Goal: Task Accomplishment & Management: Manage account settings

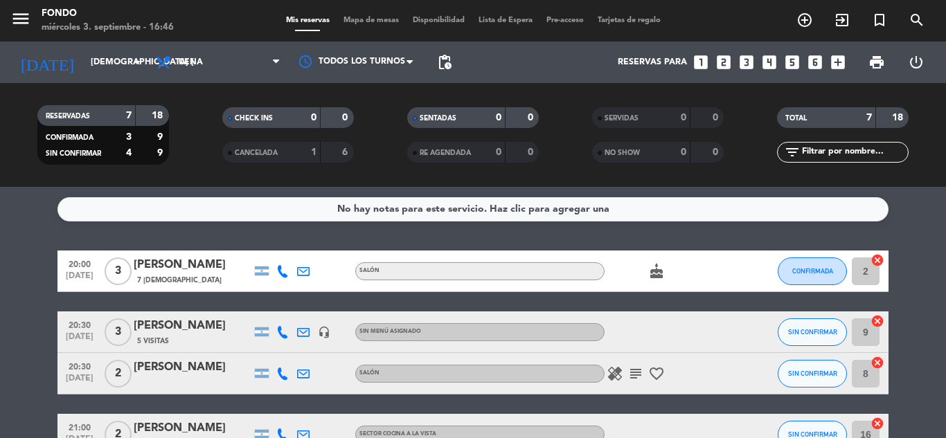
scroll to position [598, 0]
click at [730, 61] on icon "looks_two" at bounding box center [724, 62] width 18 height 18
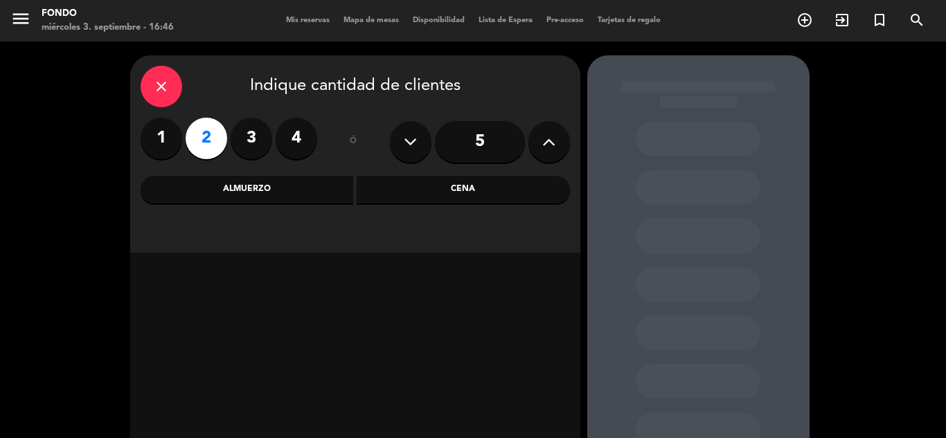
click at [422, 192] on div "Cena" at bounding box center [463, 190] width 213 height 28
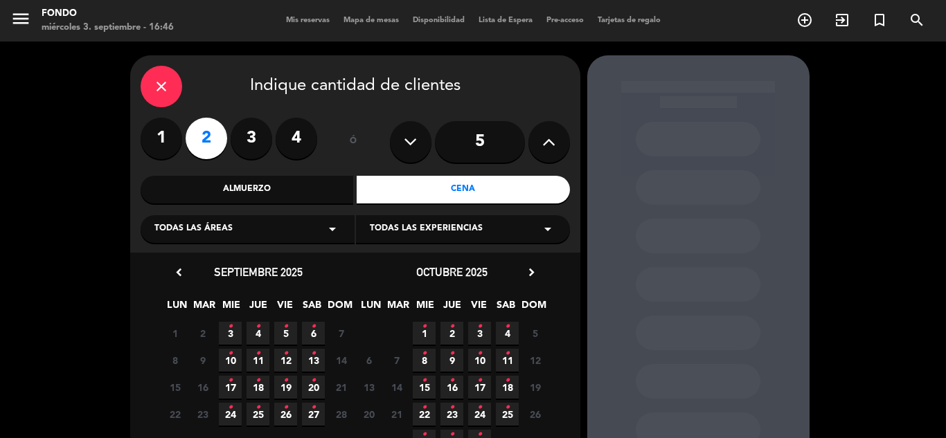
click at [229, 331] on icon "•" at bounding box center [230, 327] width 5 height 22
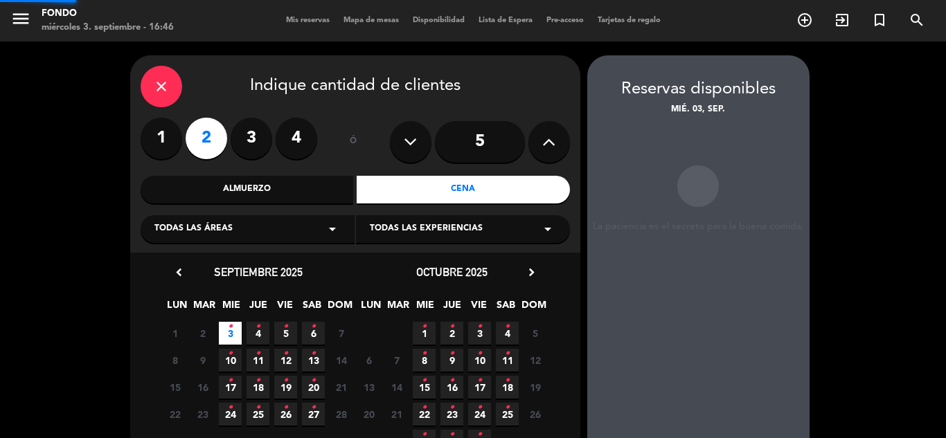
scroll to position [55, 0]
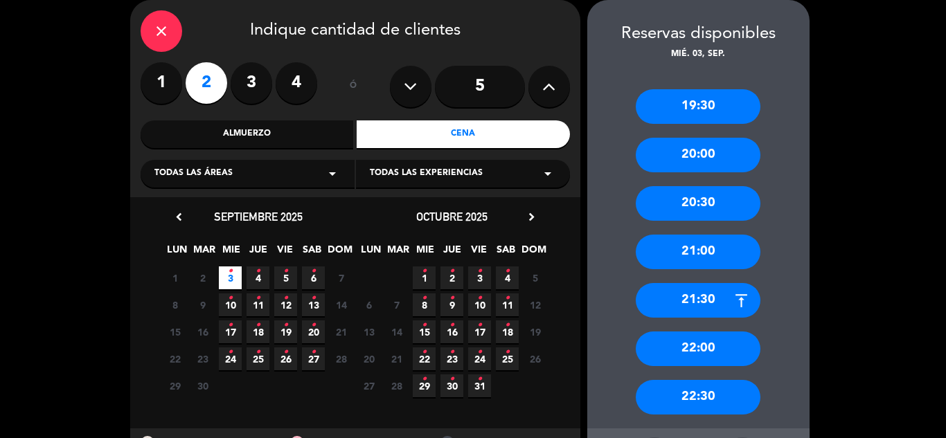
click at [787, 285] on div "19:30 20:00 20:30 21:00 21:30 22:00 22:30" at bounding box center [698, 245] width 222 height 367
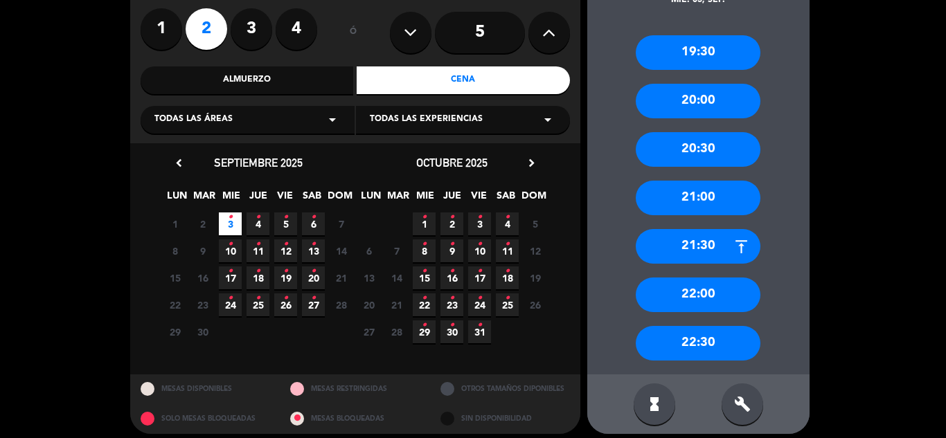
scroll to position [111, 0]
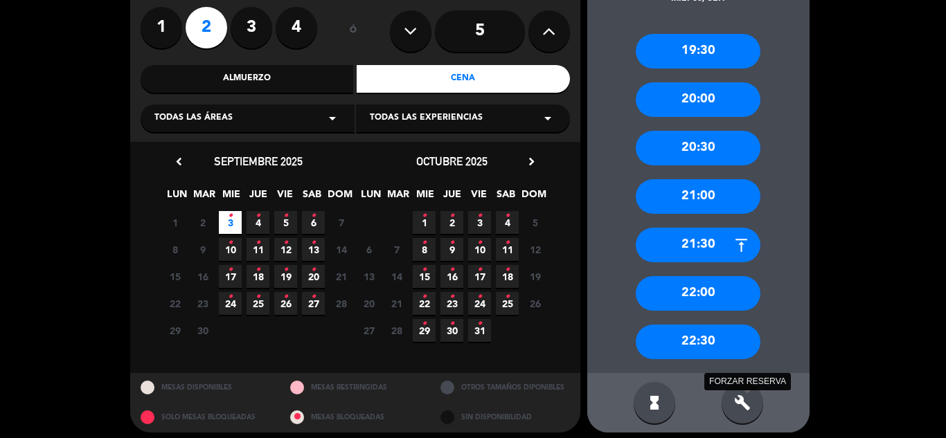
click at [741, 407] on icon "build" at bounding box center [742, 403] width 17 height 17
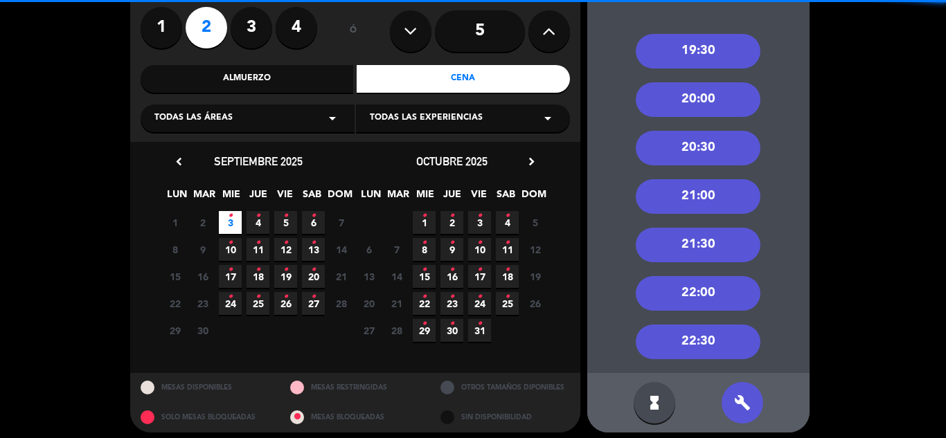
click at [715, 255] on div "21:30" at bounding box center [698, 245] width 125 height 35
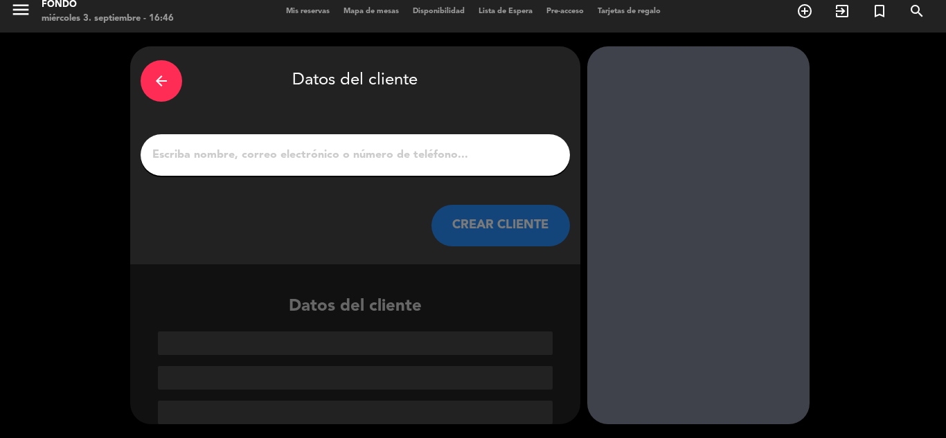
scroll to position [9, 0]
click at [429, 162] on input "Página Completa" at bounding box center [355, 154] width 409 height 19
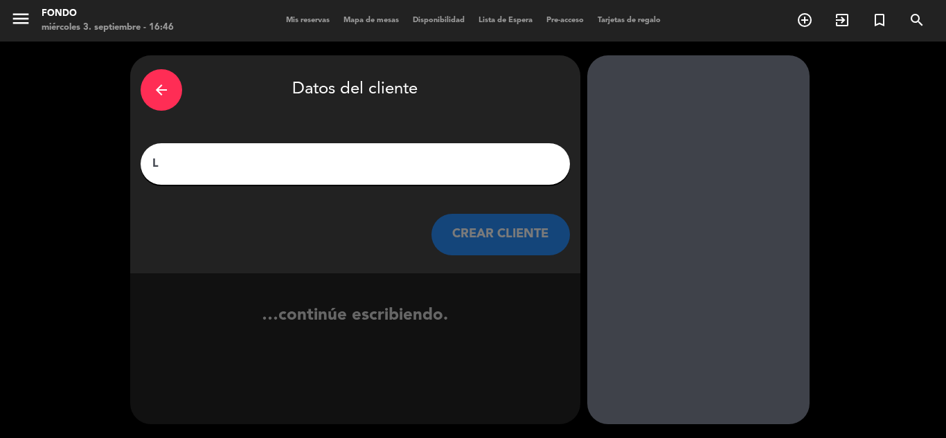
scroll to position [0, 0]
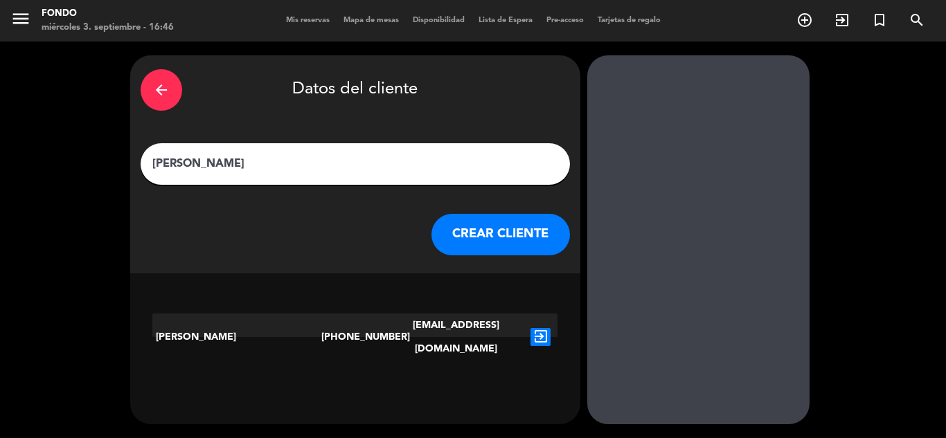
type input "[PERSON_NAME]"
click at [536, 328] on icon "exit_to_app" at bounding box center [541, 337] width 20 height 18
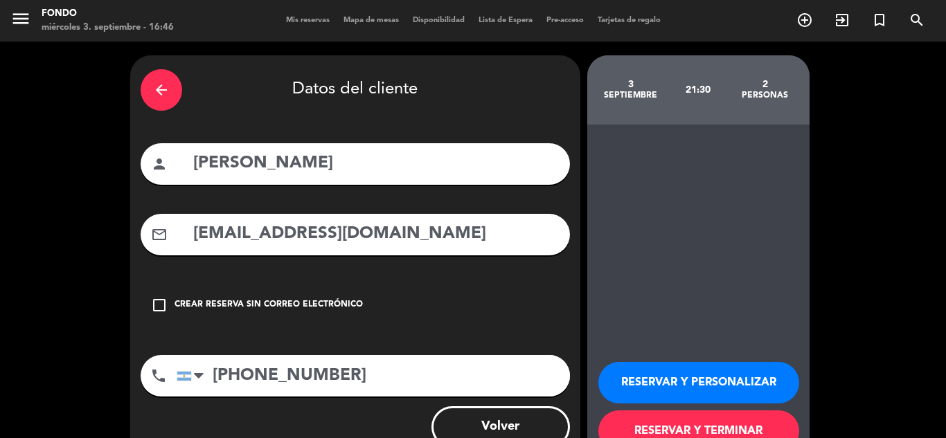
click at [635, 425] on button "RESERVAR Y TERMINAR" at bounding box center [698, 432] width 201 height 42
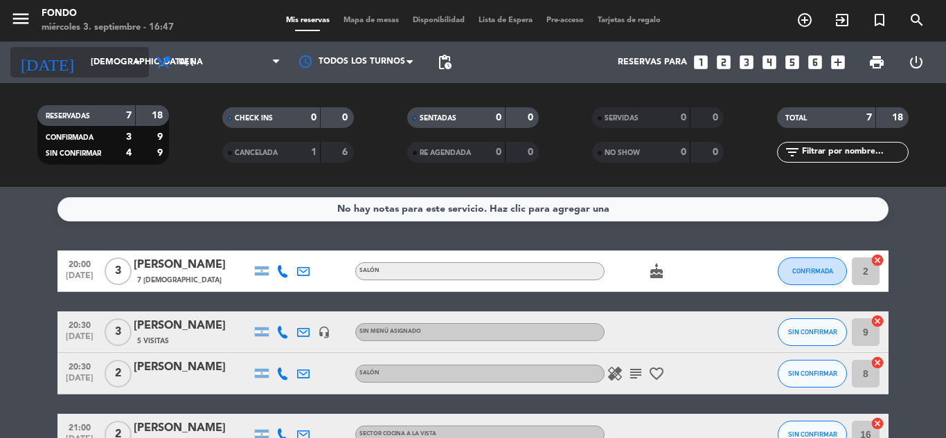
click at [84, 55] on input "[DEMOGRAPHIC_DATA] [DATE]" at bounding box center [142, 63] width 117 height 24
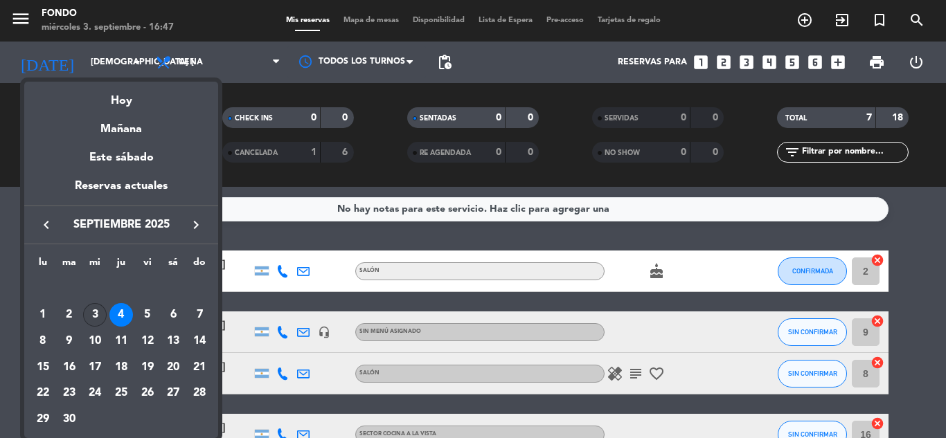
click at [93, 312] on div "3" at bounding box center [95, 315] width 24 height 24
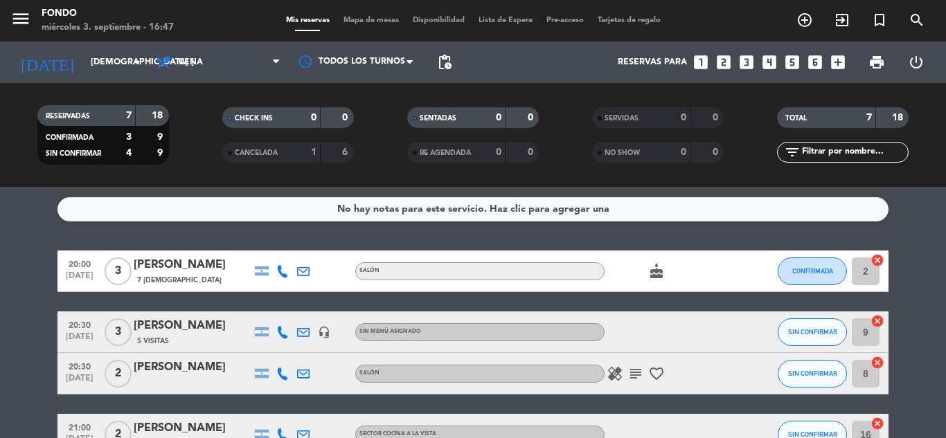
type input "mié. [DATE]"
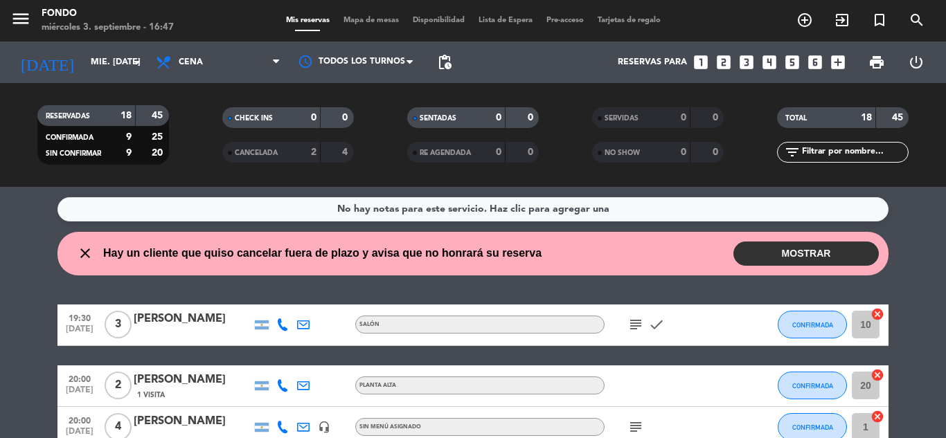
click at [764, 253] on button "MOSTRAR" at bounding box center [805, 254] width 145 height 24
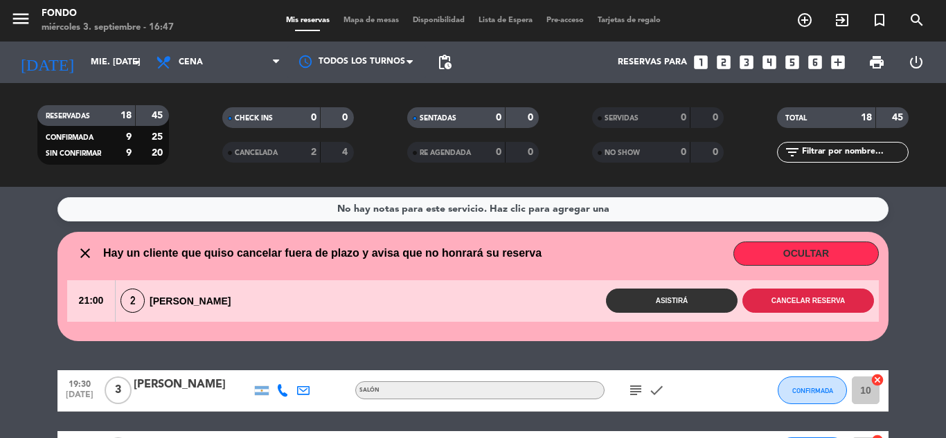
click at [767, 307] on button "Cancelar reserva" at bounding box center [808, 301] width 132 height 24
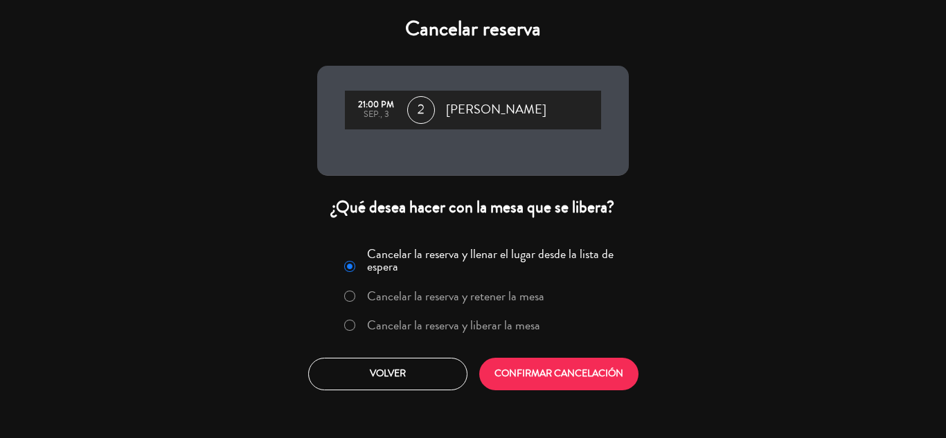
click at [472, 328] on label "Cancelar la reserva y liberar la mesa" at bounding box center [453, 325] width 173 height 12
click at [524, 366] on button "CONFIRMAR CANCELACIÓN" at bounding box center [558, 374] width 159 height 33
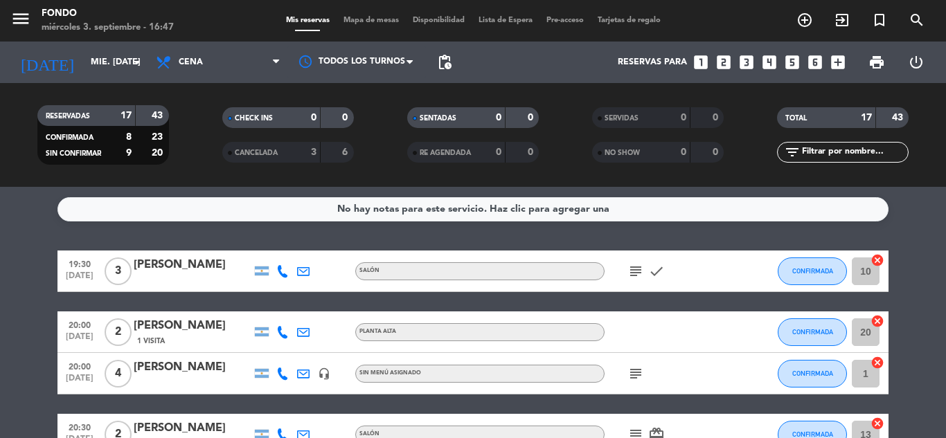
click at [636, 268] on icon "subject" at bounding box center [635, 271] width 17 height 17
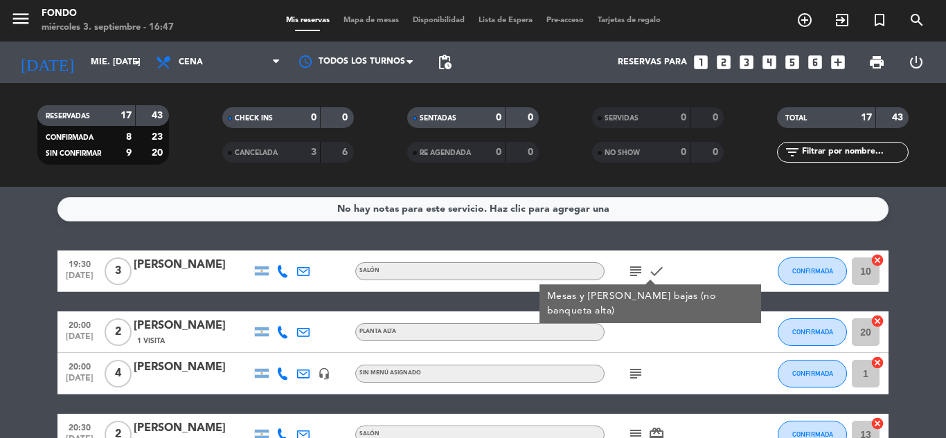
click at [284, 271] on icon at bounding box center [282, 271] width 12 height 12
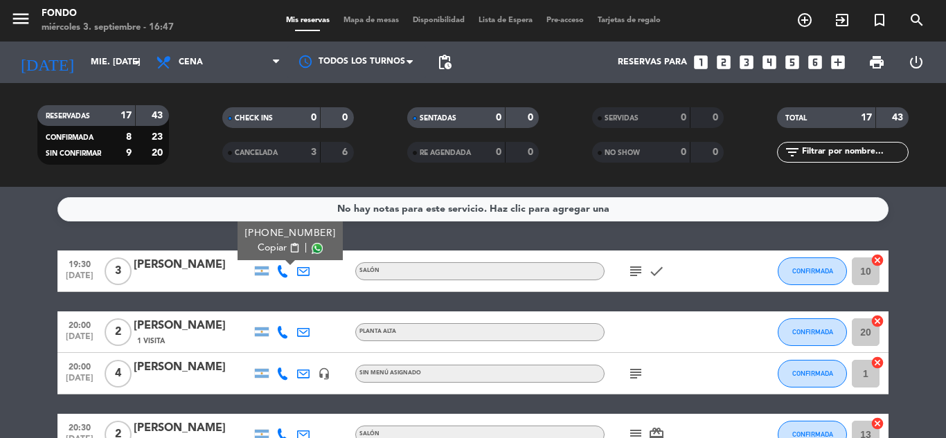
click at [269, 246] on span "Copiar" at bounding box center [272, 248] width 29 height 15
click at [271, 245] on span "Copiar" at bounding box center [272, 248] width 29 height 15
click at [284, 331] on icon at bounding box center [282, 332] width 12 height 12
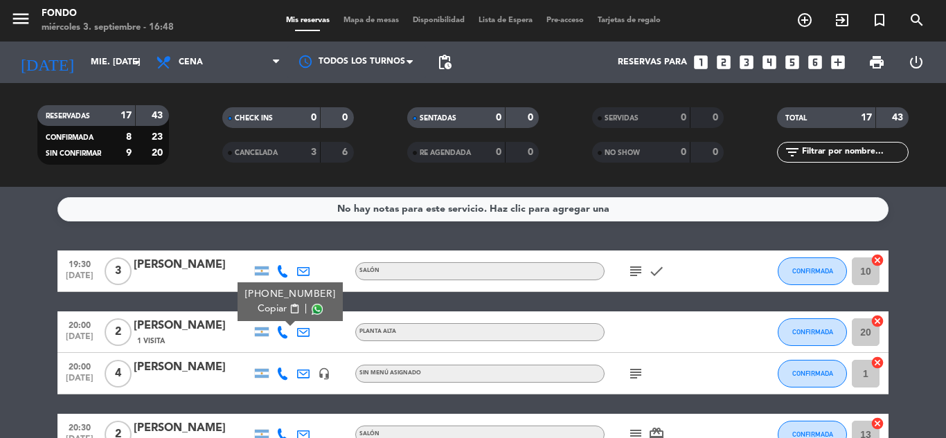
click at [274, 309] on span "Copiar" at bounding box center [272, 309] width 29 height 15
click at [640, 371] on icon "subject" at bounding box center [635, 374] width 17 height 17
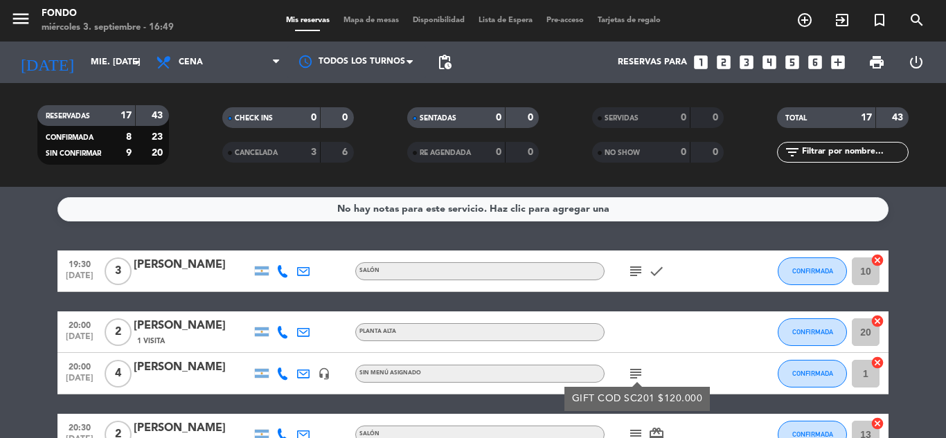
click at [282, 375] on icon at bounding box center [282, 374] width 12 height 12
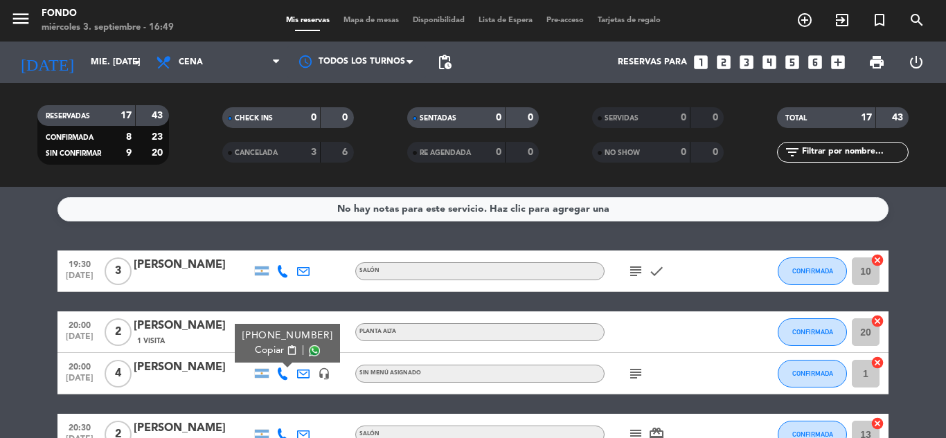
click at [270, 352] on span "Copiar" at bounding box center [269, 351] width 29 height 15
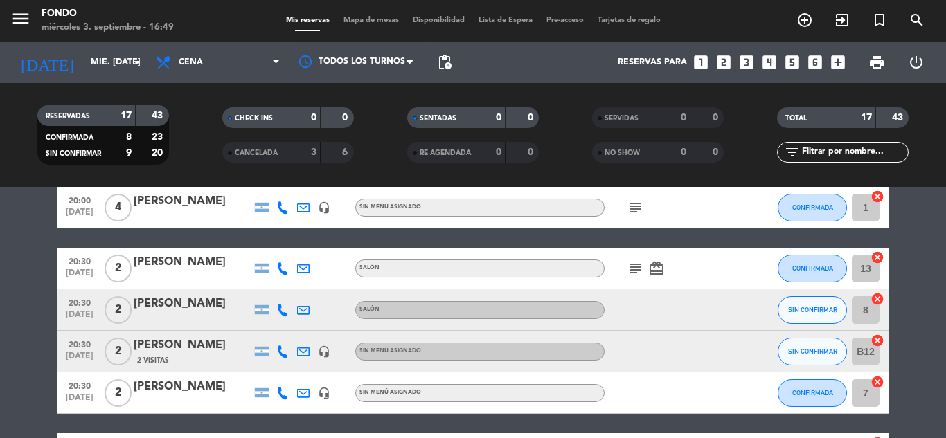
scroll to position [194, 0]
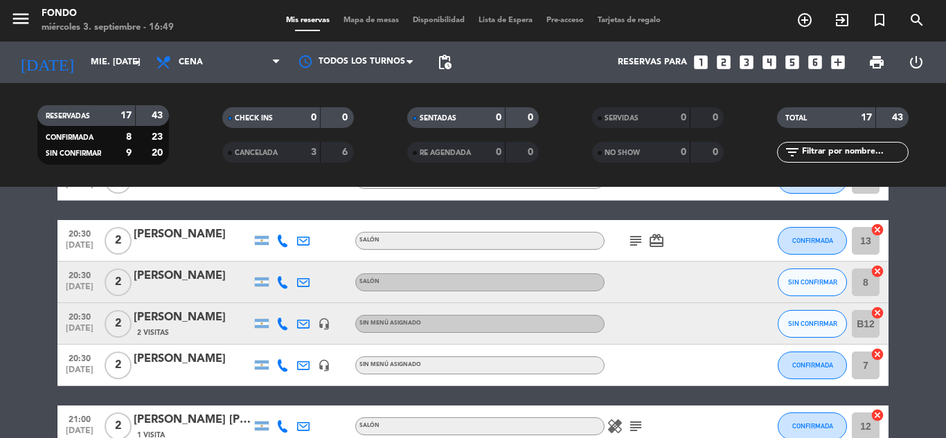
click at [635, 243] on icon "subject" at bounding box center [635, 241] width 17 height 17
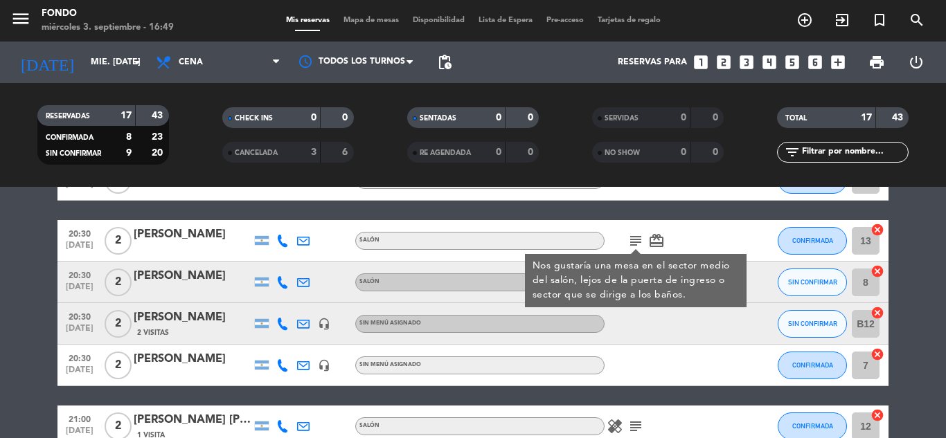
click at [283, 238] on icon at bounding box center [282, 241] width 12 height 12
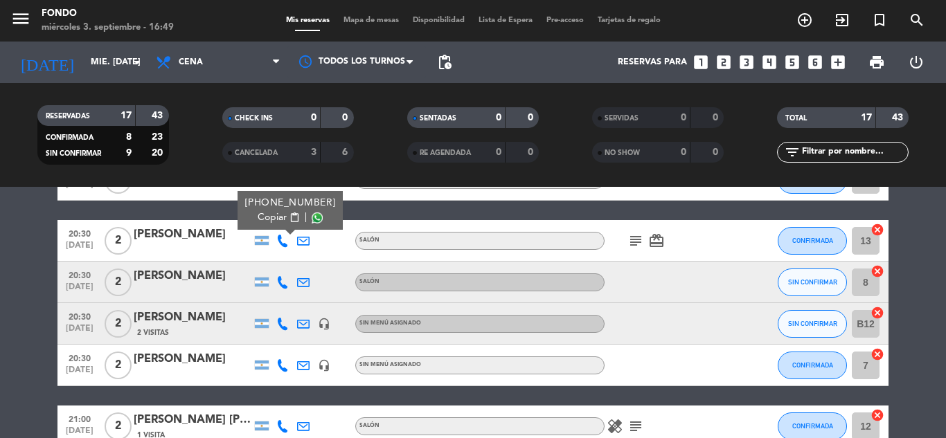
click at [274, 214] on span "Copiar" at bounding box center [272, 218] width 29 height 15
click at [283, 280] on icon at bounding box center [282, 282] width 12 height 12
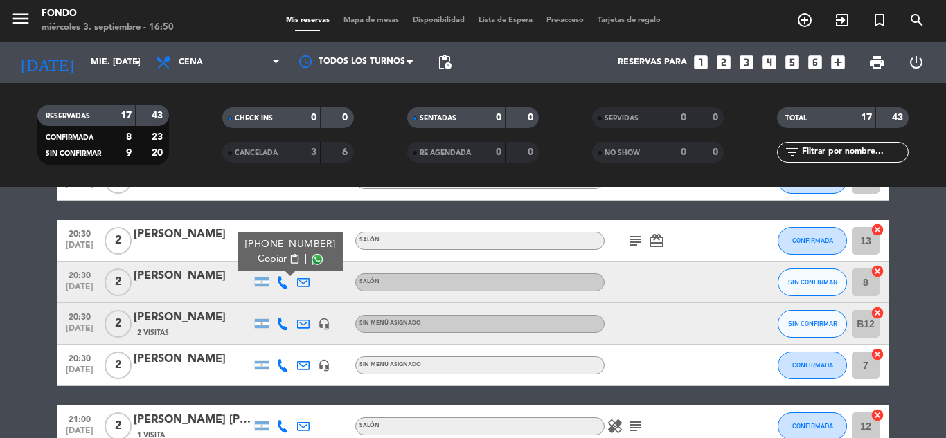
click at [267, 260] on span "Copiar" at bounding box center [272, 259] width 29 height 15
click at [280, 324] on icon at bounding box center [282, 324] width 12 height 12
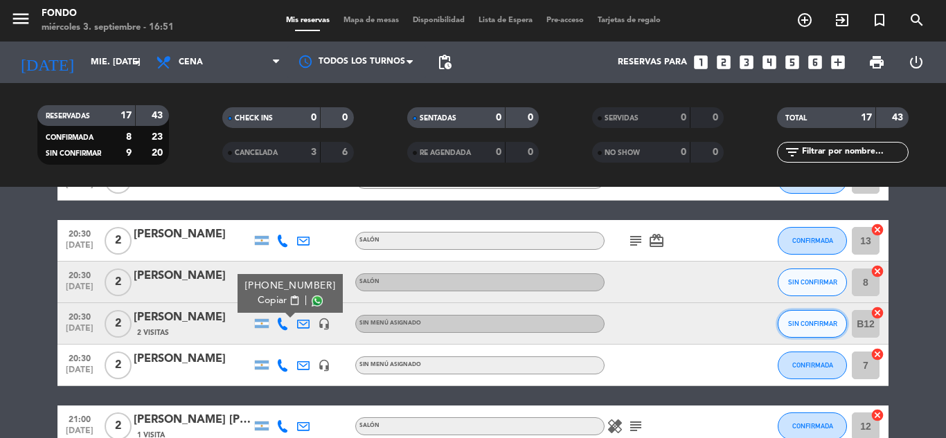
click at [805, 328] on button "SIN CONFIRMAR" at bounding box center [812, 324] width 69 height 28
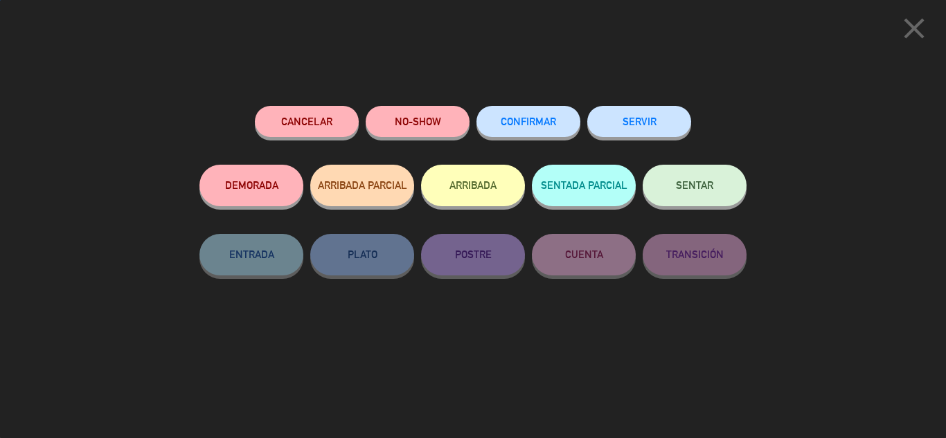
click at [553, 121] on span "CONFIRMAR" at bounding box center [528, 122] width 55 height 12
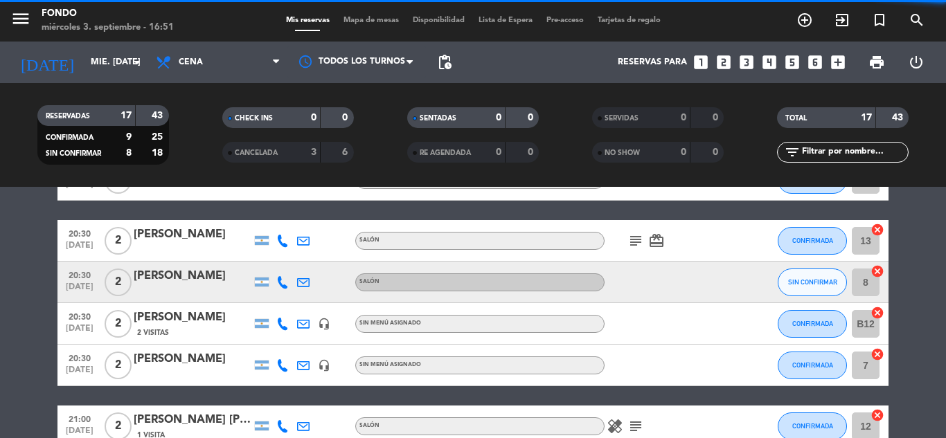
click at [875, 312] on icon "cancel" at bounding box center [878, 313] width 14 height 14
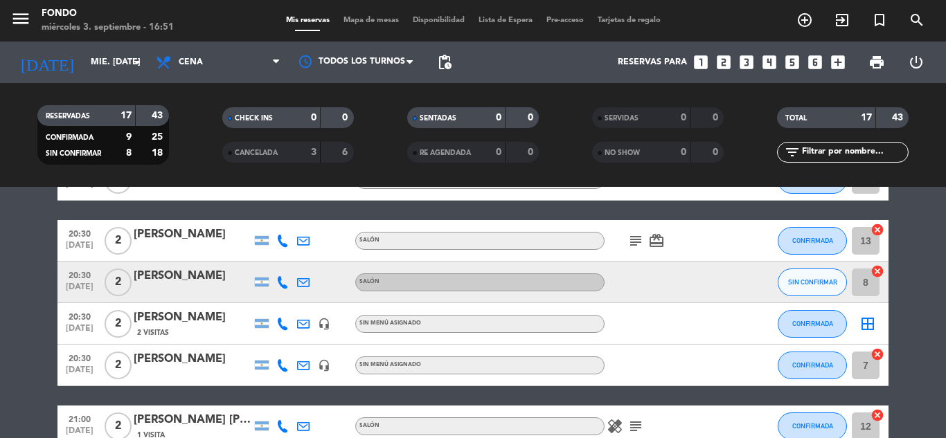
click at [284, 370] on icon at bounding box center [282, 365] width 12 height 12
click at [266, 346] on span "Copiar" at bounding box center [269, 342] width 29 height 15
click at [274, 340] on span "Copiar" at bounding box center [269, 342] width 29 height 15
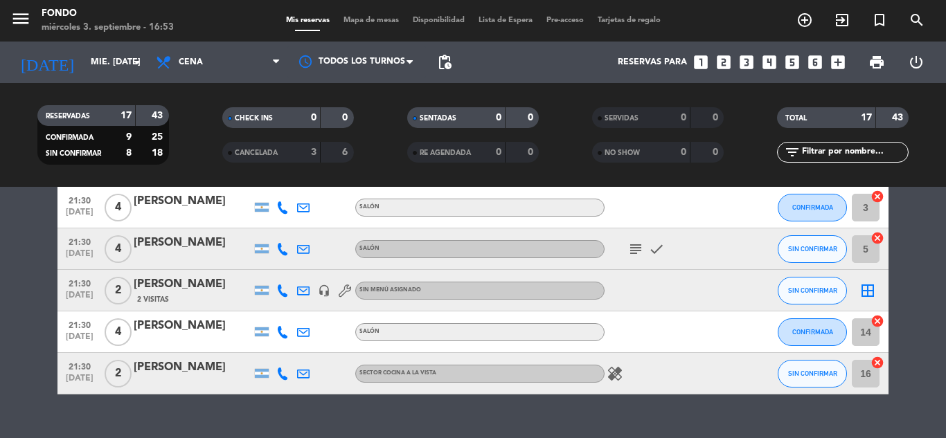
scroll to position [637, 0]
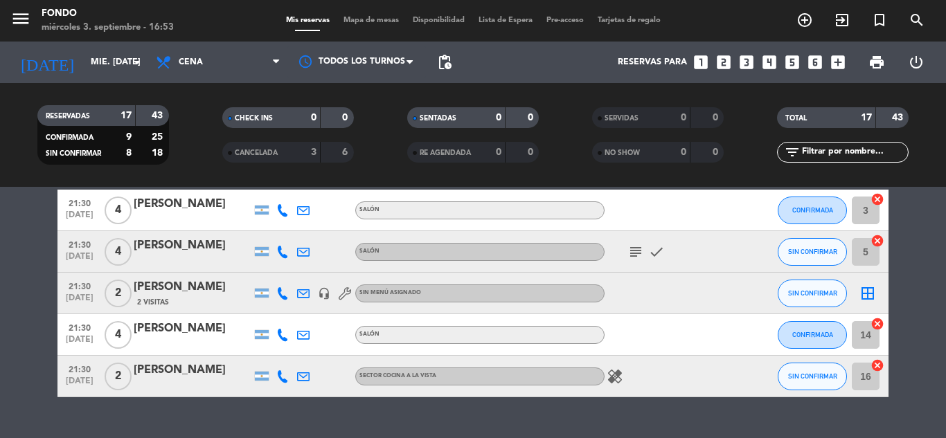
click at [912, 208] on bookings-row "19:30 [DATE] 3 [PERSON_NAME] SALÓN subject check CONFIRMADA 10 cancel 20:00 [DA…" at bounding box center [473, 6] width 946 height 784
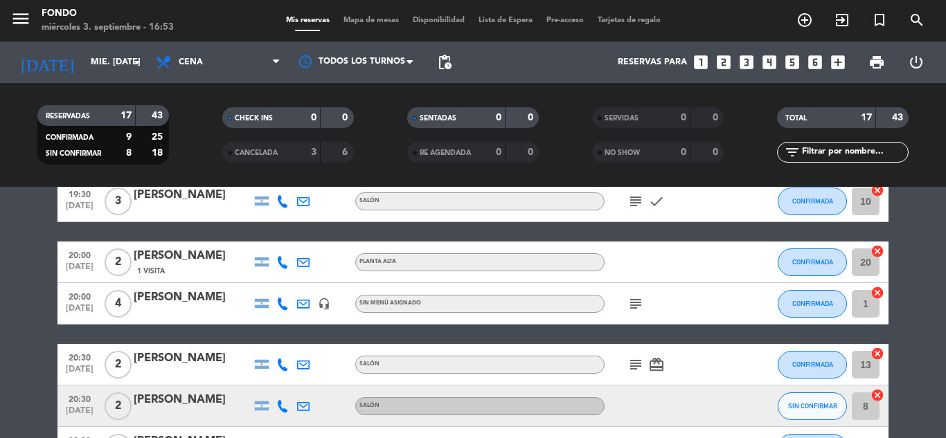
scroll to position [0, 0]
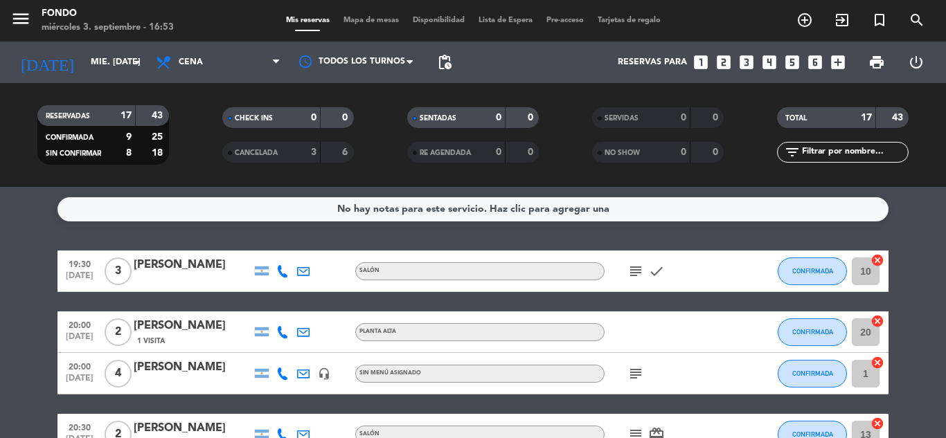
click at [631, 269] on icon "subject" at bounding box center [635, 271] width 17 height 17
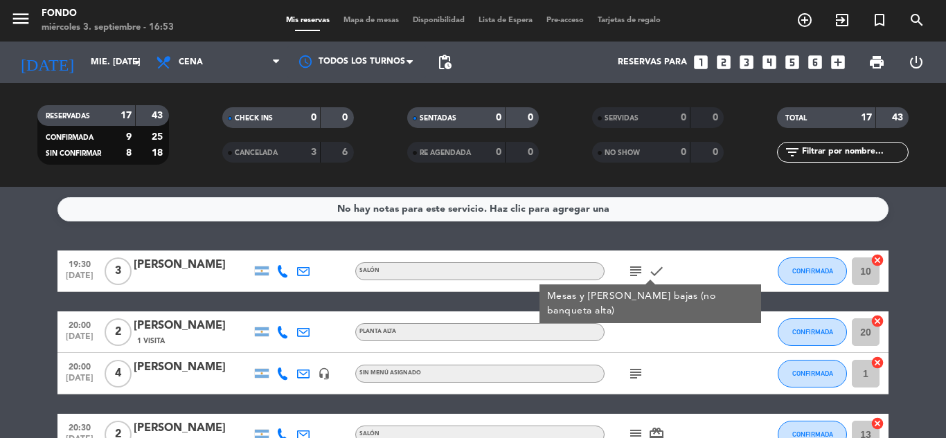
click at [631, 269] on icon "subject" at bounding box center [635, 271] width 17 height 17
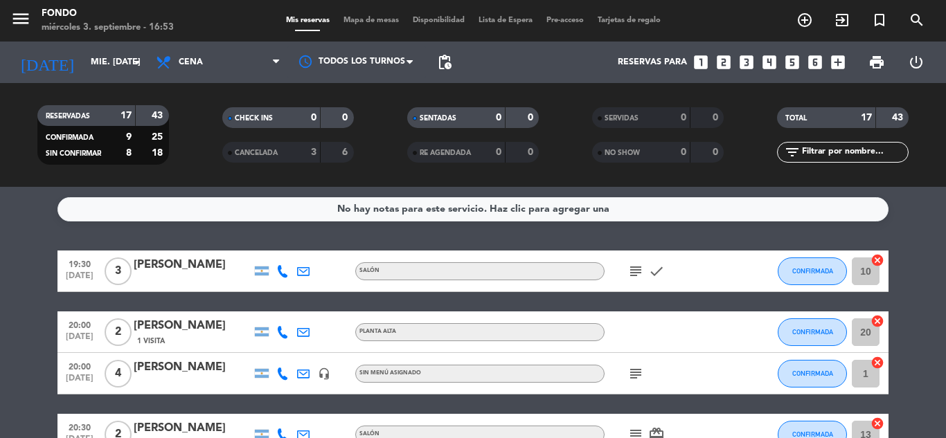
click at [208, 265] on div "[PERSON_NAME]" at bounding box center [193, 265] width 118 height 18
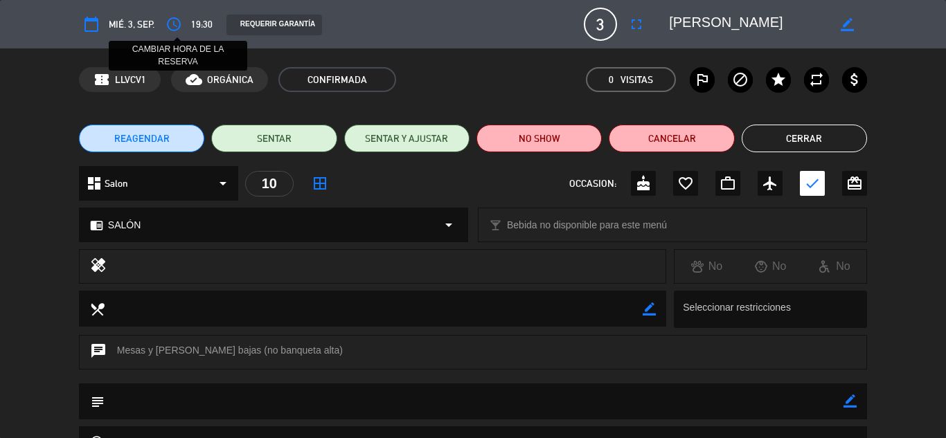
click at [176, 23] on icon "access_time" at bounding box center [174, 24] width 17 height 17
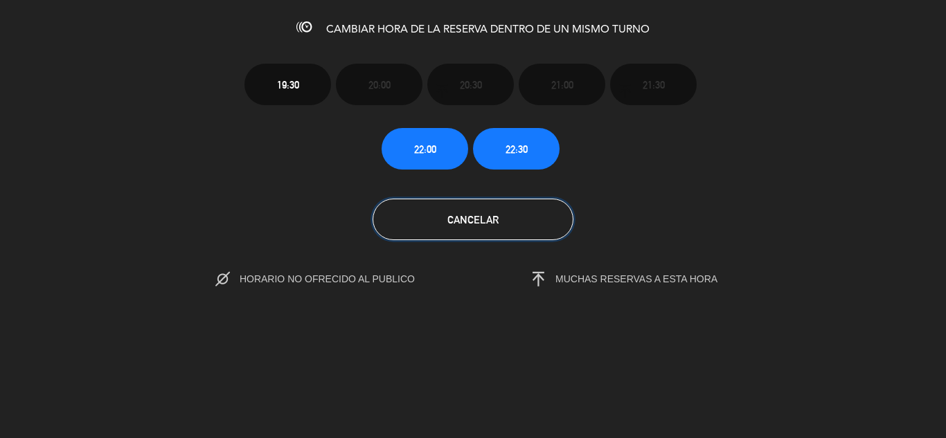
click at [479, 223] on span "Cancelar" at bounding box center [472, 220] width 51 height 12
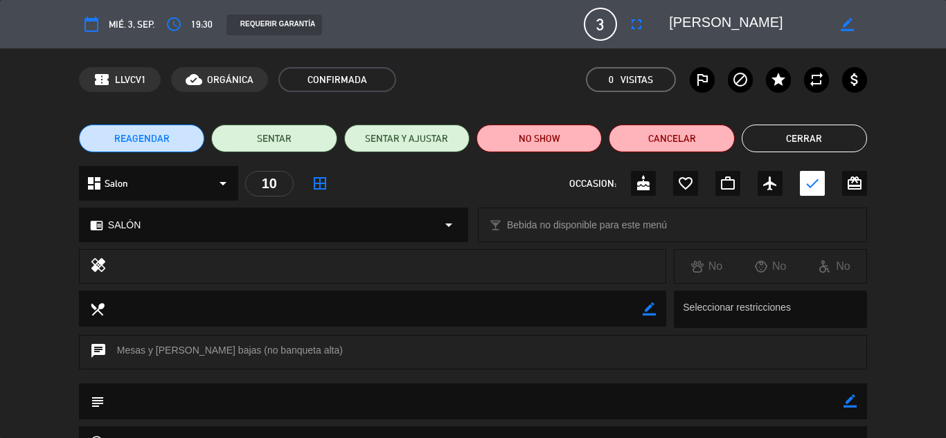
click at [848, 399] on icon "border_color" at bounding box center [850, 401] width 13 height 13
click at [758, 406] on textarea at bounding box center [474, 401] width 739 height 35
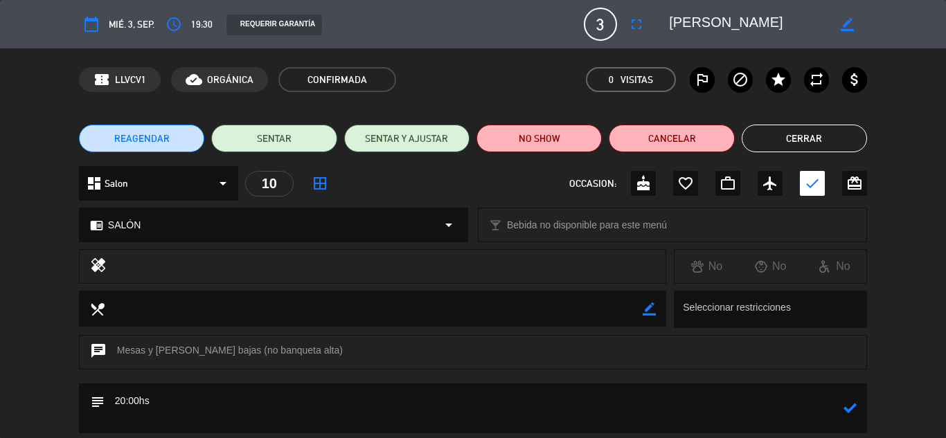
click at [842, 409] on textarea at bounding box center [474, 409] width 739 height 50
click at [852, 408] on icon at bounding box center [850, 408] width 13 height 13
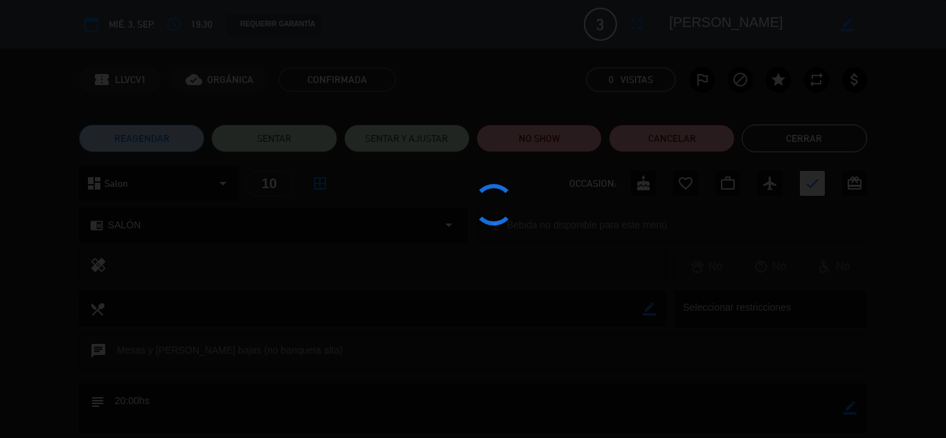
type textarea "20:00hs"
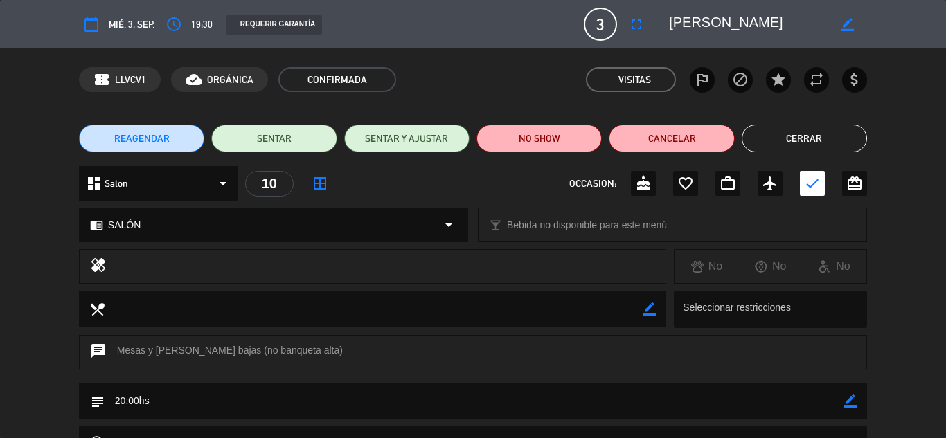
click at [839, 141] on button "Cerrar" at bounding box center [804, 139] width 125 height 28
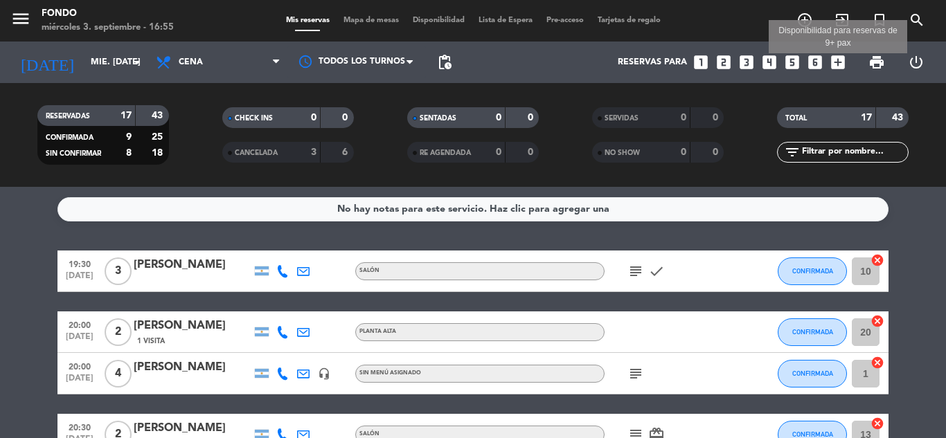
click at [841, 63] on icon "add_box" at bounding box center [838, 62] width 18 height 18
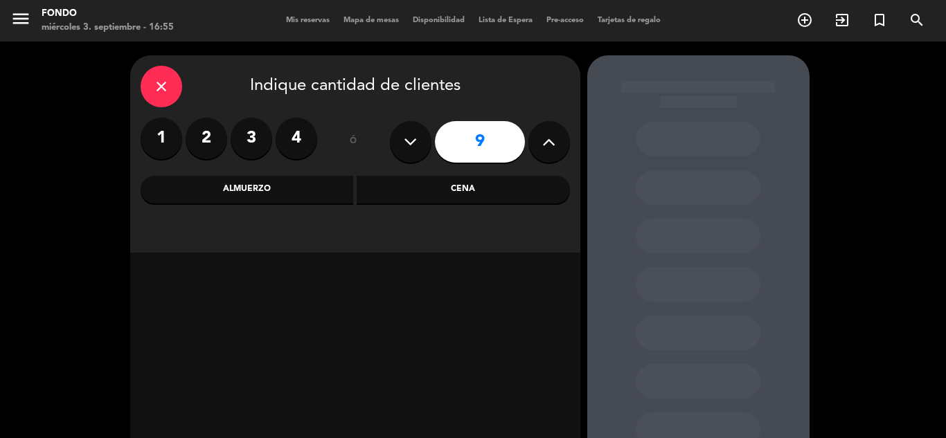
click at [554, 152] on button at bounding box center [549, 142] width 42 height 42
type input "13"
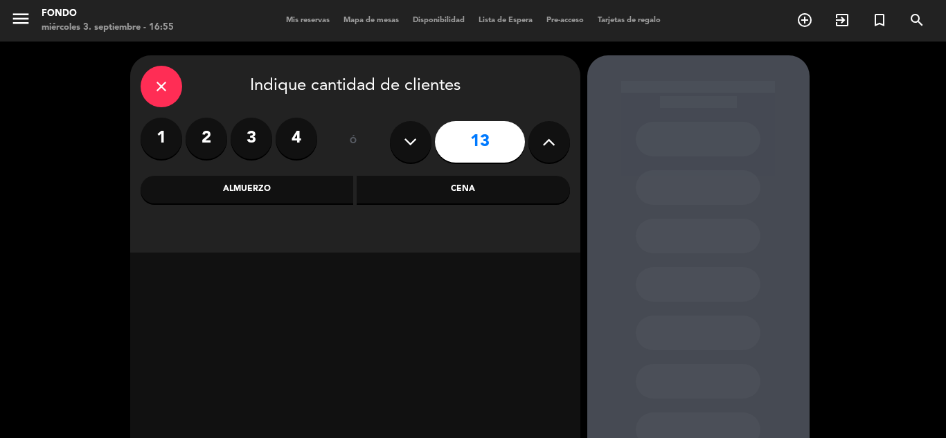
click at [459, 197] on div "Cena" at bounding box center [463, 190] width 213 height 28
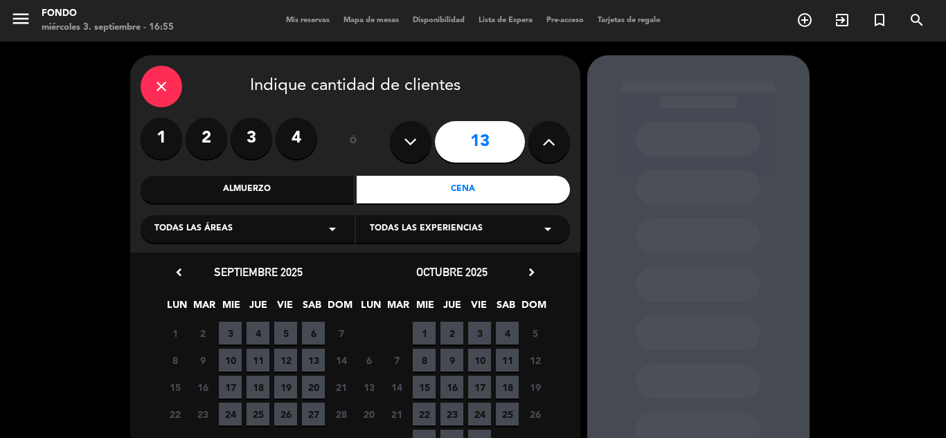
click at [232, 384] on span "17" at bounding box center [230, 387] width 23 height 23
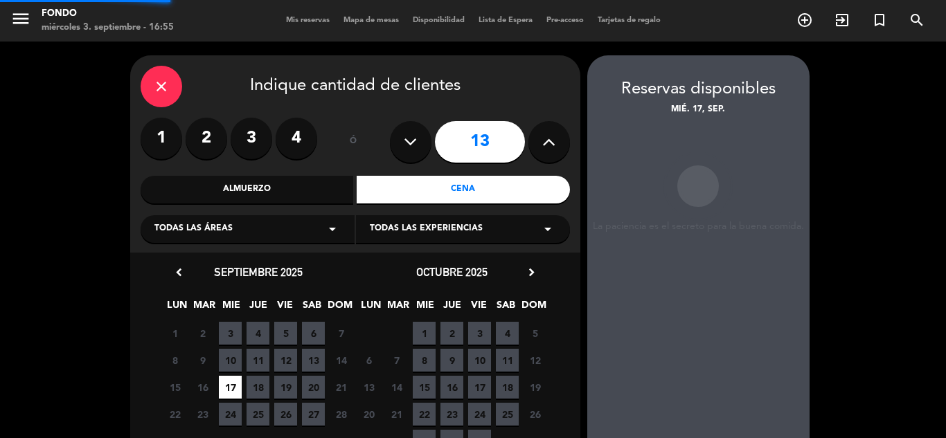
scroll to position [55, 0]
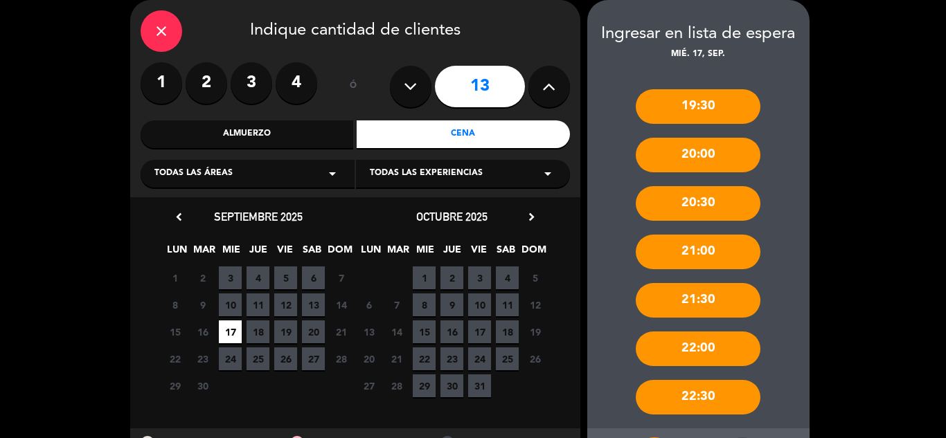
click at [783, 136] on div "19:30 20:00 20:30 21:00 21:30 22:00 22:30" at bounding box center [698, 245] width 222 height 367
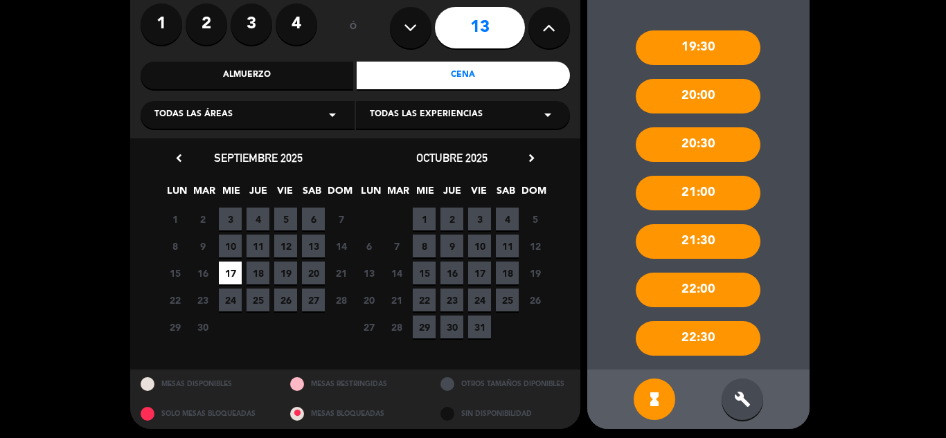
scroll to position [119, 0]
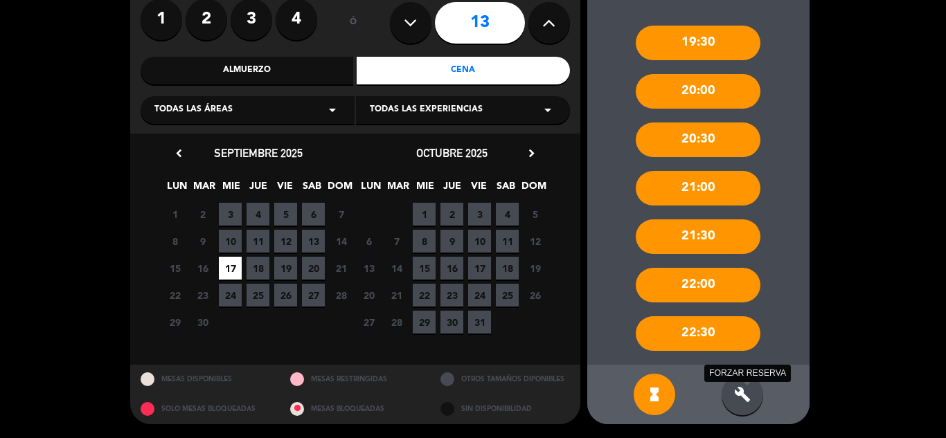
click at [735, 389] on icon "build" at bounding box center [742, 394] width 17 height 17
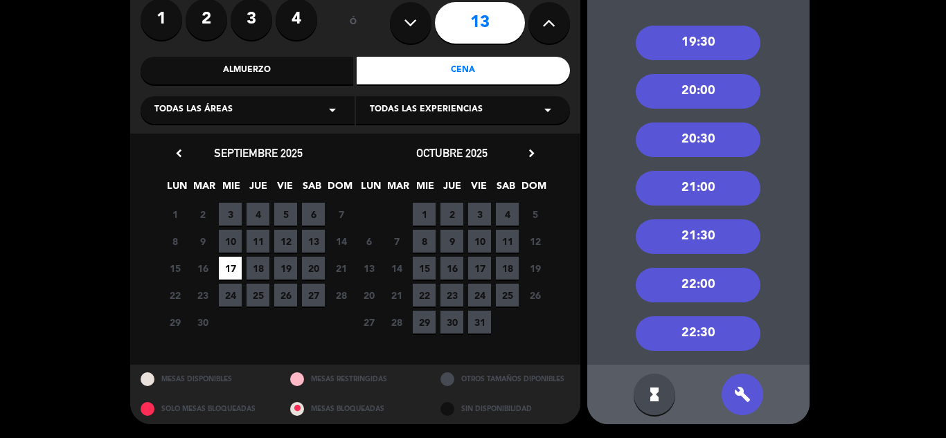
click at [690, 84] on div "20:00" at bounding box center [698, 91] width 125 height 35
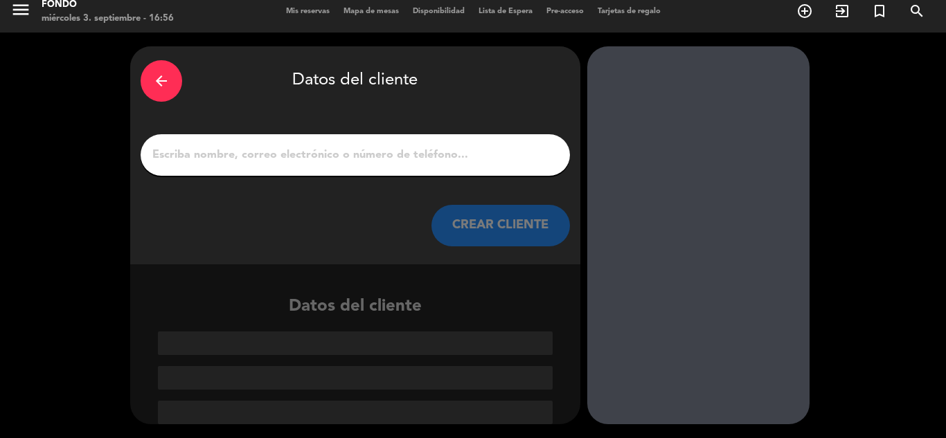
scroll to position [9, 0]
click at [359, 161] on input "Página Completa" at bounding box center [355, 154] width 409 height 19
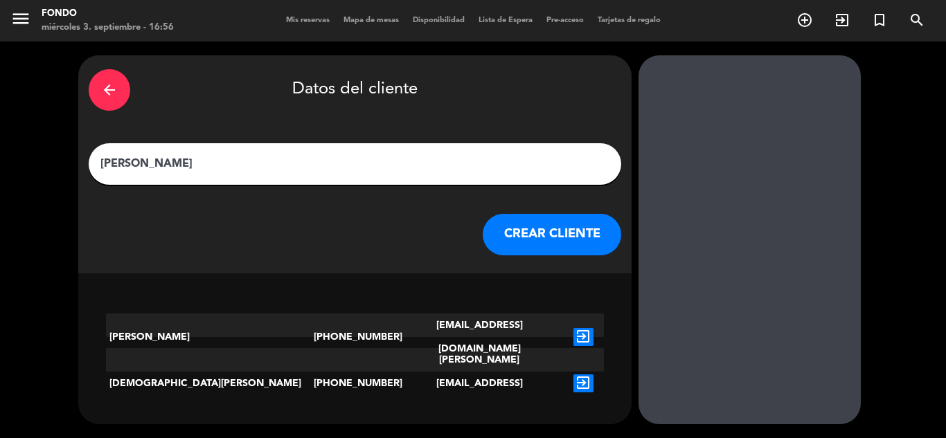
type input "[PERSON_NAME]"
click at [573, 328] on icon "exit_to_app" at bounding box center [583, 337] width 20 height 18
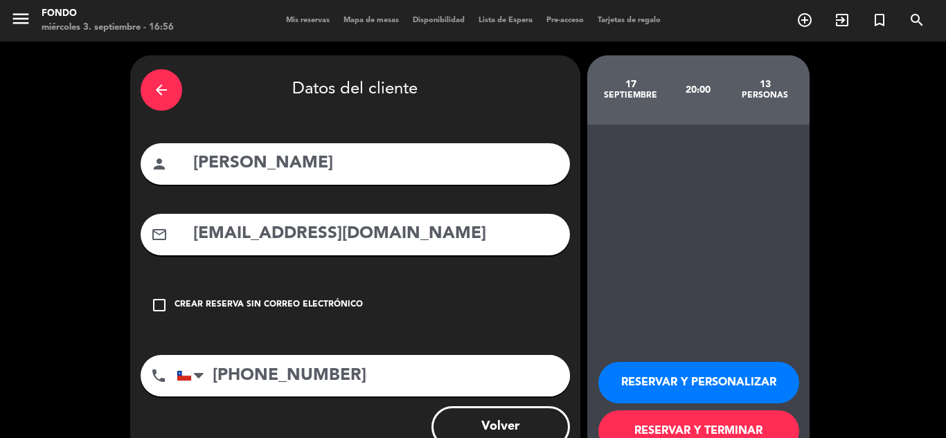
click at [672, 422] on button "RESERVAR Y TERMINAR" at bounding box center [698, 432] width 201 height 42
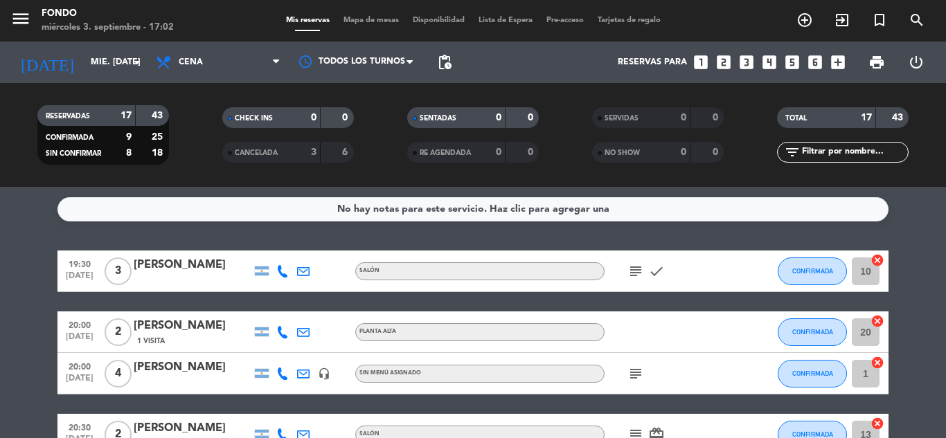
click at [909, 237] on div "No hay notas para este servicio. Haz clic para agregar una 19:30 [DATE] 3 [PERS…" at bounding box center [473, 312] width 946 height 251
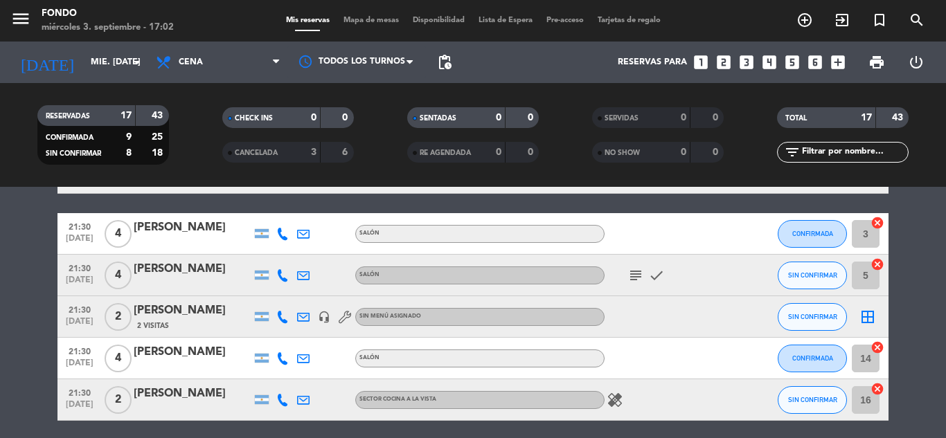
scroll to position [610, 0]
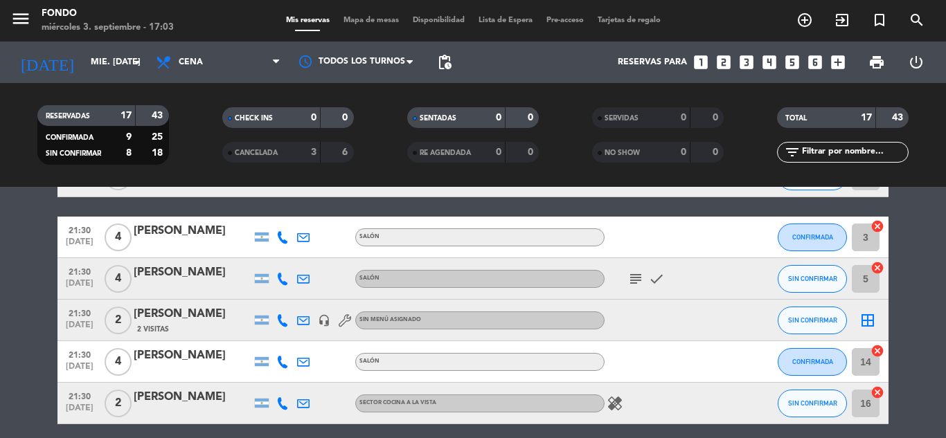
click at [937, 267] on bookings-row "19:30 [DATE] 3 [PERSON_NAME] SALÓN subject check CONFIRMADA 10 cancel 20:00 [DA…" at bounding box center [473, 33] width 946 height 784
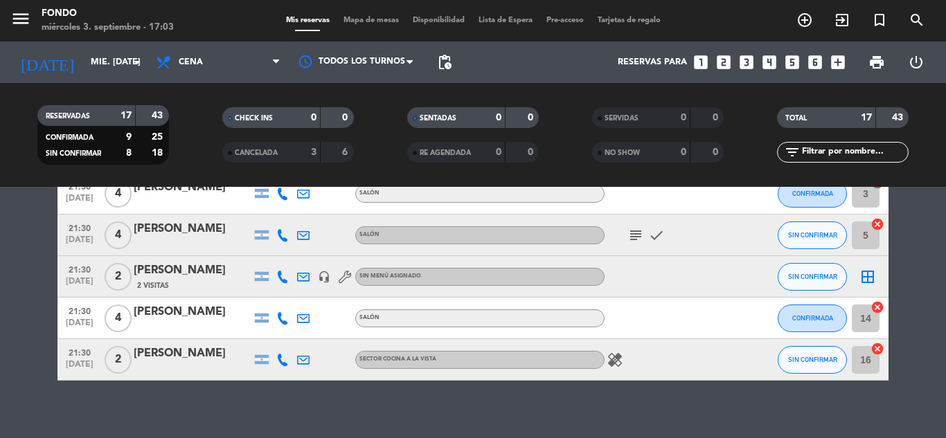
scroll to position [666, 0]
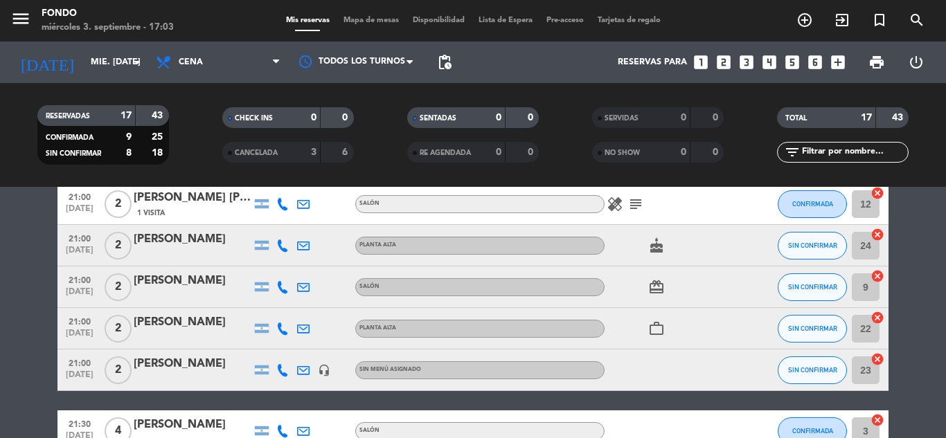
scroll to position [389, 0]
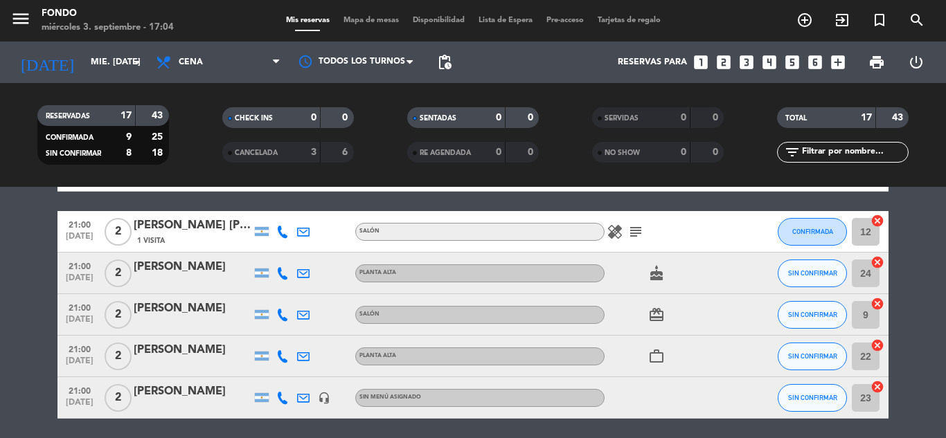
click at [229, 360] on div at bounding box center [193, 365] width 118 height 11
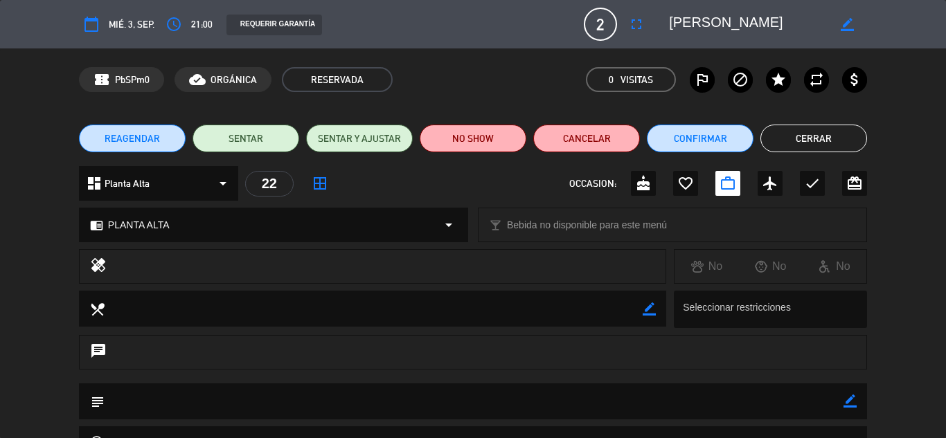
click at [850, 404] on icon "border_color" at bounding box center [850, 401] width 13 height 13
click at [769, 412] on textarea at bounding box center [474, 401] width 739 height 35
type textarea "es 20:30hs"
click at [848, 408] on icon at bounding box center [850, 401] width 13 height 13
click at [704, 139] on button "Confirmar" at bounding box center [700, 139] width 107 height 28
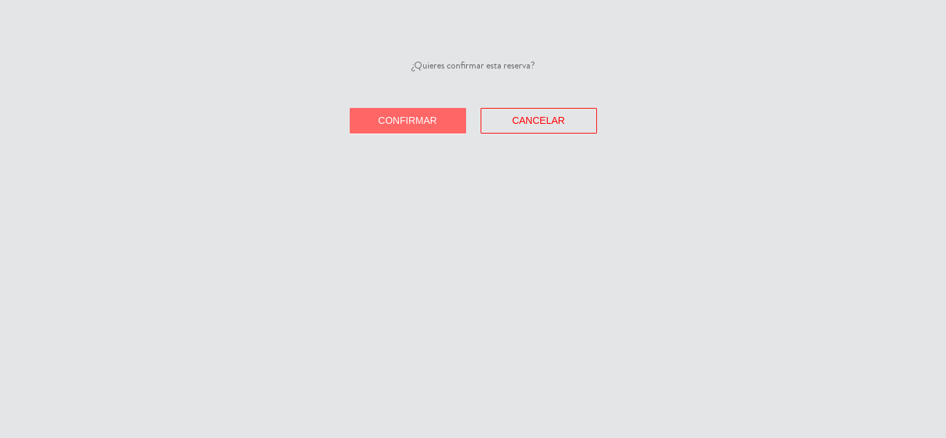
click at [436, 121] on span "Confirmar" at bounding box center [407, 120] width 59 height 11
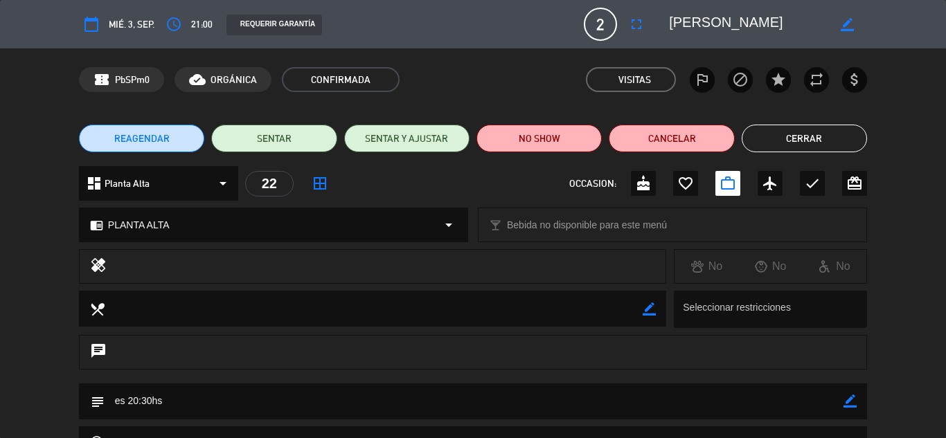
click at [784, 143] on button "Cerrar" at bounding box center [804, 139] width 125 height 28
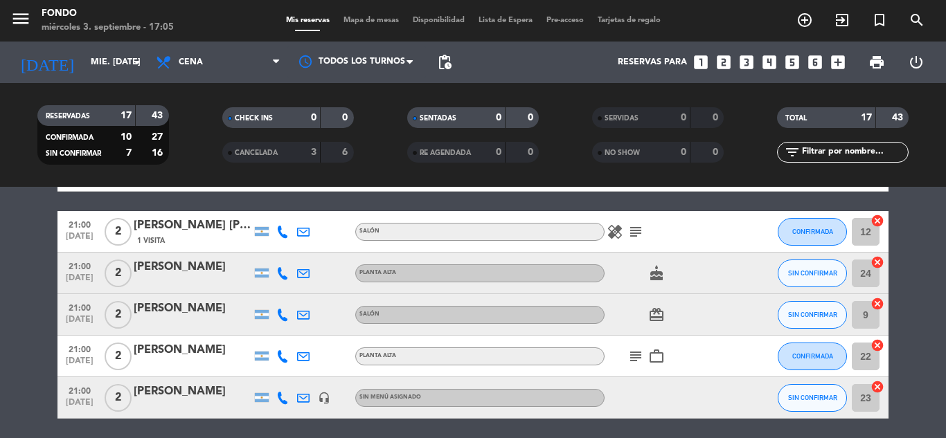
click at [909, 227] on bookings-row "19:30 [DATE] 3 [PERSON_NAME] SALÓN subject check CONFIRMADA 10 cancel 20:00 [DA…" at bounding box center [473, 254] width 946 height 784
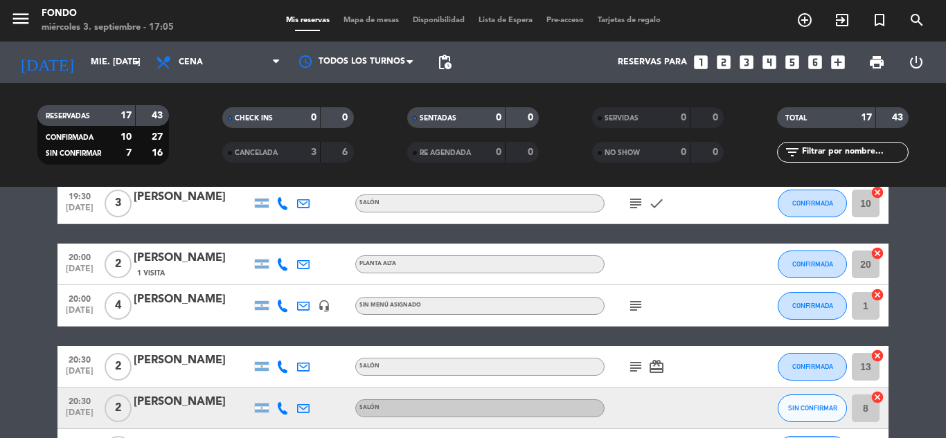
scroll to position [0, 0]
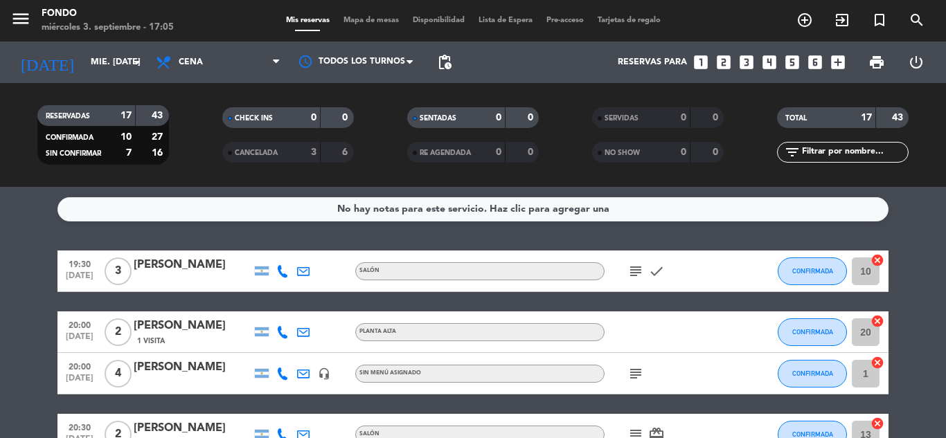
click at [86, 68] on input "mié. [DATE]" at bounding box center [142, 63] width 117 height 24
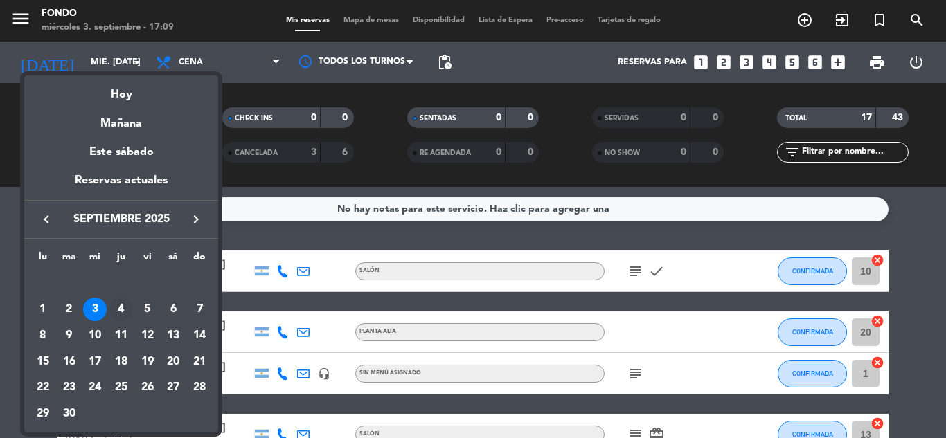
click at [121, 312] on div "4" at bounding box center [121, 310] width 24 height 24
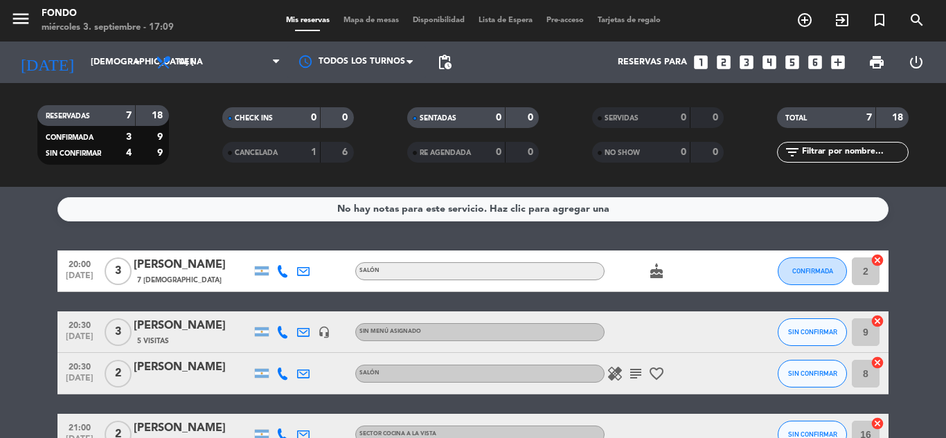
click at [936, 231] on div "No hay notas para este servicio. Haz clic para agregar una 20:00 [DATE] 3 [PERS…" at bounding box center [473, 312] width 946 height 251
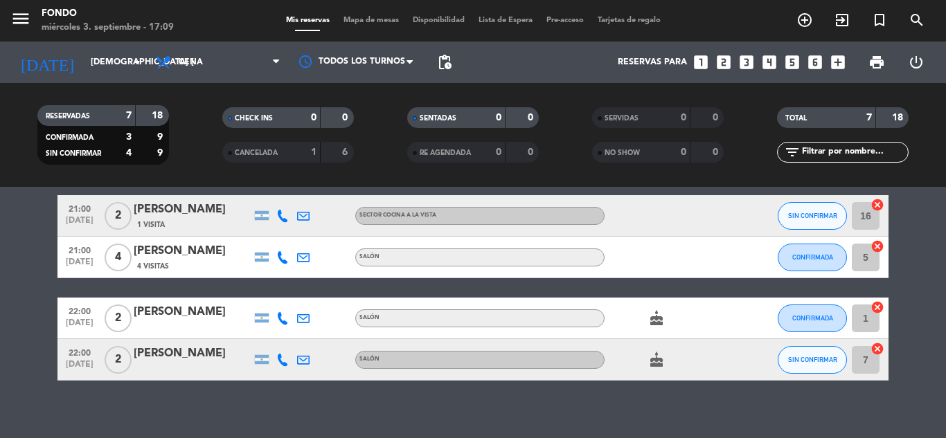
scroll to position [222, 0]
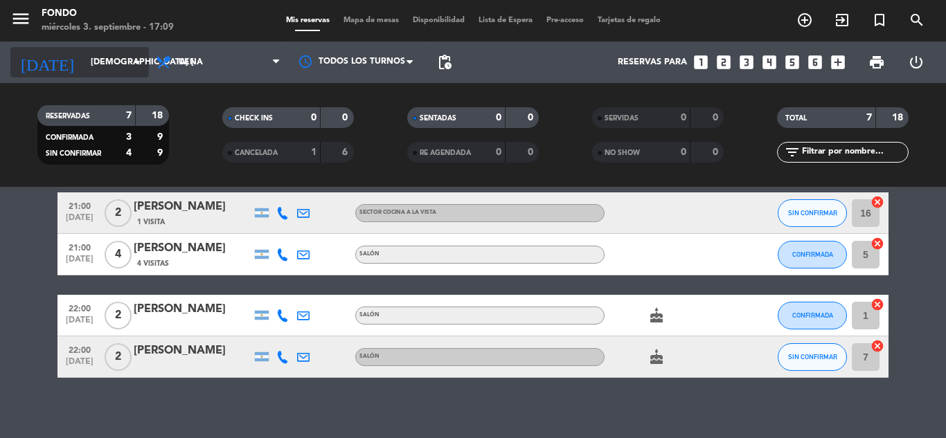
click at [118, 68] on input "[DEMOGRAPHIC_DATA] [DATE]" at bounding box center [142, 63] width 117 height 24
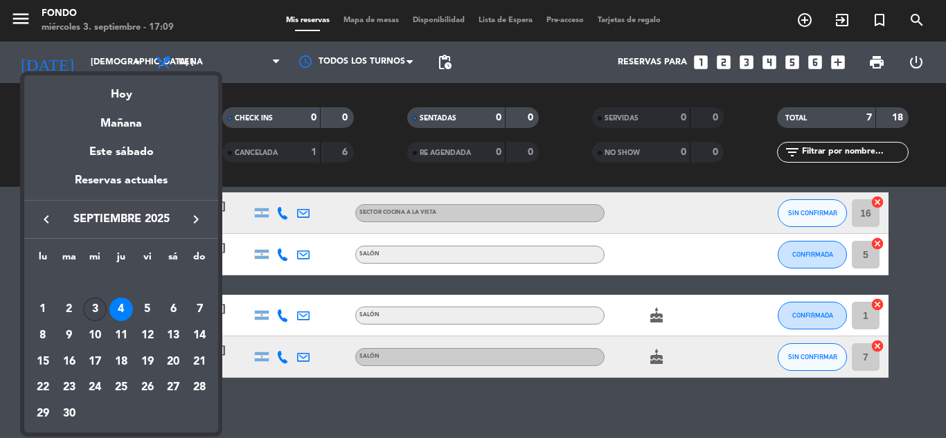
click at [92, 310] on div "3" at bounding box center [95, 310] width 24 height 24
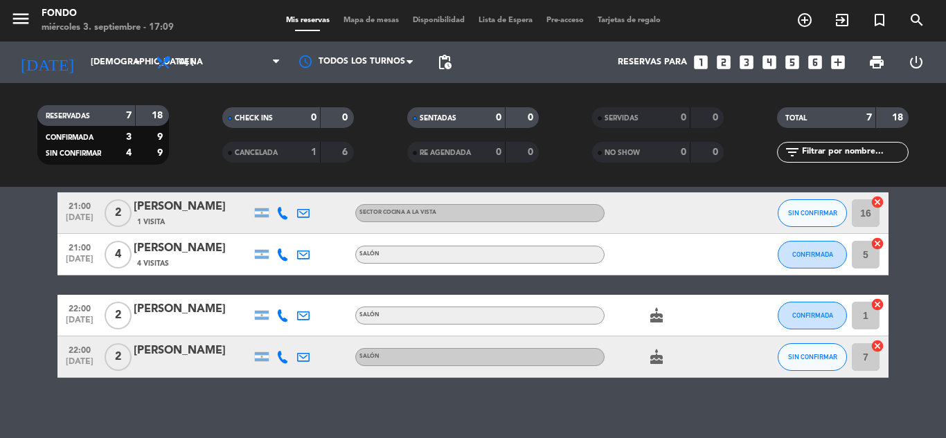
type input "mié. [DATE]"
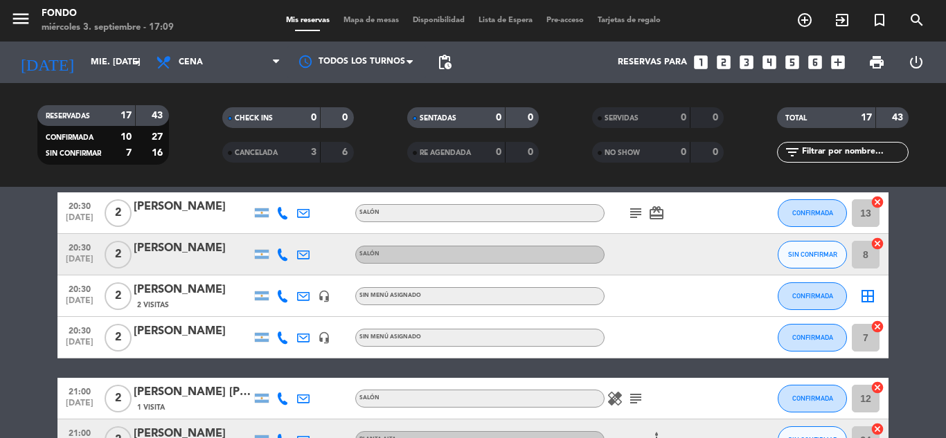
click at [930, 275] on bookings-row "19:30 [DATE] 3 [PERSON_NAME] SALÓN subject check CONFIRMADA 10 cancel 20:00 [DA…" at bounding box center [473, 421] width 946 height 784
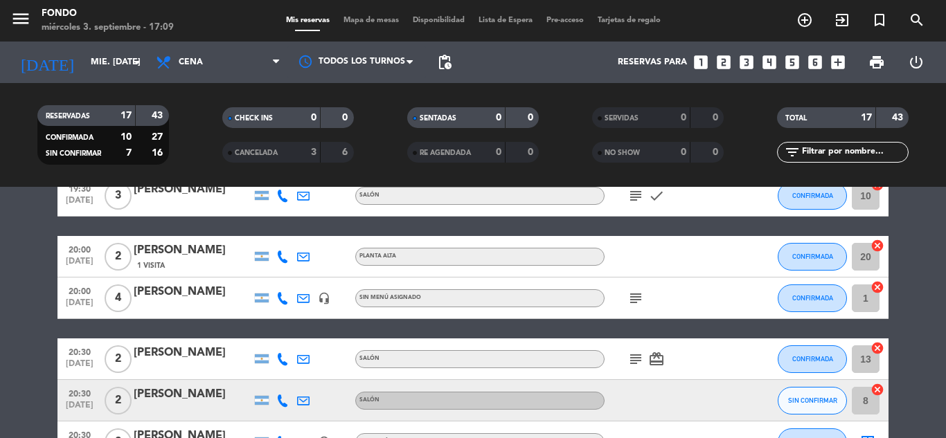
scroll to position [0, 0]
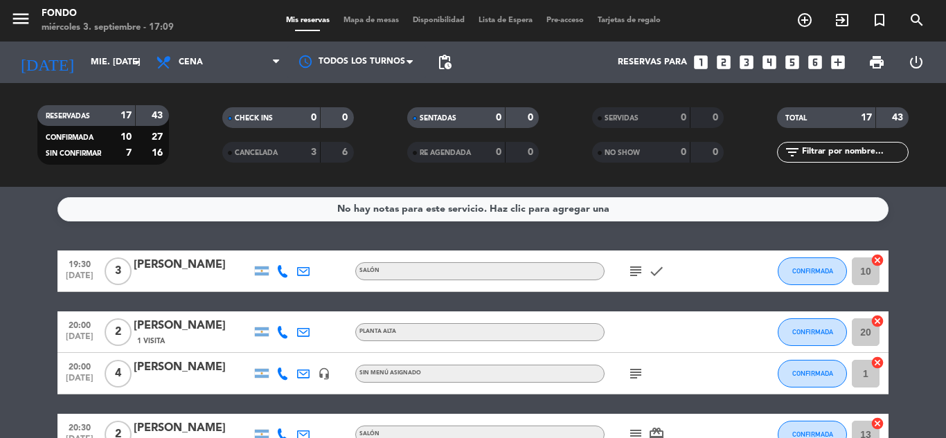
click at [199, 267] on div "[PERSON_NAME]" at bounding box center [193, 265] width 118 height 18
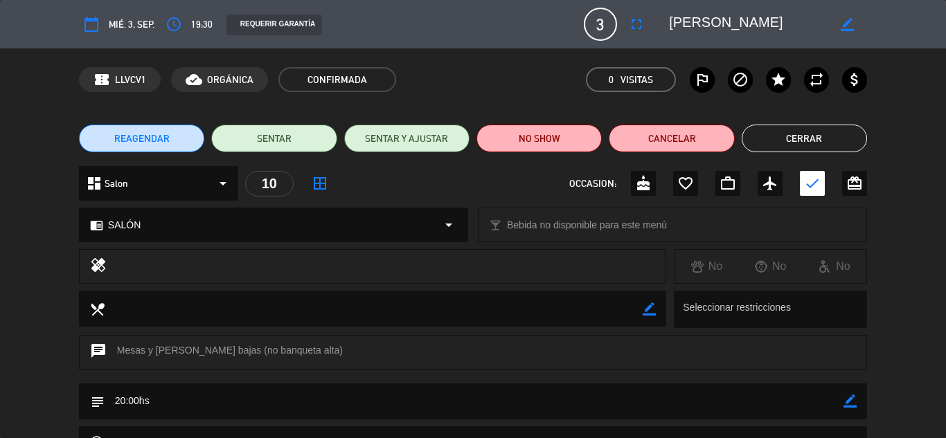
click at [139, 134] on span "REAGENDAR" at bounding box center [141, 139] width 55 height 15
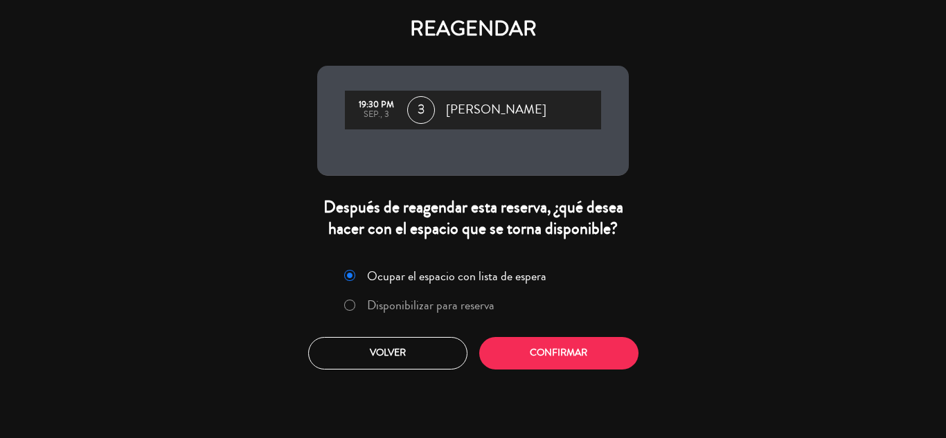
click at [468, 308] on label "Disponibilizar para reserva" at bounding box center [430, 305] width 127 height 12
click at [542, 346] on button "Confirmar" at bounding box center [558, 353] width 159 height 33
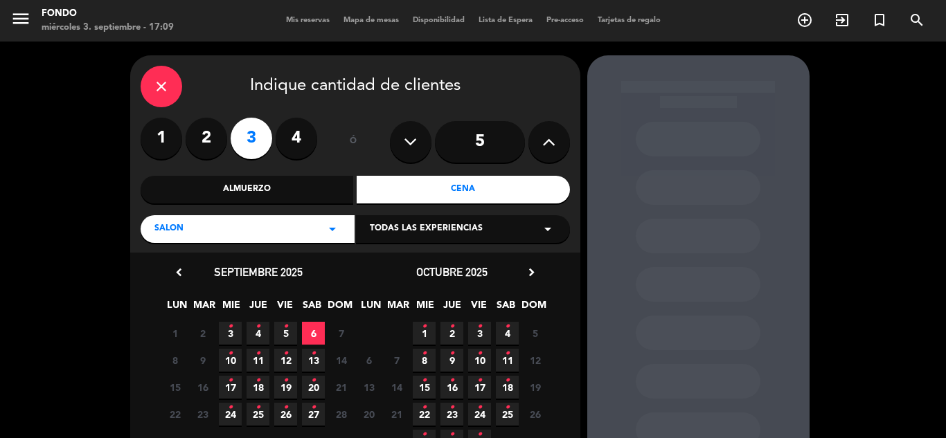
click at [256, 326] on icon "•" at bounding box center [258, 327] width 5 height 22
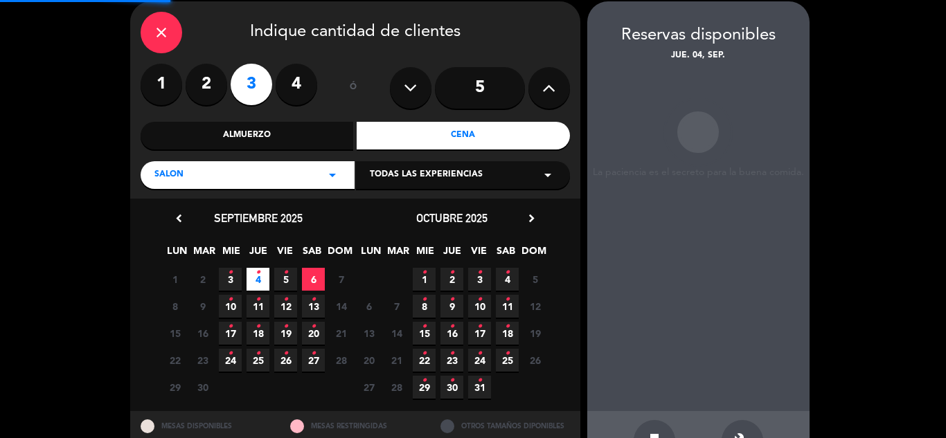
scroll to position [55, 0]
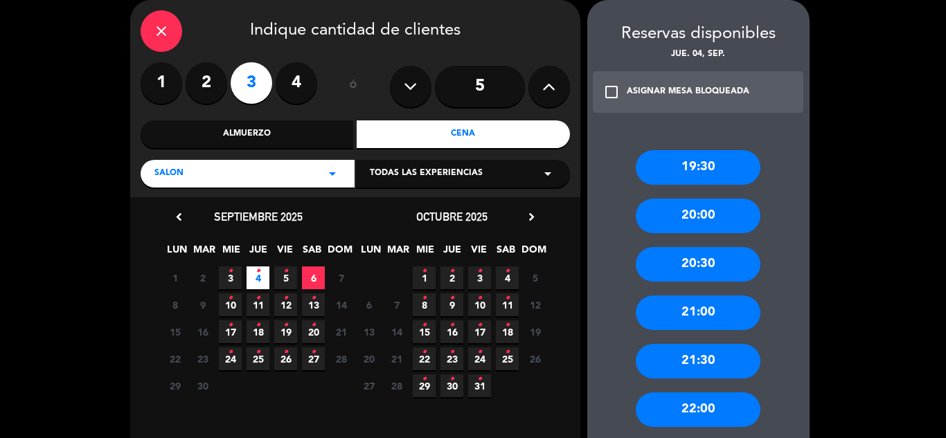
click at [686, 255] on div "20:30" at bounding box center [698, 264] width 125 height 35
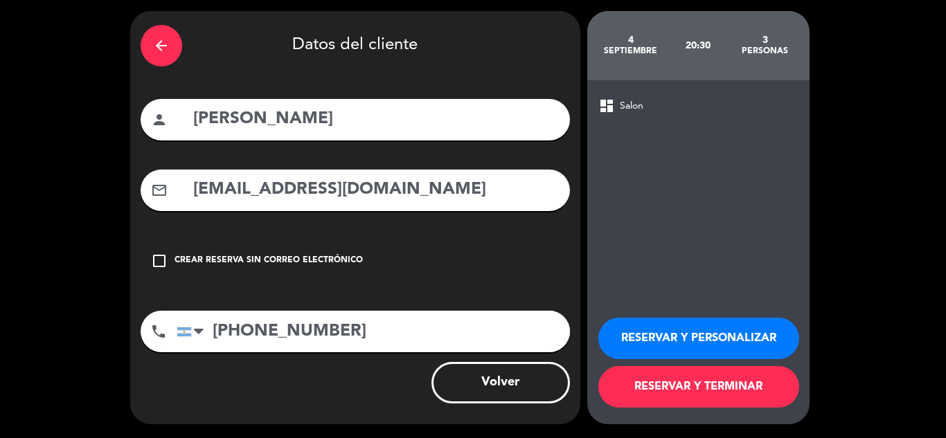
scroll to position [44, 0]
click at [710, 389] on button "RESERVAR Y TERMINAR" at bounding box center [698, 387] width 201 height 42
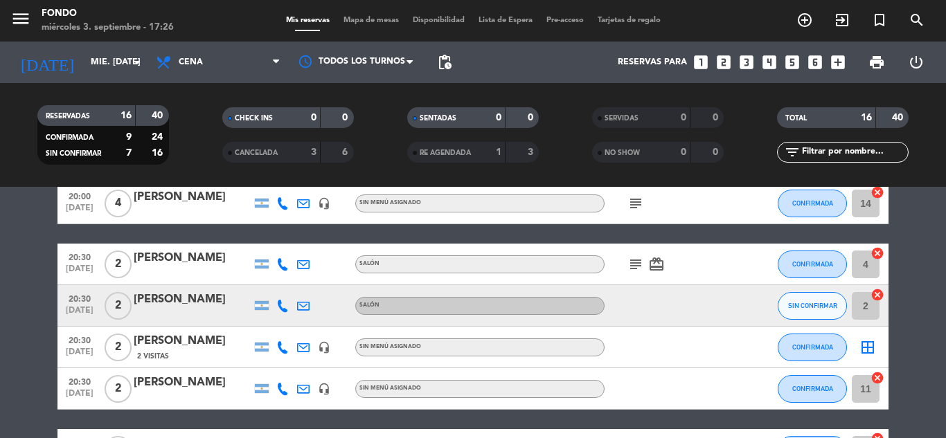
scroll to position [111, 0]
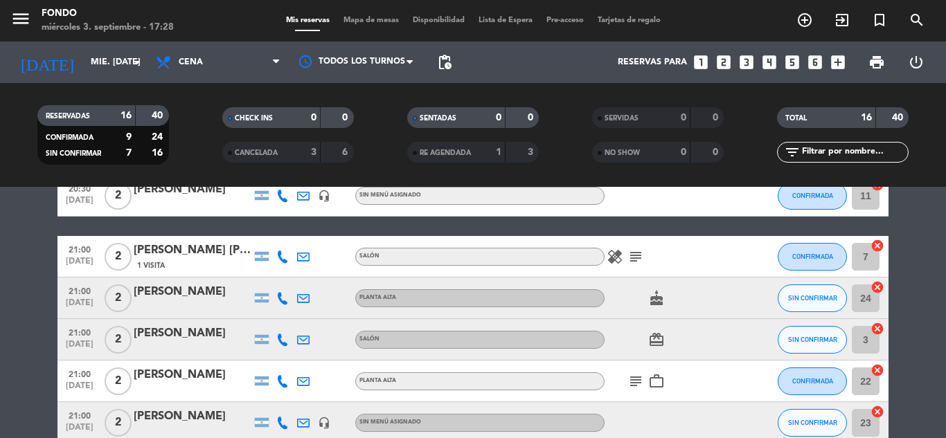
scroll to position [305, 0]
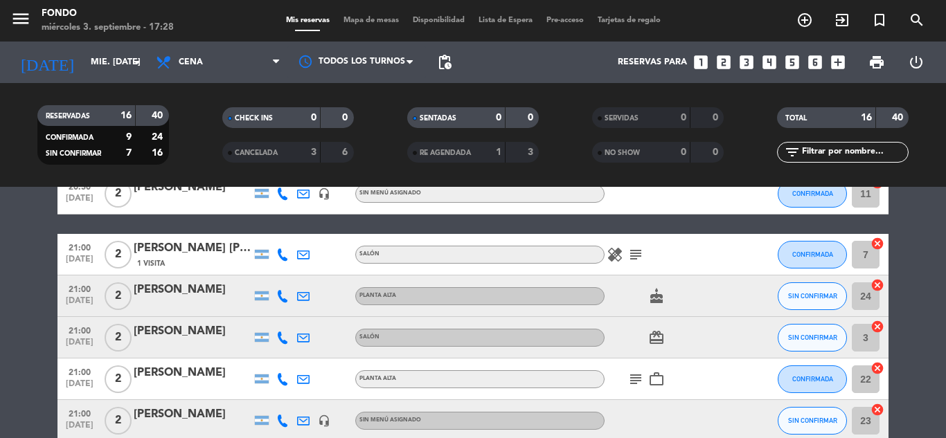
click at [280, 260] on icon at bounding box center [282, 255] width 12 height 12
click at [630, 250] on icon "subject" at bounding box center [635, 255] width 17 height 17
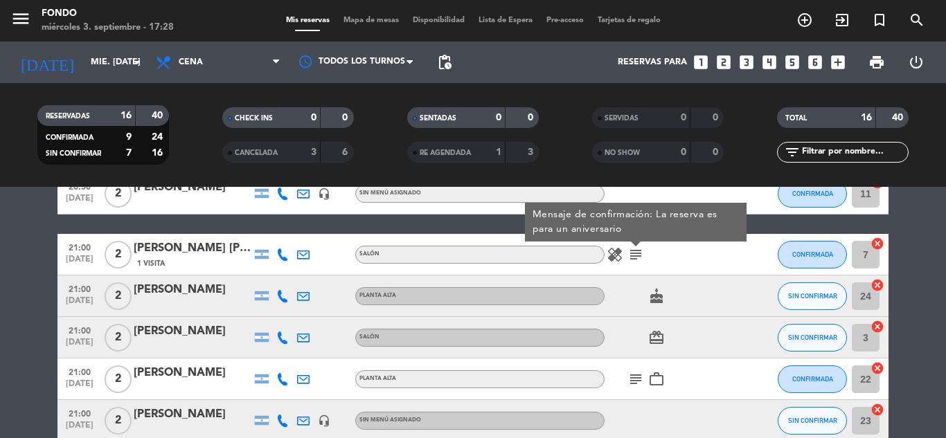
click at [284, 251] on icon at bounding box center [282, 255] width 12 height 12
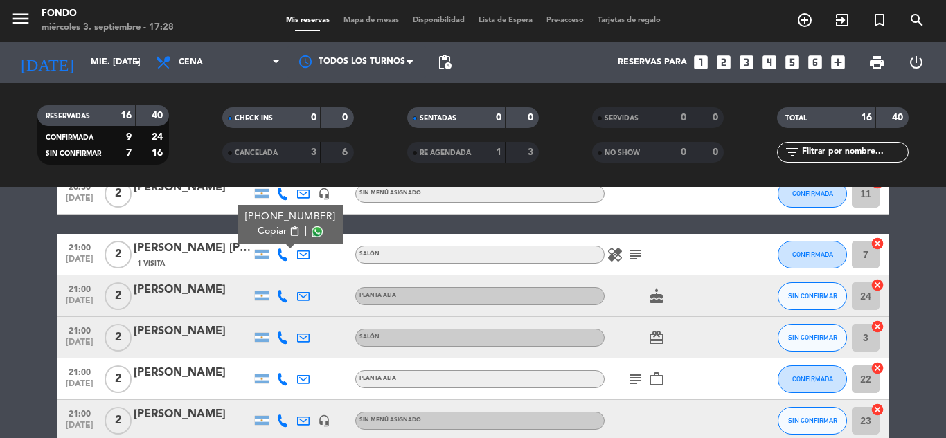
click at [260, 235] on span "Copiar" at bounding box center [272, 231] width 29 height 15
click at [283, 294] on icon at bounding box center [282, 296] width 12 height 12
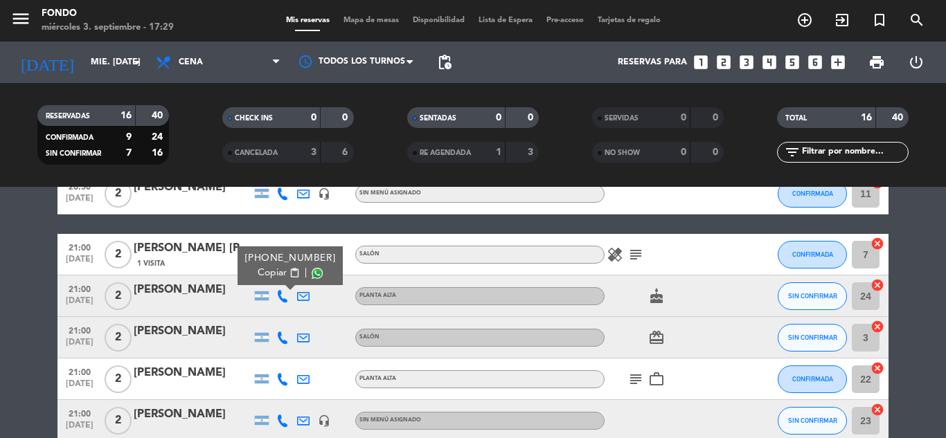
click at [277, 274] on span "Copiar" at bounding box center [272, 273] width 29 height 15
click at [280, 333] on icon at bounding box center [282, 338] width 12 height 12
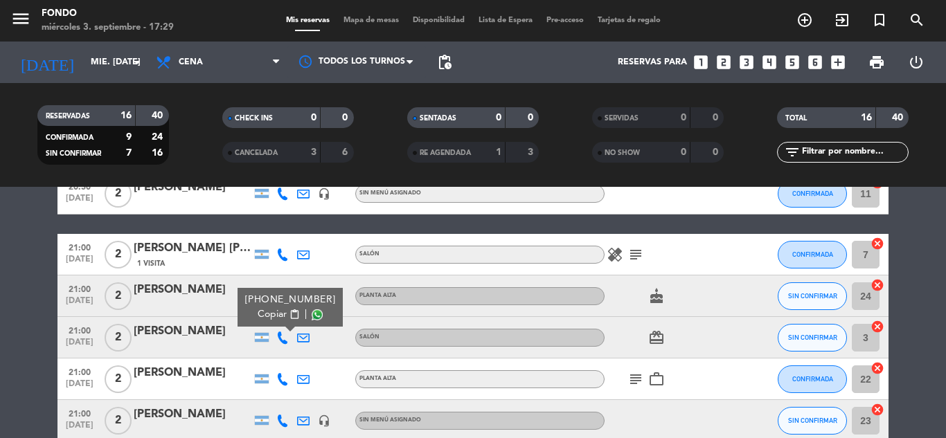
click at [267, 307] on div "[PHONE_NUMBER]" at bounding box center [290, 300] width 91 height 15
click at [261, 308] on span "Copiar" at bounding box center [272, 315] width 29 height 15
click at [278, 314] on span "Copiar" at bounding box center [272, 315] width 29 height 15
click at [283, 377] on icon at bounding box center [282, 379] width 12 height 12
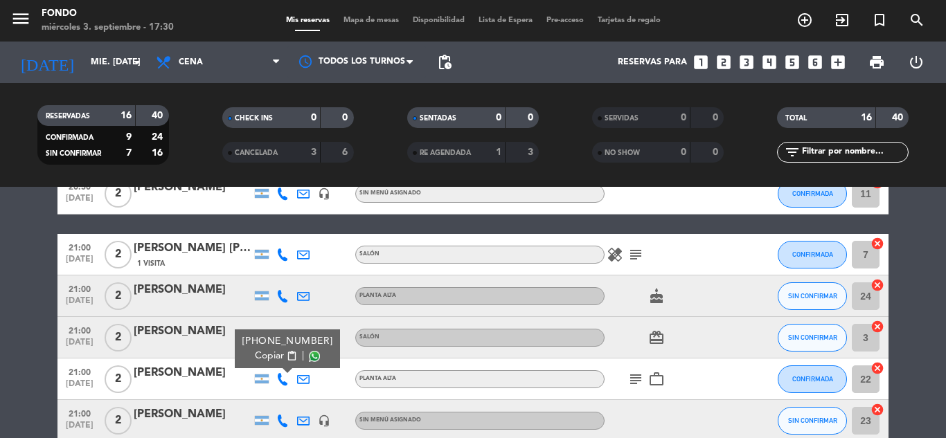
click at [633, 382] on icon "subject" at bounding box center [635, 379] width 17 height 17
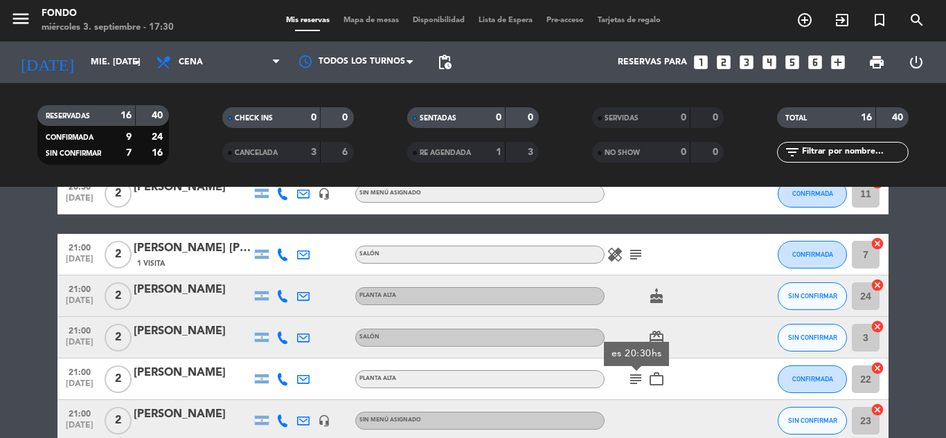
click at [277, 419] on icon at bounding box center [282, 421] width 12 height 12
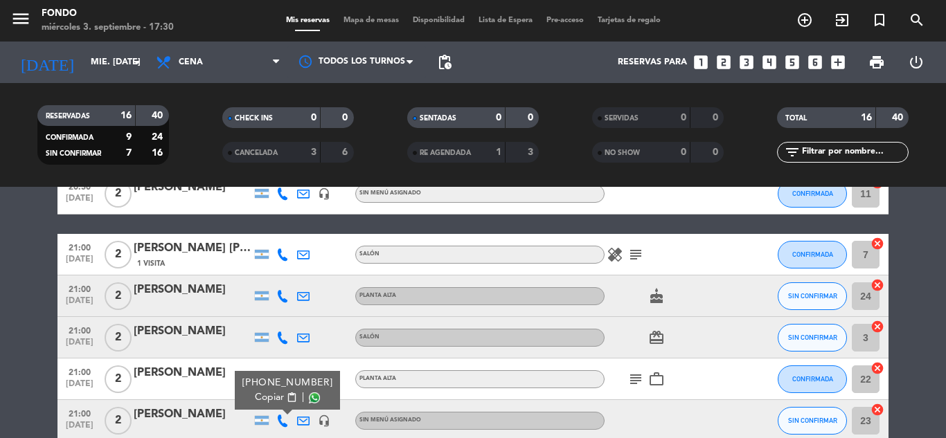
click at [276, 396] on span "Copiar" at bounding box center [269, 398] width 29 height 15
click at [206, 412] on div "[PERSON_NAME]" at bounding box center [193, 415] width 118 height 18
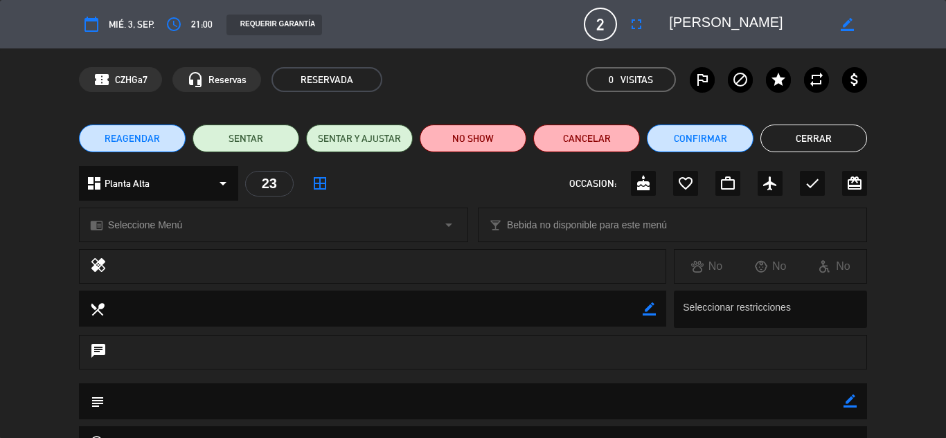
click at [857, 396] on div "subject border_color" at bounding box center [473, 402] width 788 height 36
click at [852, 397] on icon "border_color" at bounding box center [850, 401] width 13 height 13
click at [790, 409] on textarea at bounding box center [474, 401] width 739 height 35
paste textarea "Pedí ayer la carta porque uno de los dos no come ajo, cebolla ni equivalentes y…"
type textarea "Pedí ayer la carta porque uno de los dos no come ajo, cebolla ni equivalentes y…"
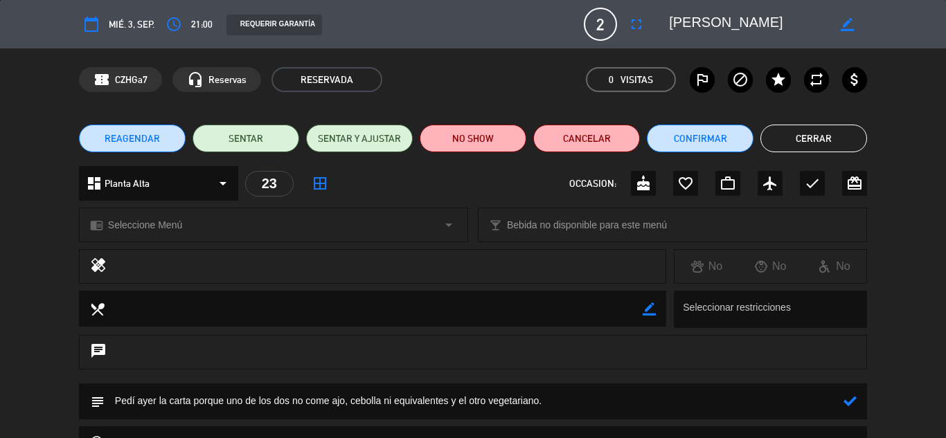
type textarea "e"
drag, startPoint x: 229, startPoint y: 400, endPoint x: 89, endPoint y: 397, distance: 139.2
click at [89, 397] on div "subject" at bounding box center [473, 402] width 788 height 36
type textarea "uno de los dos no come ajo, cebolla ni equivalentes y el otro vegetariano."
click at [848, 405] on icon at bounding box center [850, 401] width 13 height 13
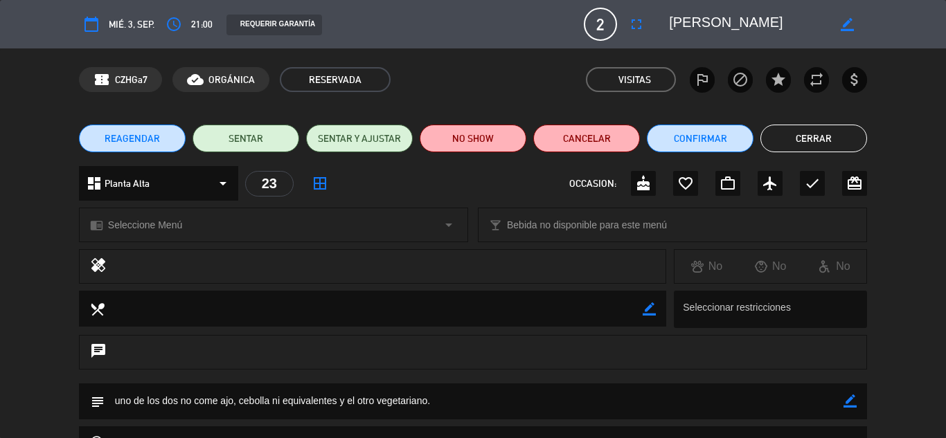
click at [768, 137] on button "Cerrar" at bounding box center [813, 139] width 107 height 28
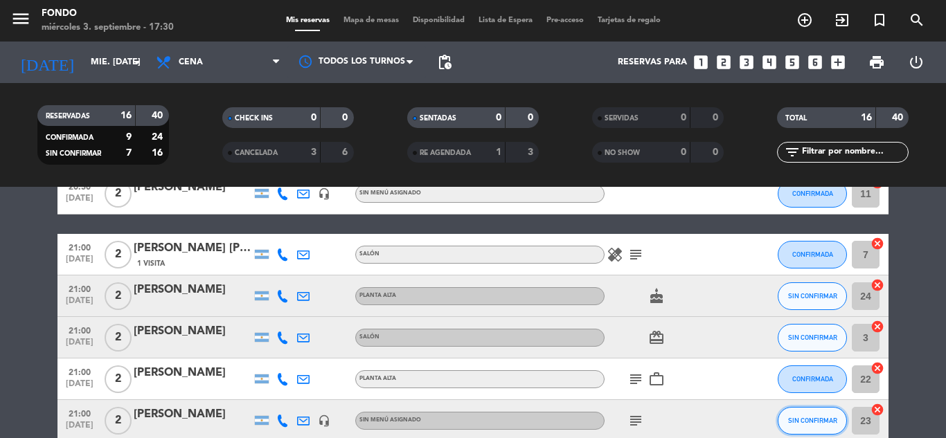
click at [814, 418] on span "SIN CONFIRMAR" at bounding box center [812, 421] width 49 height 8
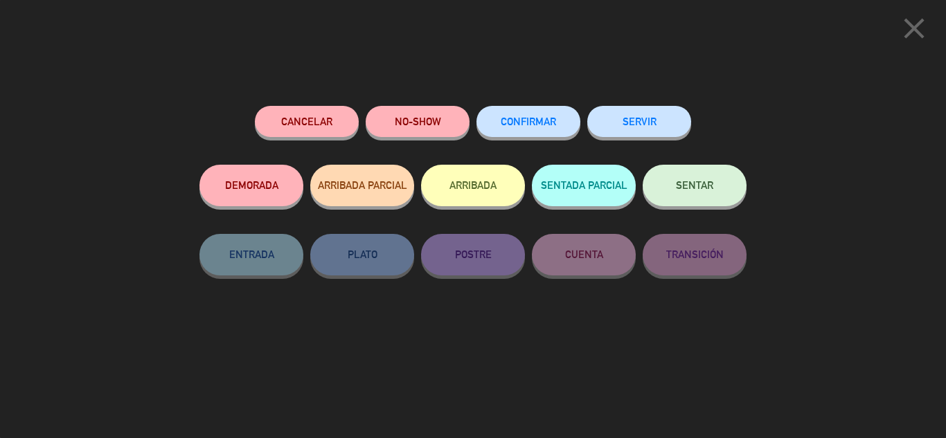
click at [545, 125] on span "CONFIRMAR" at bounding box center [528, 122] width 55 height 12
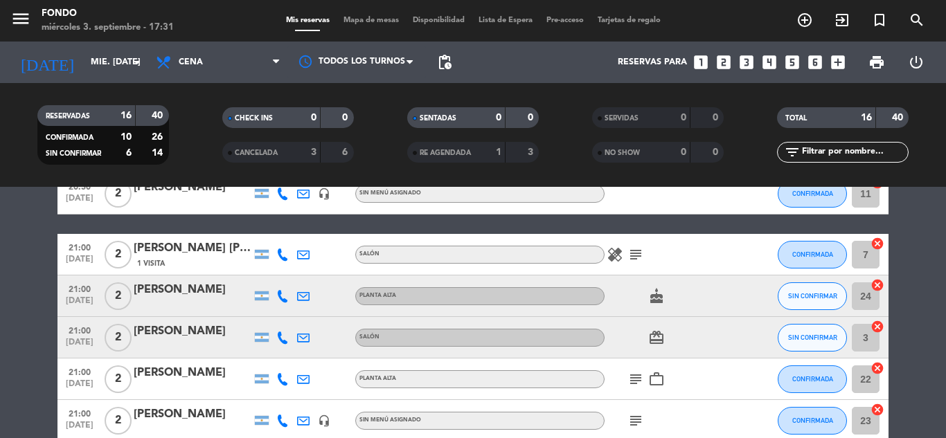
click at [909, 350] on bookings-row "20:00 [DATE] 2 [PERSON_NAME] 1 Visita PLANTA ALTA CONFIRMADA 20 cancel 20:00 [D…" at bounding box center [473, 307] width 946 height 723
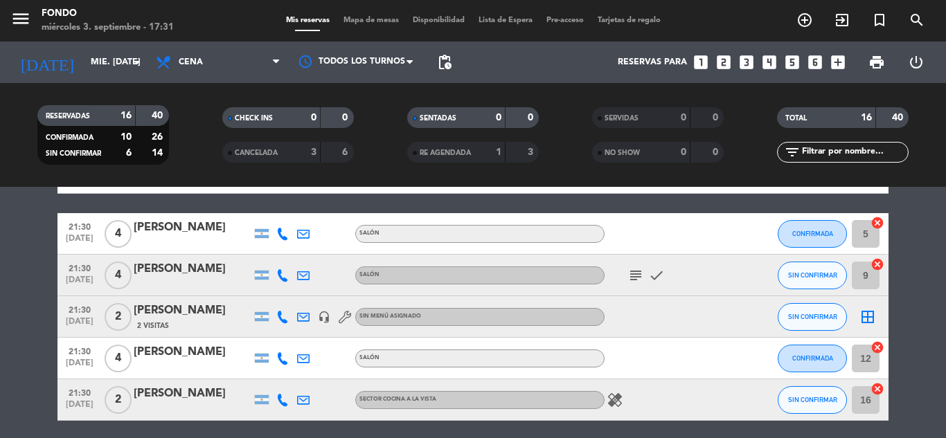
scroll to position [554, 0]
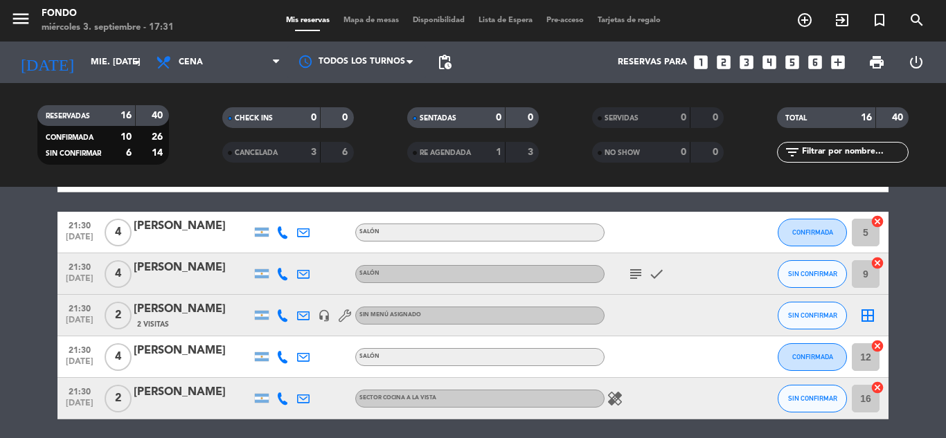
click at [287, 236] on icon at bounding box center [282, 232] width 12 height 12
click at [281, 278] on icon at bounding box center [282, 274] width 12 height 12
click at [281, 212] on div at bounding box center [282, 232] width 21 height 41
click at [277, 227] on icon at bounding box center [282, 232] width 12 height 12
click at [260, 210] on span "Copiar" at bounding box center [272, 209] width 29 height 15
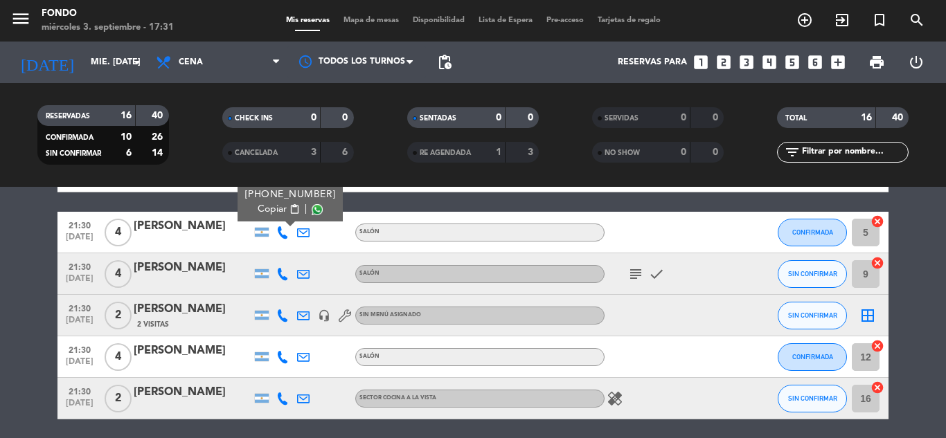
click at [282, 271] on icon at bounding box center [282, 274] width 12 height 12
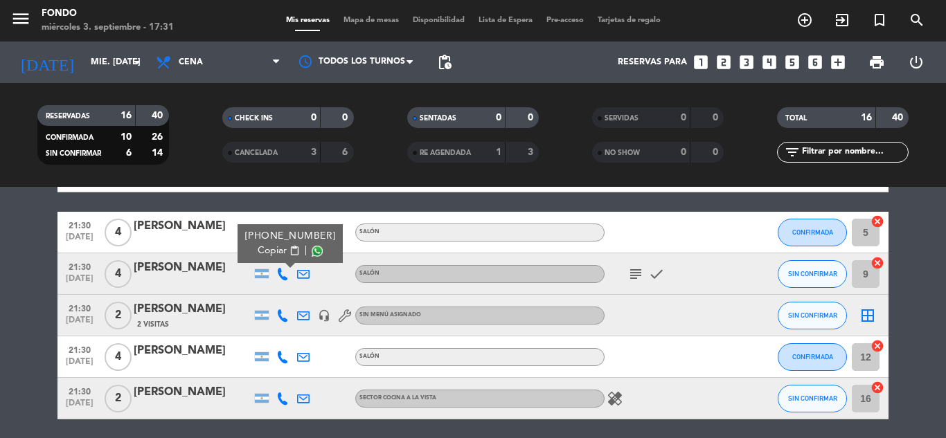
click at [274, 247] on span "Copiar" at bounding box center [272, 251] width 29 height 15
click at [284, 321] on icon at bounding box center [282, 316] width 12 height 12
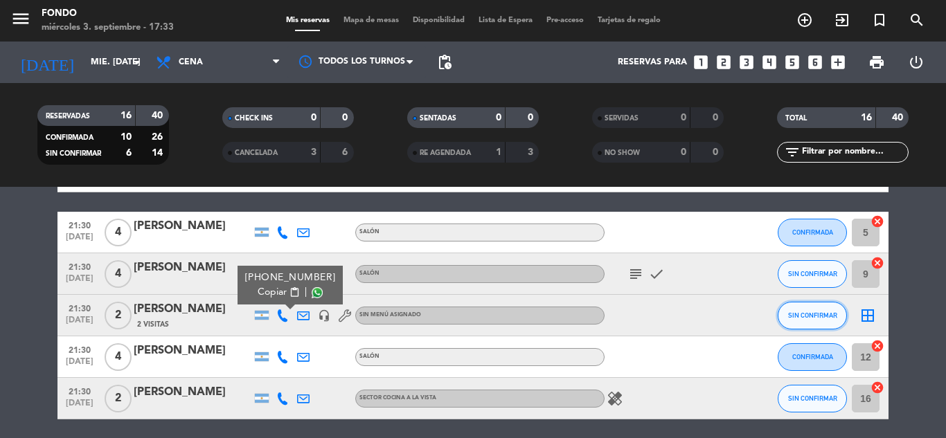
click at [817, 305] on button "SIN CONFIRMAR" at bounding box center [812, 316] width 69 height 28
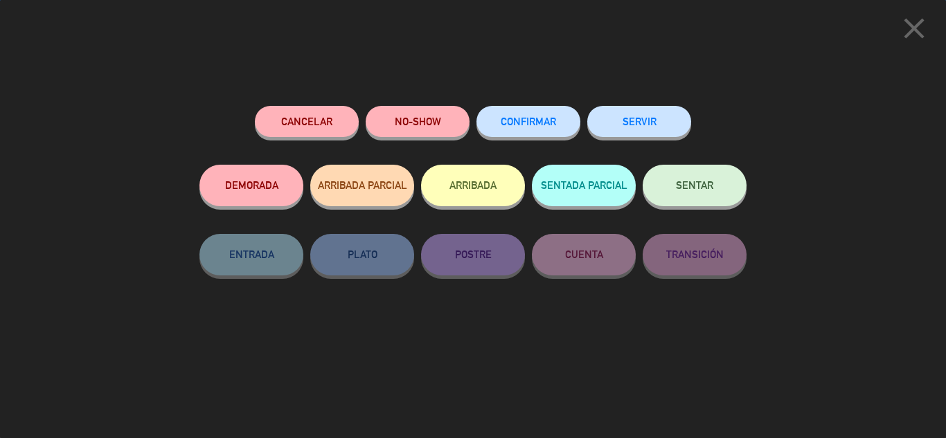
click at [527, 124] on span "CONFIRMAR" at bounding box center [528, 122] width 55 height 12
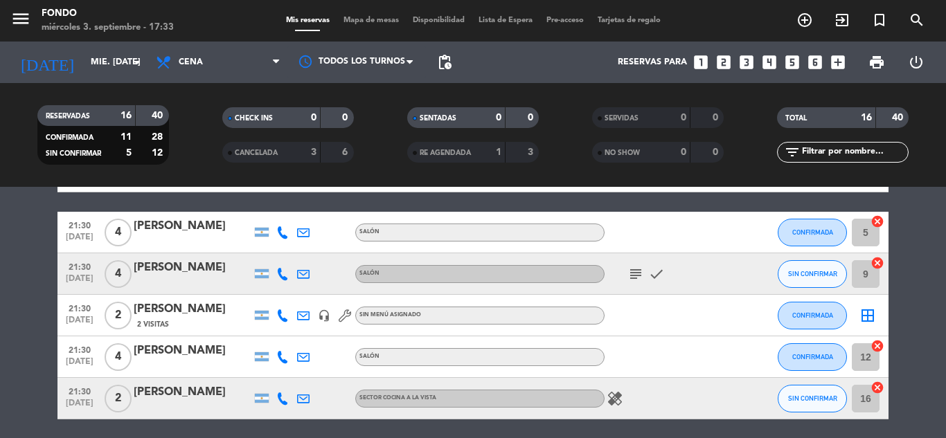
click at [615, 397] on icon "healing" at bounding box center [615, 399] width 17 height 17
click at [281, 399] on icon at bounding box center [282, 399] width 12 height 12
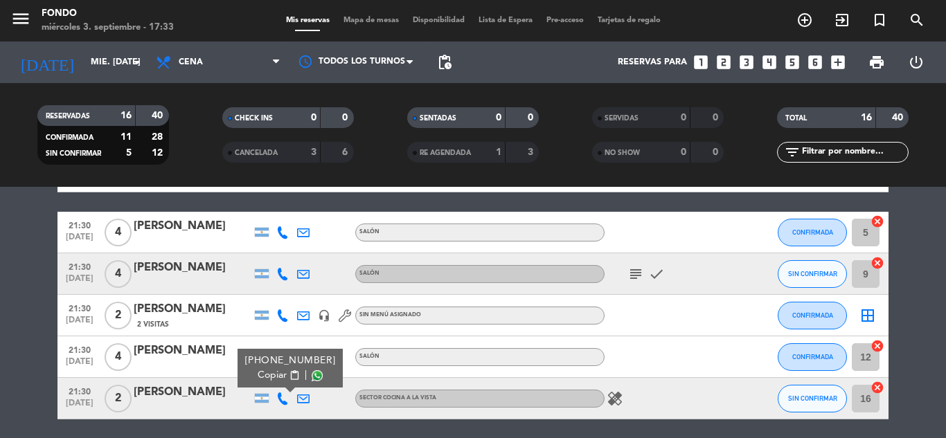
click at [273, 375] on span "Copiar" at bounding box center [272, 375] width 29 height 15
click at [934, 287] on bookings-row "20:00 [DATE] 2 [PERSON_NAME] 1 Visita PLANTA ALTA CONFIRMADA 20 cancel 20:00 [D…" at bounding box center [473, 58] width 946 height 723
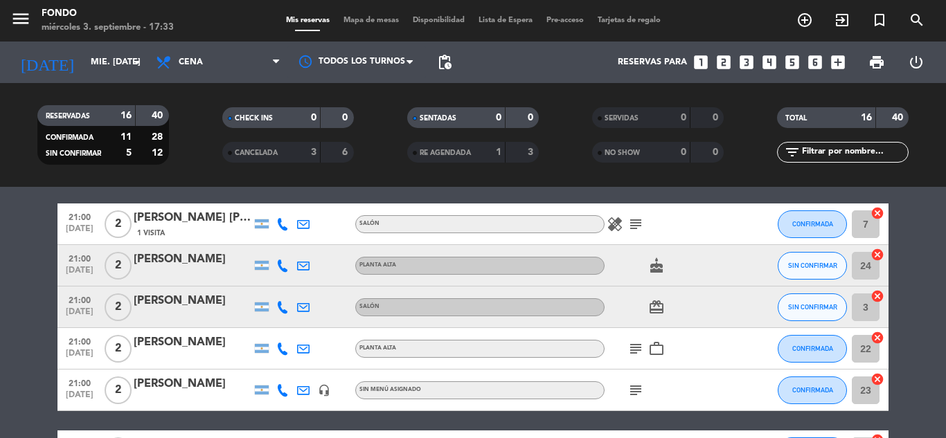
scroll to position [332, 0]
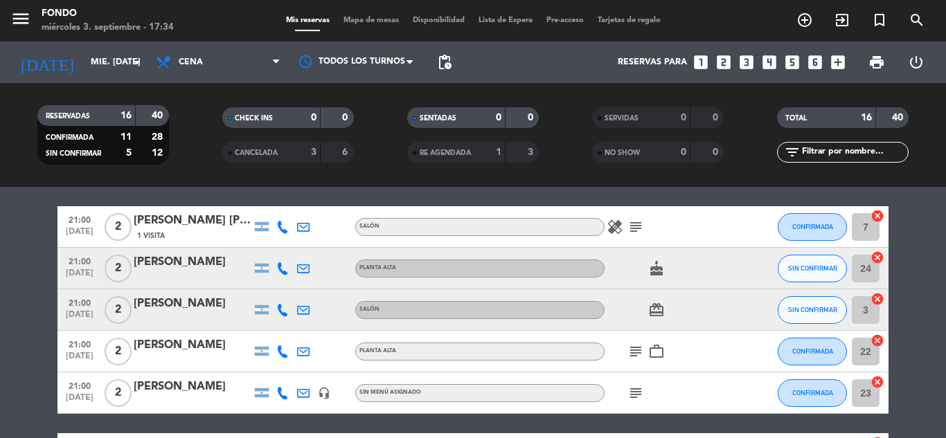
click at [934, 267] on bookings-row "20:00 [DATE] 2 [PERSON_NAME] 1 Visita PLANTA ALTA CONFIRMADA 20 cancel 20:00 [D…" at bounding box center [473, 279] width 946 height 723
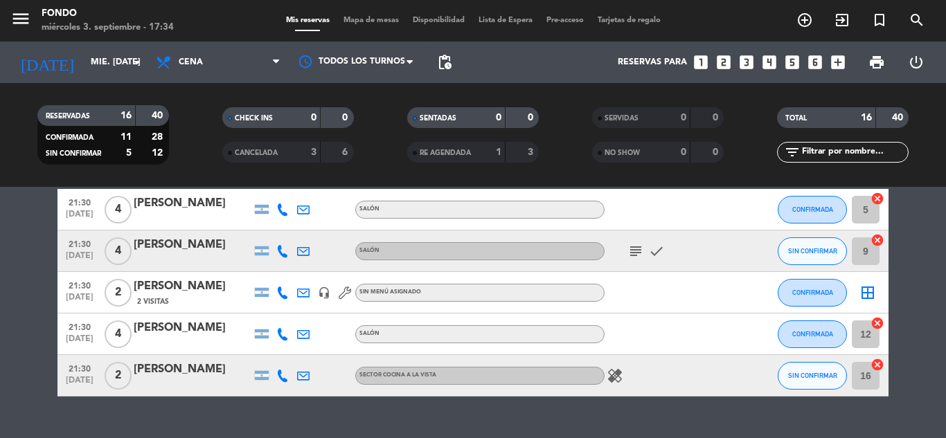
scroll to position [582, 0]
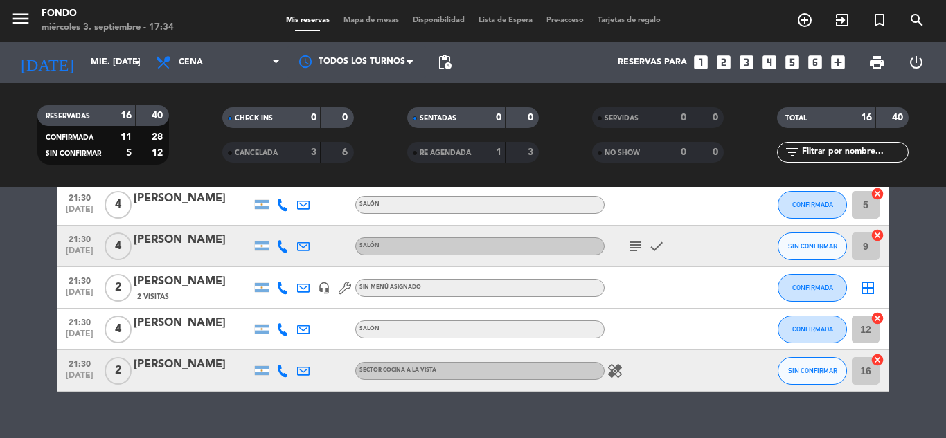
click at [284, 328] on icon at bounding box center [282, 329] width 12 height 12
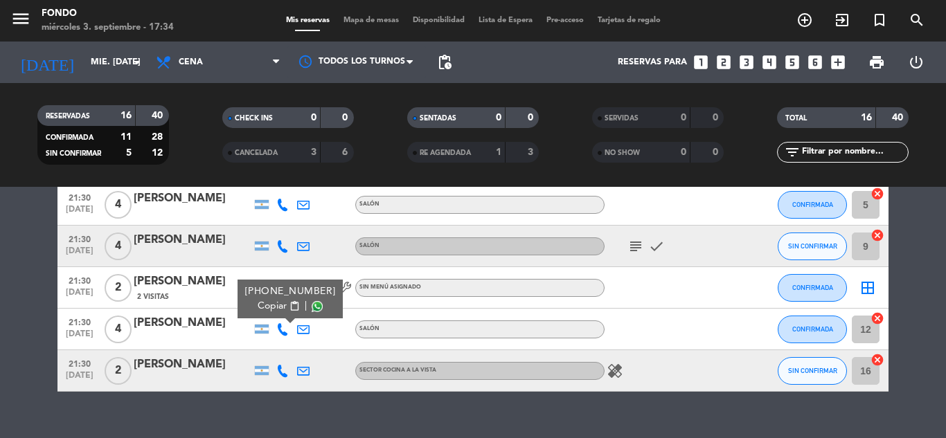
click at [271, 306] on span "Copiar" at bounding box center [272, 306] width 29 height 15
click at [930, 257] on bookings-row "20:00 [DATE] 2 [PERSON_NAME] 1 Visita PLANTA ALTA CONFIRMADA 20 cancel 20:00 [D…" at bounding box center [473, 30] width 946 height 723
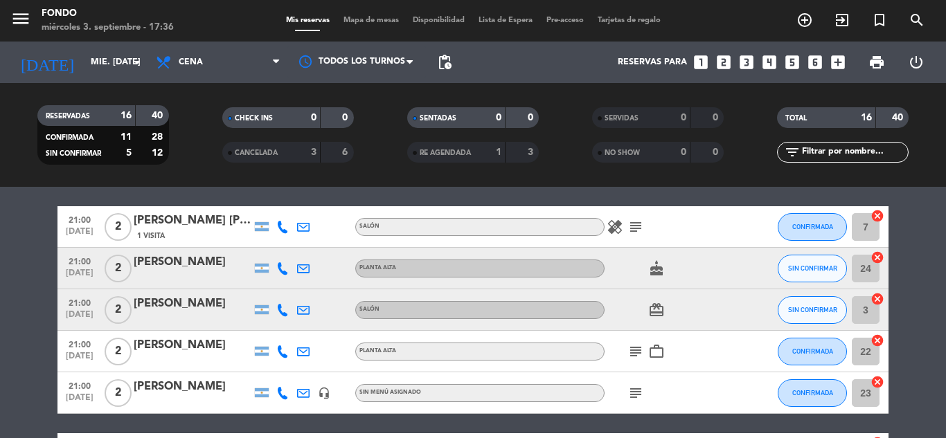
scroll to position [305, 0]
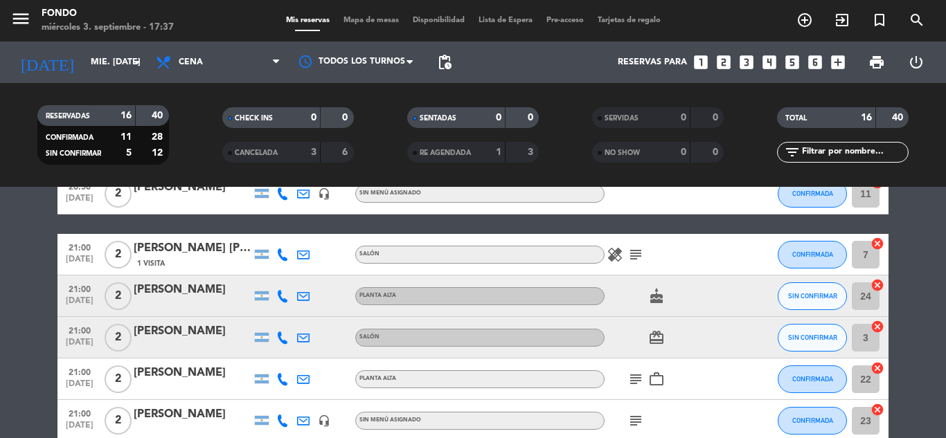
click at [211, 292] on div "[PERSON_NAME]" at bounding box center [193, 290] width 118 height 18
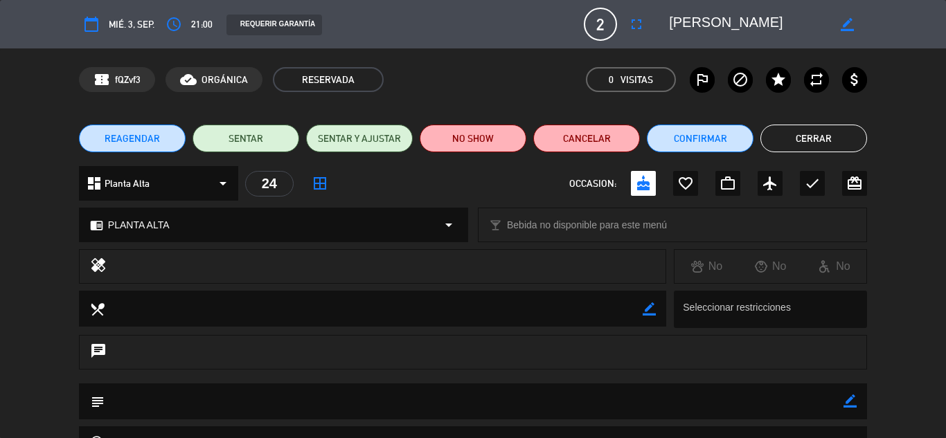
click at [854, 403] on icon "border_color" at bounding box center [850, 401] width 13 height 13
click at [797, 398] on textarea at bounding box center [474, 401] width 739 height 35
type textarea "22 o 23"
click at [850, 403] on icon at bounding box center [850, 401] width 13 height 13
click at [697, 128] on button "Confirmar" at bounding box center [700, 139] width 107 height 28
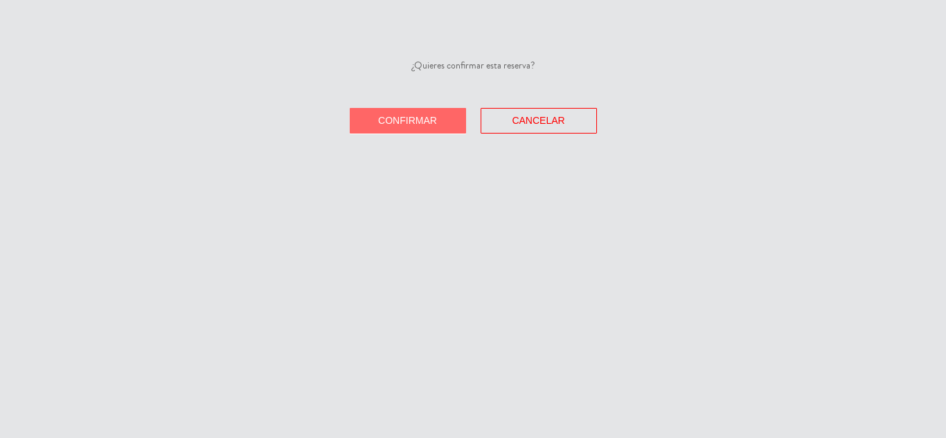
click at [436, 116] on span "Confirmar" at bounding box center [407, 120] width 59 height 11
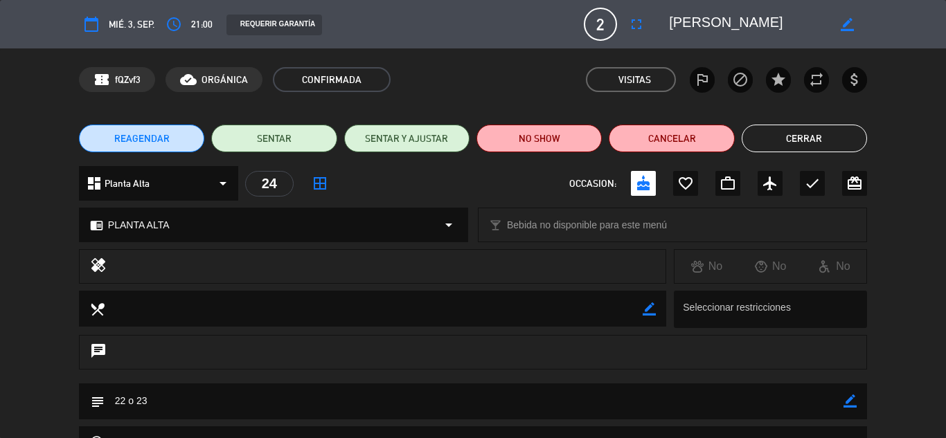
click at [763, 138] on button "Cerrar" at bounding box center [804, 139] width 125 height 28
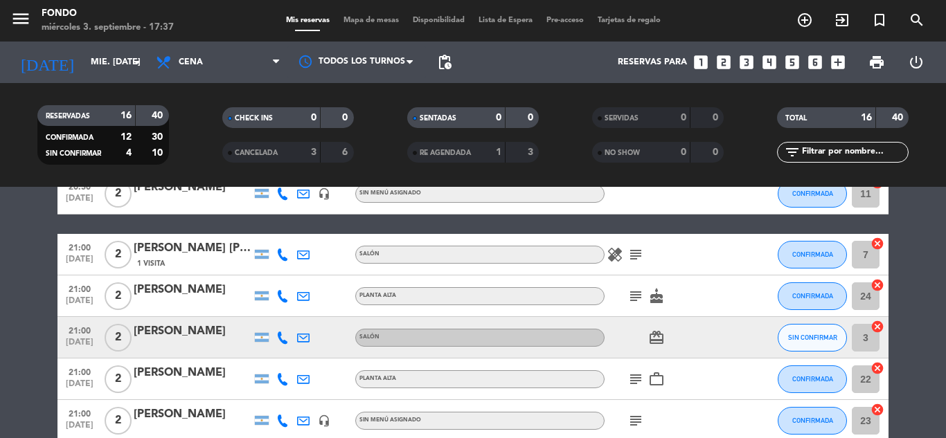
click at [907, 254] on bookings-row "20:00 [DATE] 2 [PERSON_NAME] 1 Visita PLANTA ALTA CONFIRMADA 20 cancel 20:00 [D…" at bounding box center [473, 307] width 946 height 723
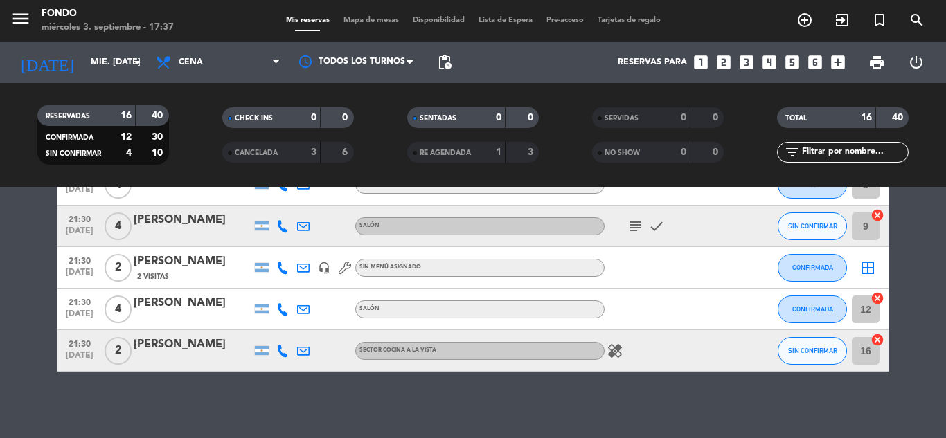
scroll to position [605, 0]
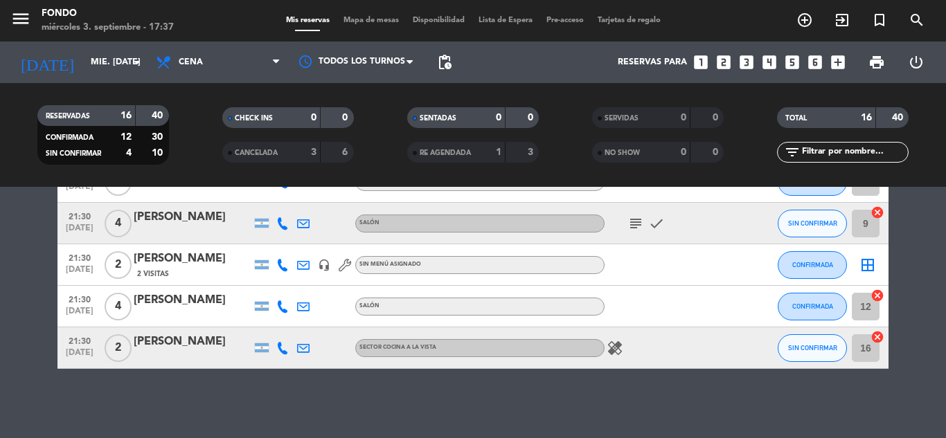
click at [282, 350] on icon at bounding box center [282, 348] width 12 height 12
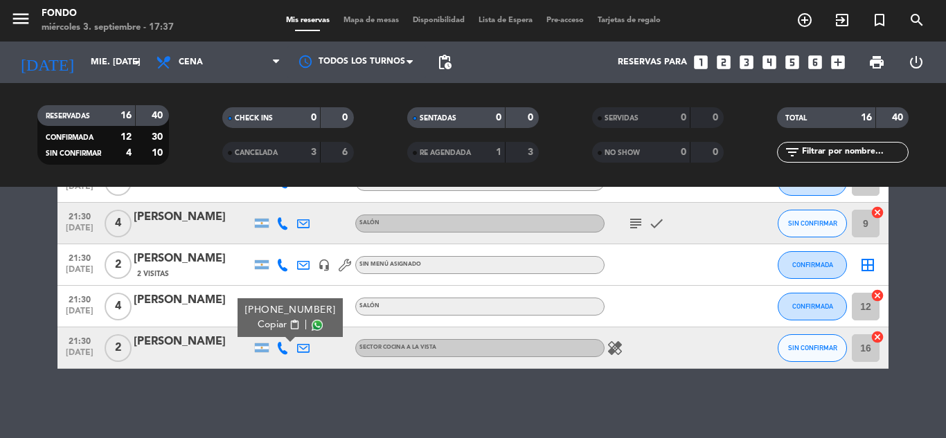
click at [274, 320] on span "Copiar" at bounding box center [272, 325] width 29 height 15
click at [872, 265] on icon "border_all" at bounding box center [867, 265] width 17 height 17
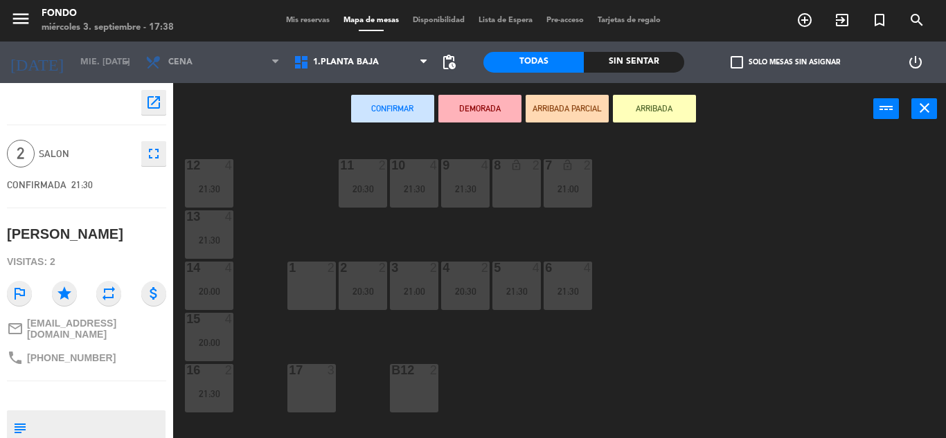
click at [311, 294] on div "1 2" at bounding box center [311, 286] width 48 height 48
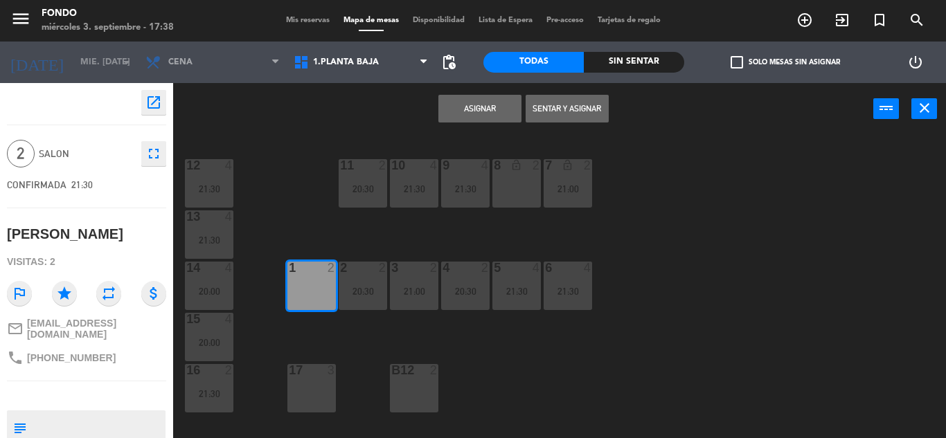
click at [482, 109] on button "Asignar" at bounding box center [479, 109] width 83 height 28
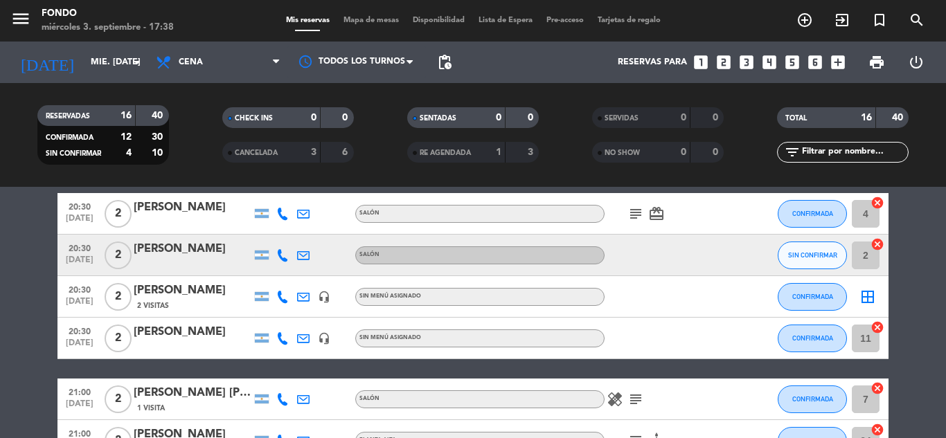
scroll to position [194, 0]
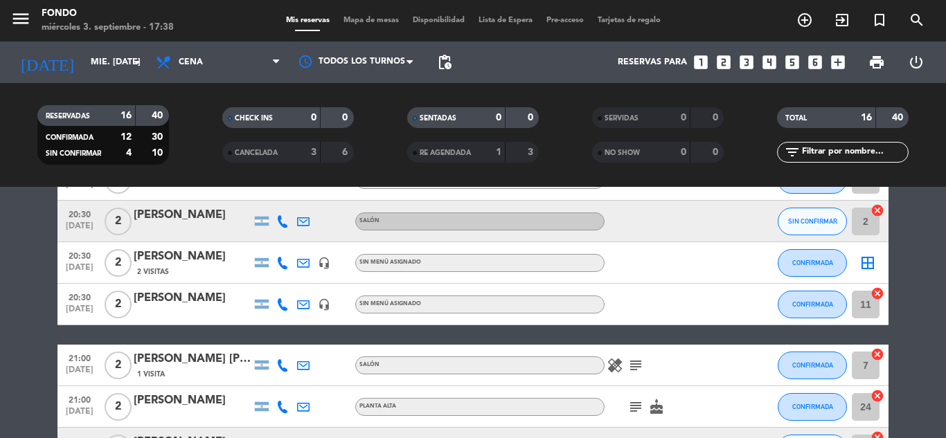
click at [866, 262] on icon "border_all" at bounding box center [867, 263] width 17 height 17
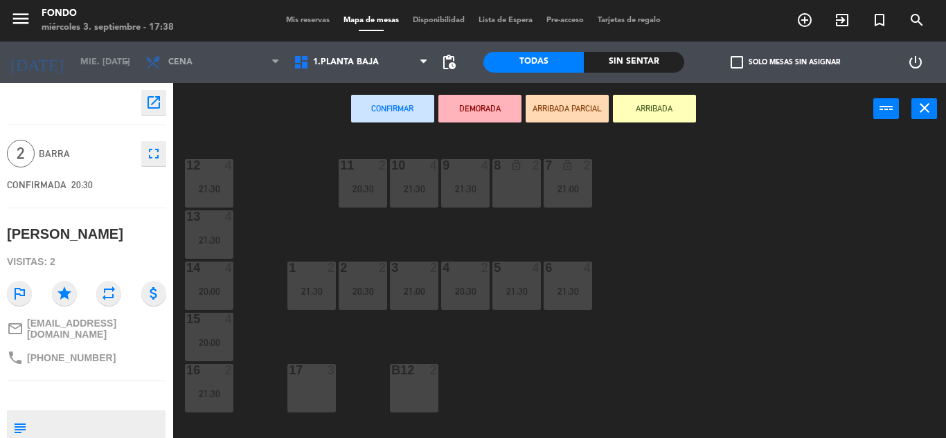
click at [503, 189] on div "8 lock_open 2" at bounding box center [516, 183] width 48 height 48
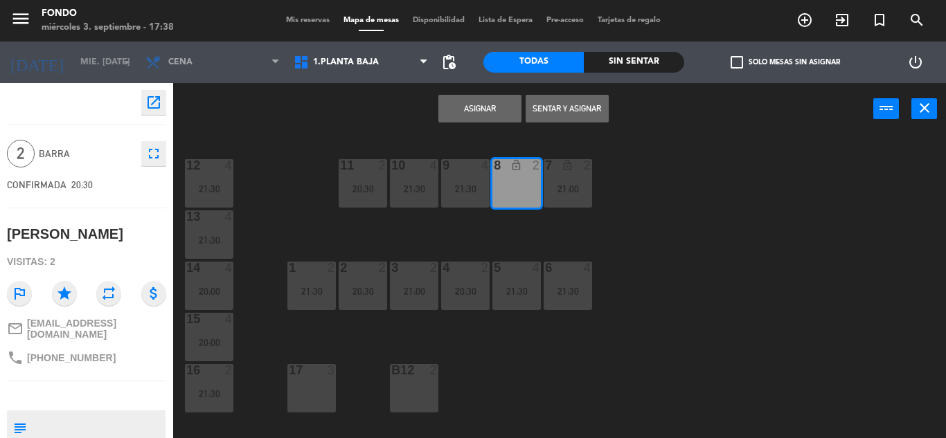
click at [472, 107] on button "Asignar" at bounding box center [479, 109] width 83 height 28
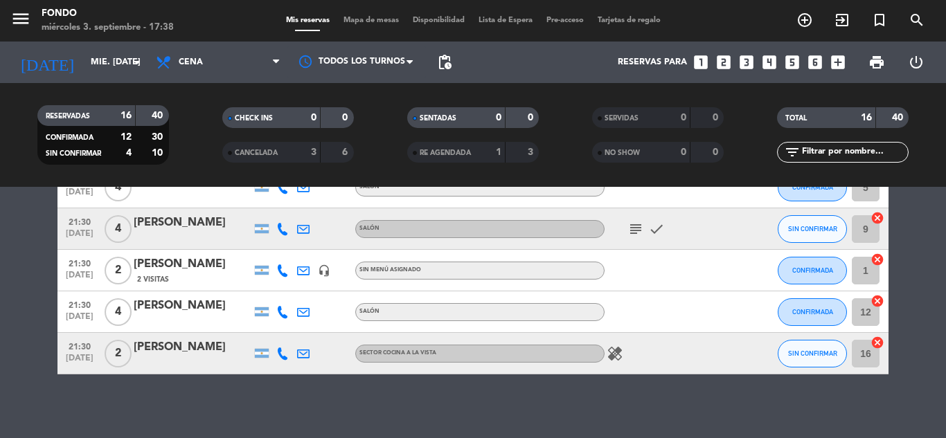
scroll to position [605, 0]
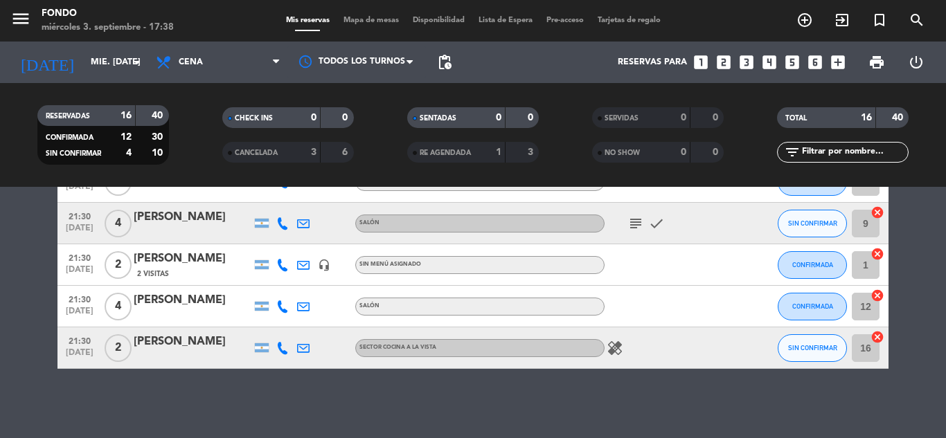
click at [370, 17] on span "Mapa de mesas" at bounding box center [371, 21] width 69 height 8
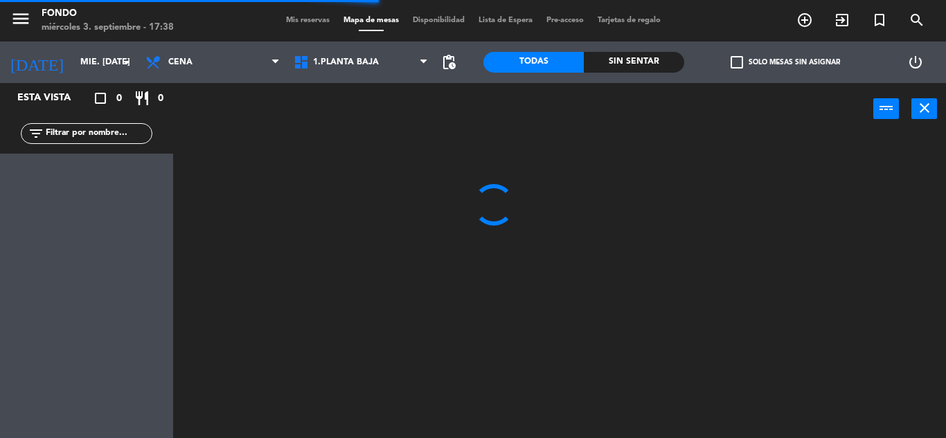
click at [350, 60] on span "1.Planta Baja" at bounding box center [346, 62] width 66 height 10
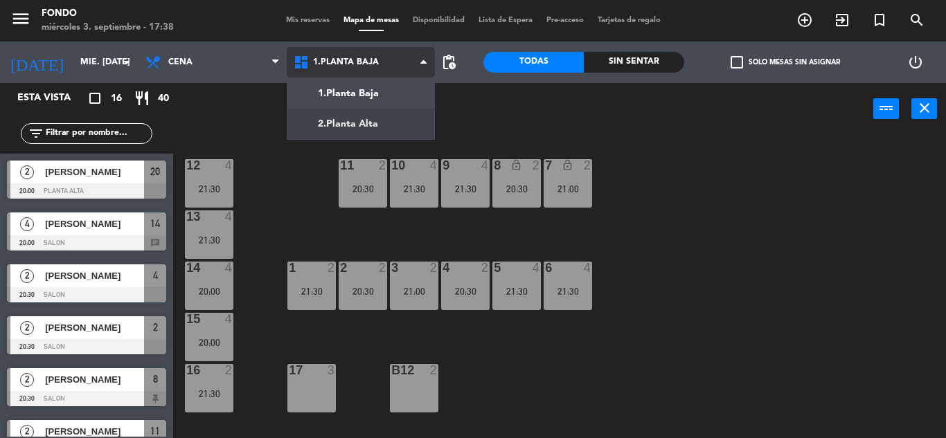
click at [348, 123] on ng-component "menu Fondo miércoles 3. septiembre - 17:38 Mis reservas Mapa de mesas Disponibi…" at bounding box center [473, 219] width 946 height 438
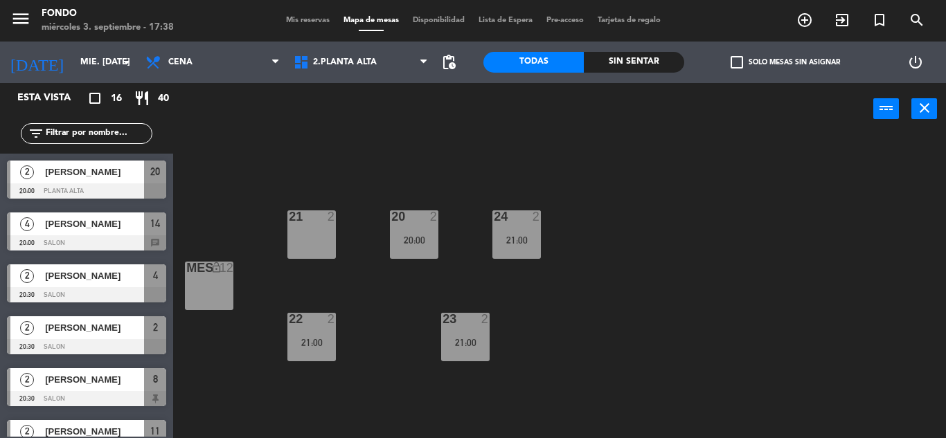
click at [301, 21] on span "Mis reservas" at bounding box center [307, 21] width 57 height 8
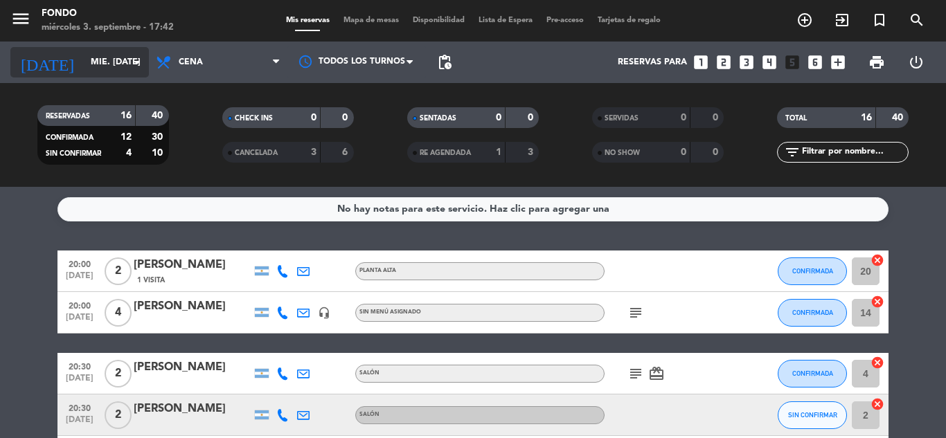
click at [99, 71] on input "mié. [DATE]" at bounding box center [142, 63] width 117 height 24
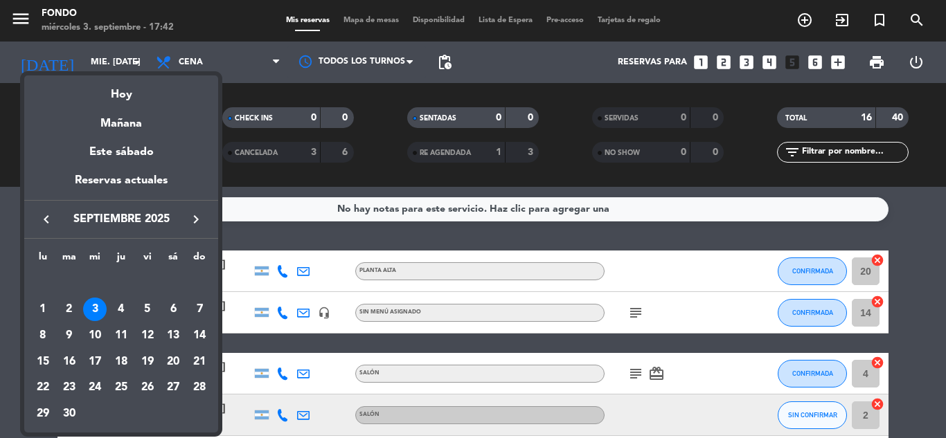
click at [95, 308] on div "3" at bounding box center [95, 310] width 24 height 24
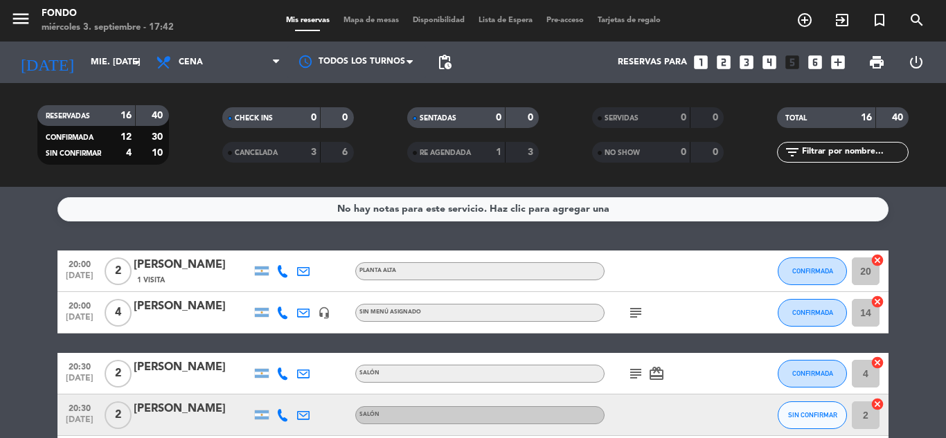
click at [901, 226] on div "No hay notas para este servicio. Haz clic para agregar una 20:00 [DATE] 2 [PERS…" at bounding box center [473, 312] width 946 height 251
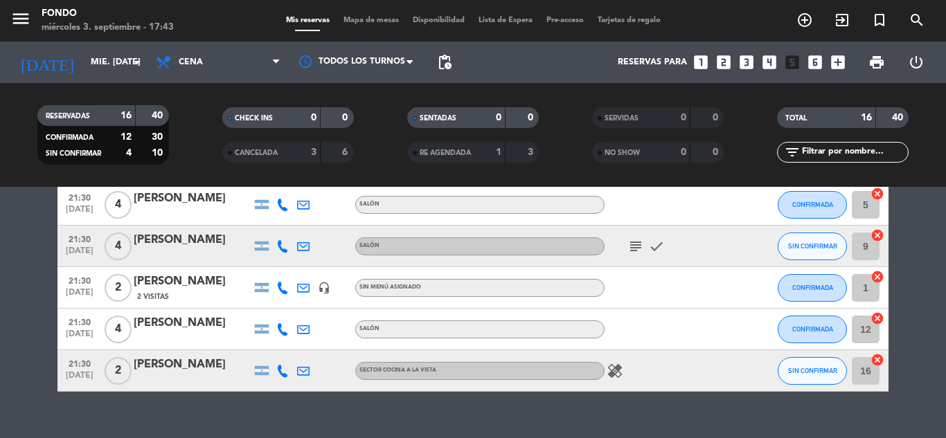
scroll to position [605, 0]
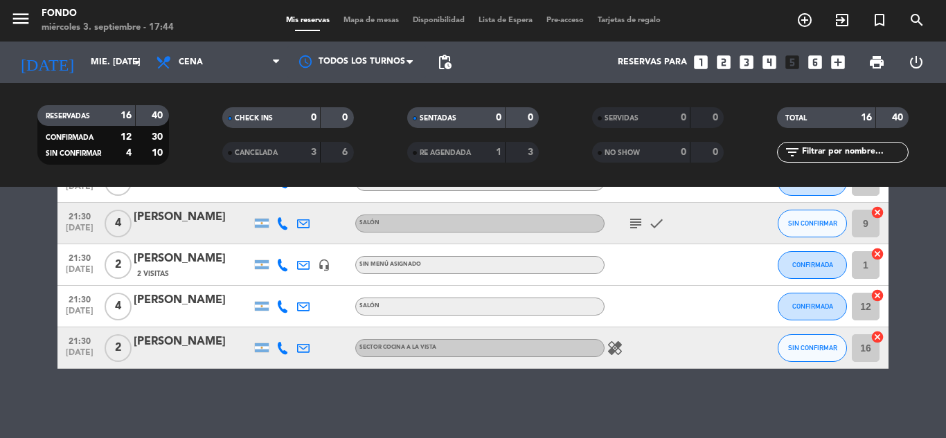
click at [933, 225] on bookings-row "20:00 [DATE] 2 [PERSON_NAME] 1 Visita PLANTA ALTA CONFIRMADA 20 cancel 20:00 [D…" at bounding box center [473, 7] width 946 height 723
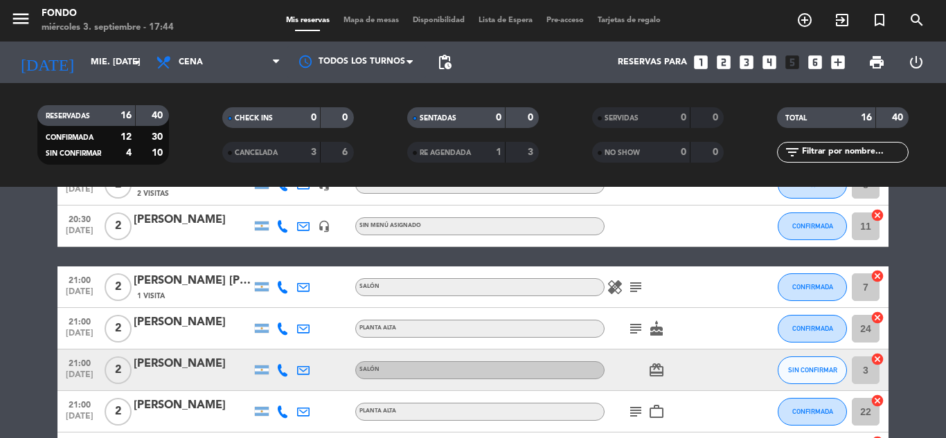
scroll to position [244, 0]
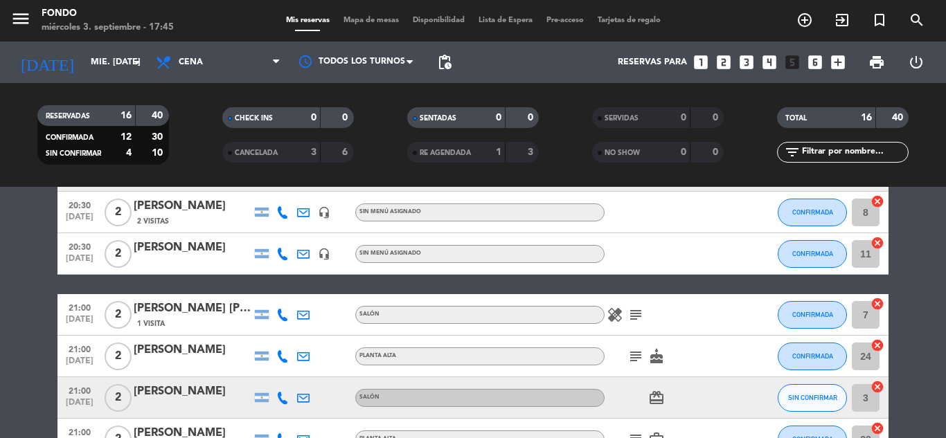
click at [633, 317] on icon "subject" at bounding box center [635, 315] width 17 height 17
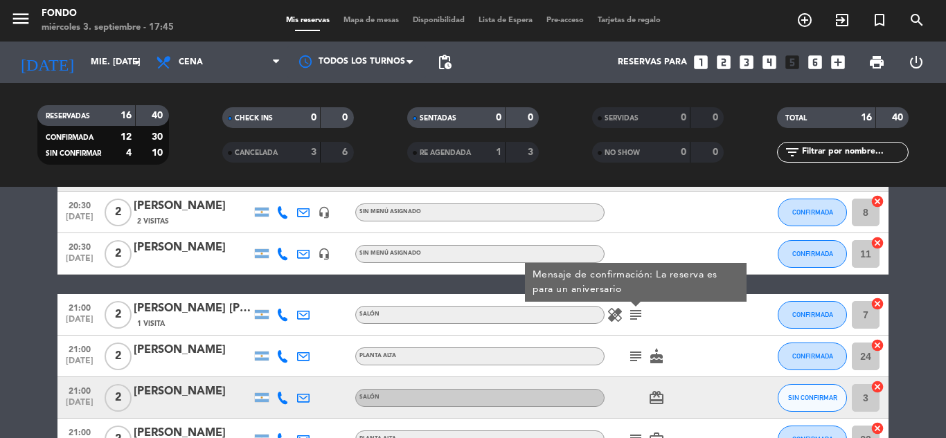
click at [207, 319] on div "1 Visita" at bounding box center [193, 324] width 118 height 12
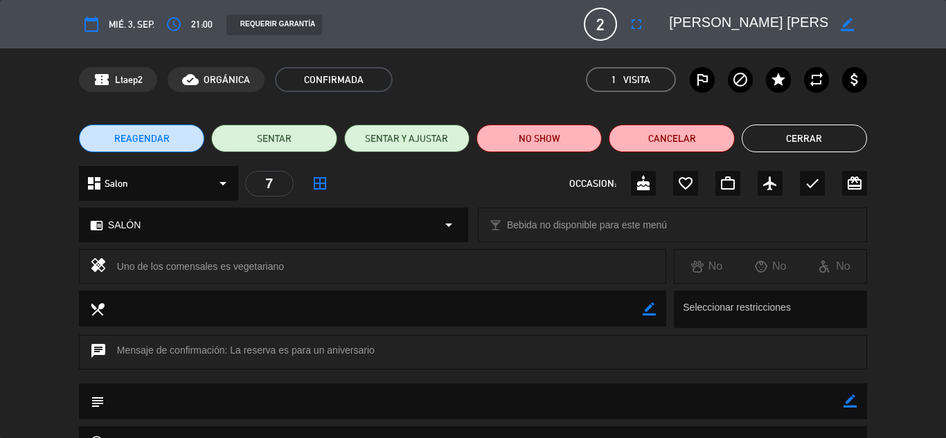
click at [853, 398] on icon "border_color" at bounding box center [850, 401] width 13 height 13
click at [773, 399] on textarea at bounding box center [474, 401] width 739 height 35
click at [846, 399] on icon at bounding box center [850, 401] width 13 height 13
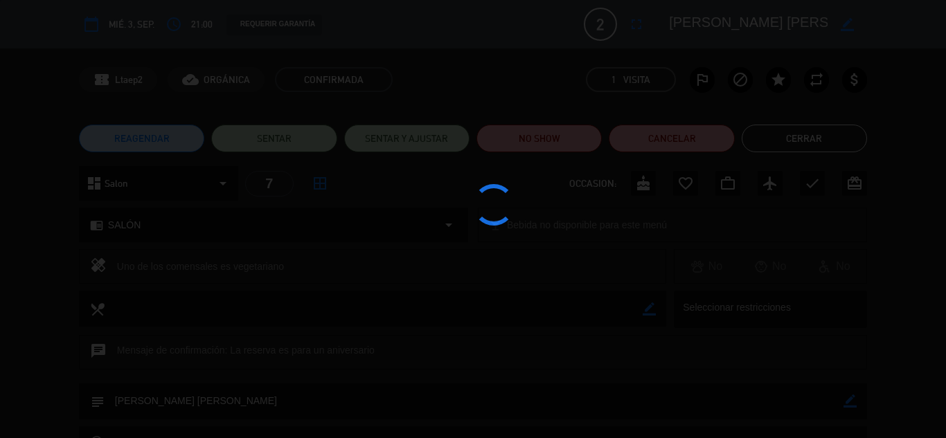
type textarea "[PERSON_NAME] [PERSON_NAME]"
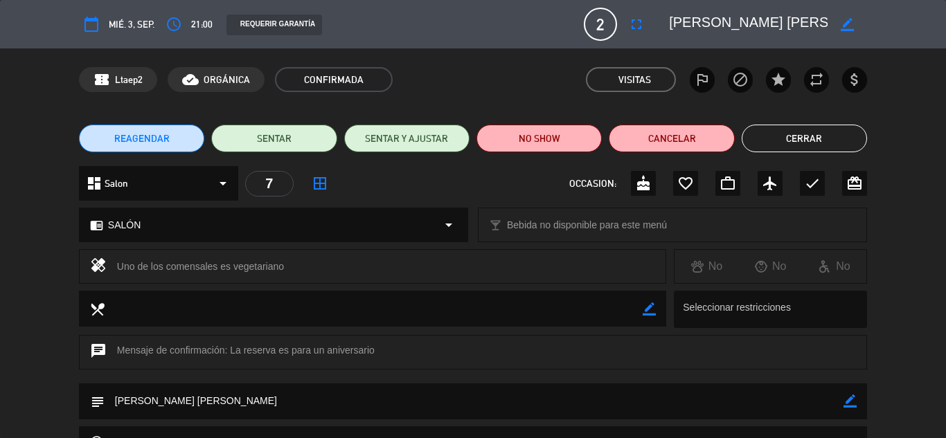
click at [803, 143] on button "Cerrar" at bounding box center [804, 139] width 125 height 28
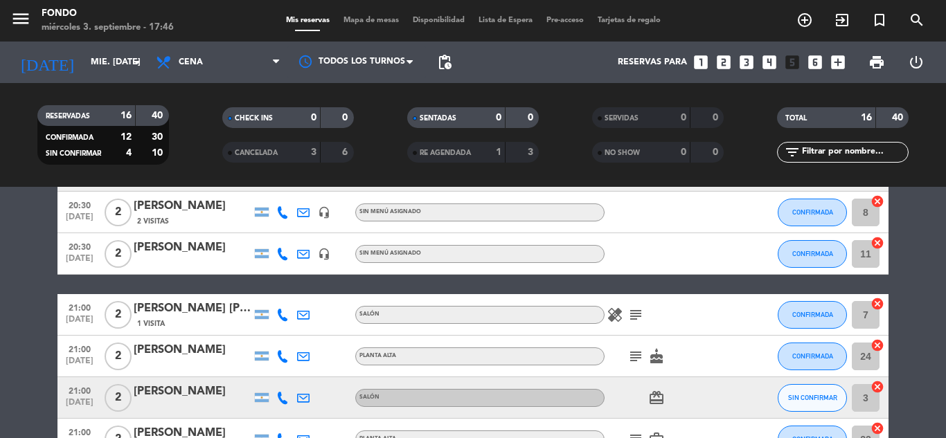
click at [925, 300] on bookings-row "20:00 [DATE] 2 [PERSON_NAME] 1 Visita PLANTA ALTA CONFIRMADA 20 cancel 20:00 [D…" at bounding box center [473, 367] width 946 height 723
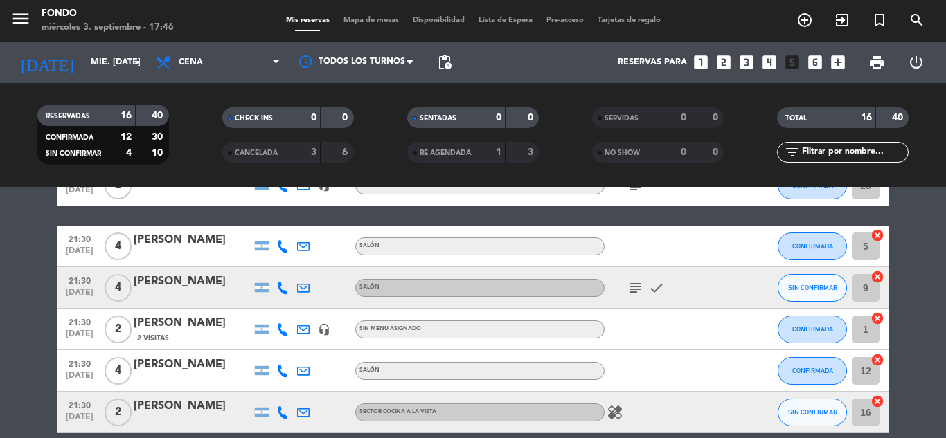
scroll to position [549, 0]
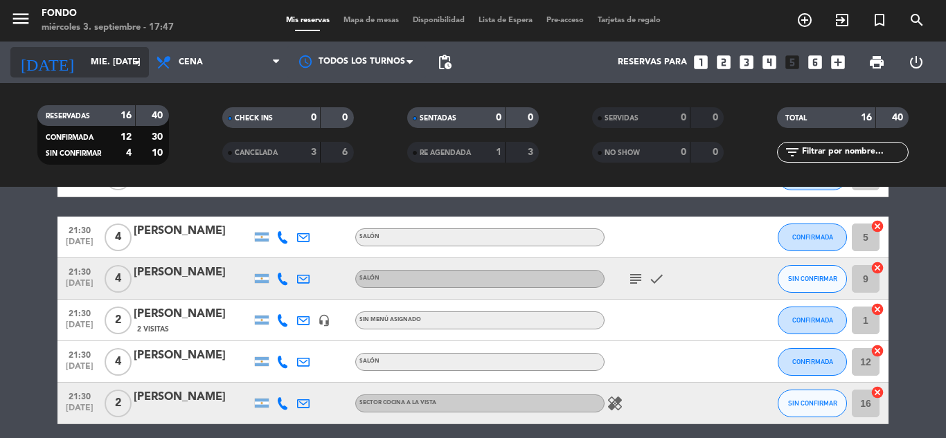
click at [108, 63] on input "mié. [DATE]" at bounding box center [142, 63] width 117 height 24
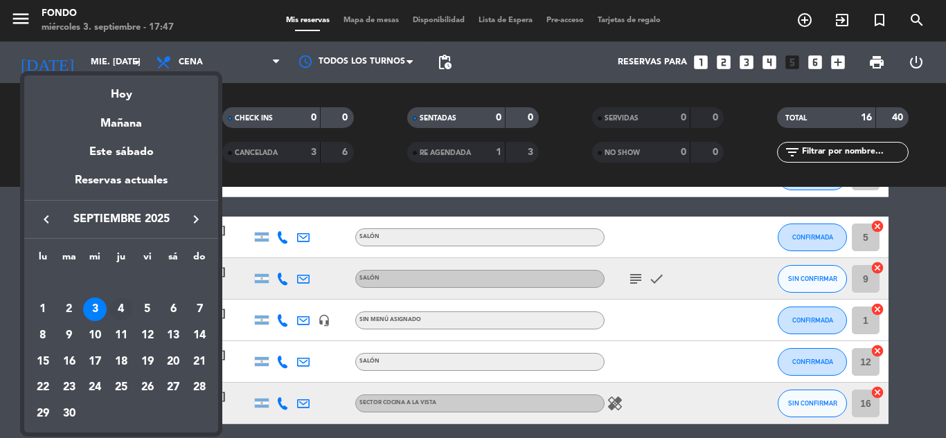
click at [123, 309] on div "4" at bounding box center [121, 310] width 24 height 24
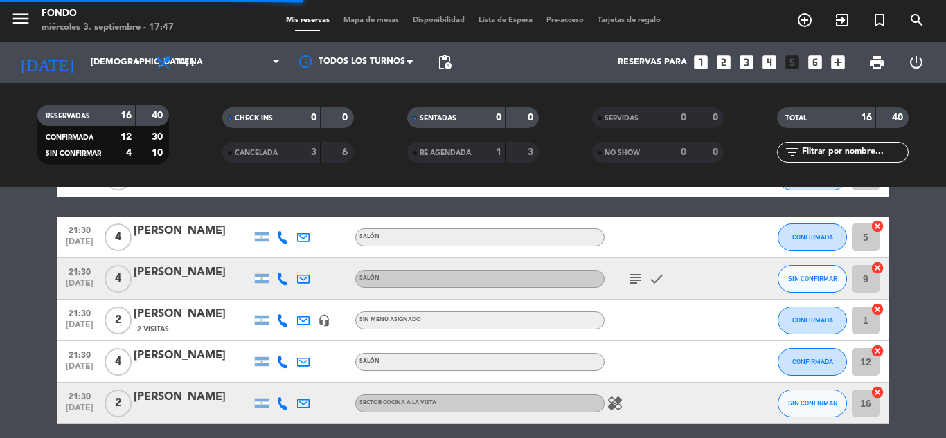
scroll to position [272, 0]
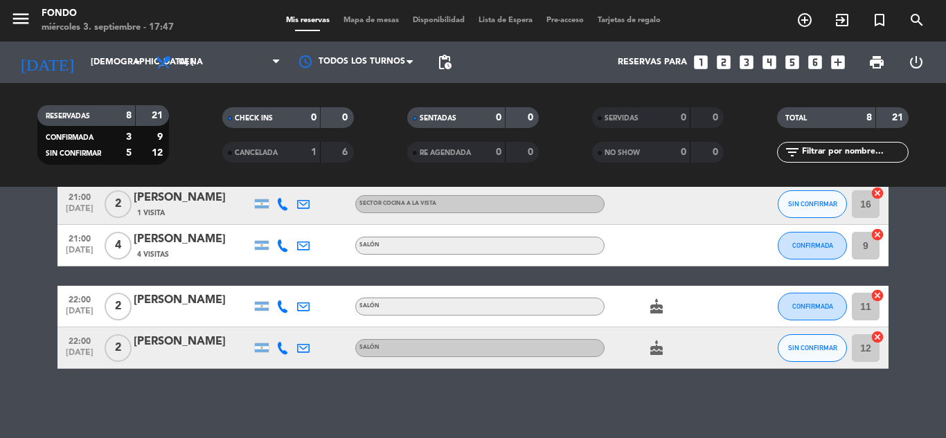
click at [905, 240] on bookings-row "20:00 [DATE] 3 [PERSON_NAME] 7 Visitas SALÓN cake CONFIRMADA 13 cancel 20:30 [D…" at bounding box center [473, 174] width 946 height 391
click at [84, 55] on input "[DEMOGRAPHIC_DATA] [DATE]" at bounding box center [142, 63] width 117 height 24
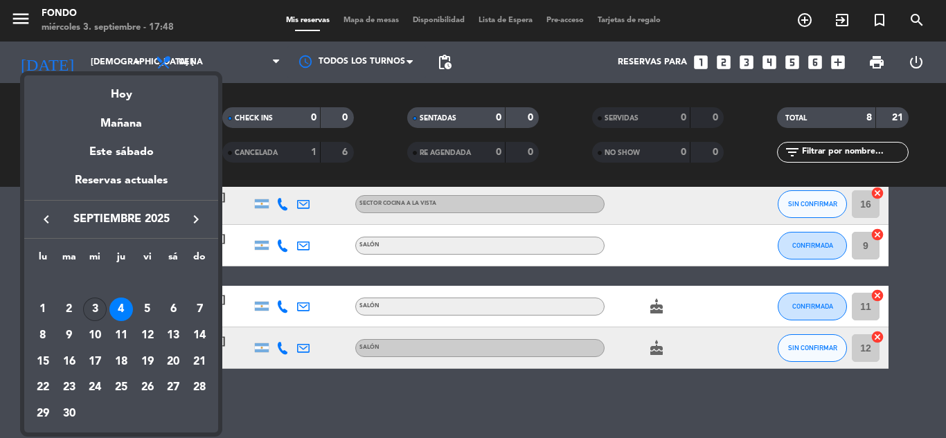
click at [99, 303] on div "3" at bounding box center [95, 310] width 24 height 24
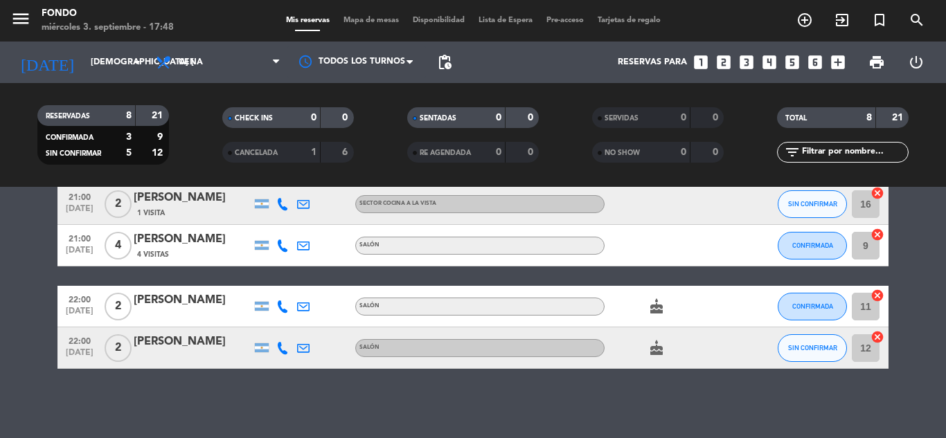
type input "mié. [DATE]"
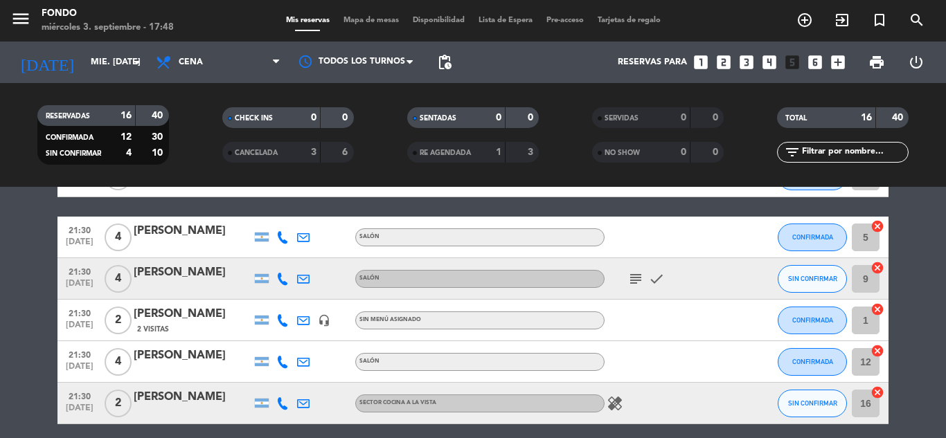
click at [625, 271] on div "subject check" at bounding box center [667, 278] width 125 height 41
click at [636, 277] on icon "subject" at bounding box center [635, 279] width 17 height 17
click at [815, 276] on span "SIN CONFIRMAR" at bounding box center [812, 279] width 49 height 8
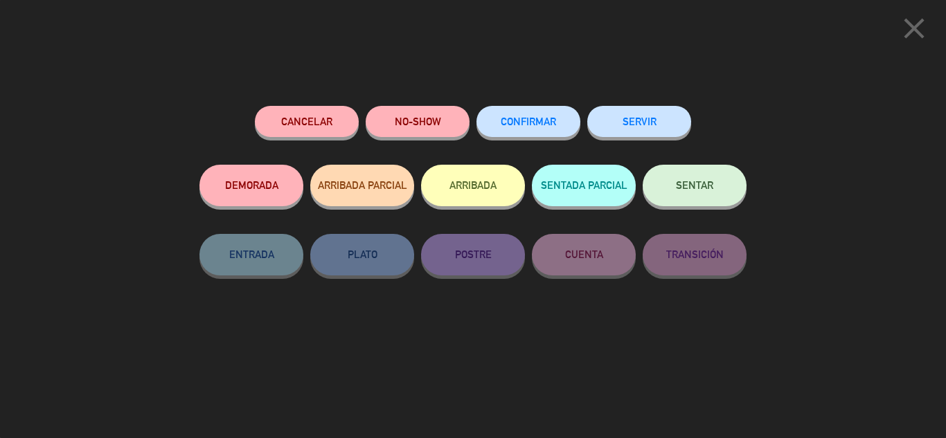
click at [513, 115] on button "CONFIRMAR" at bounding box center [528, 121] width 104 height 31
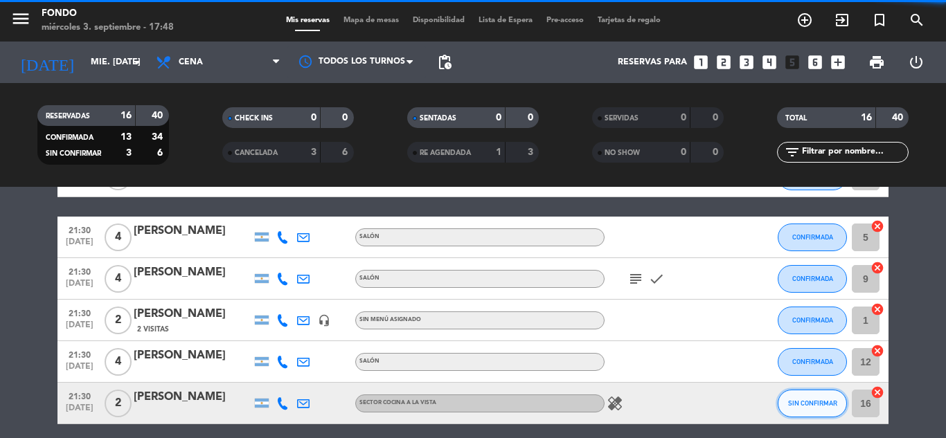
click at [810, 403] on span "SIN CONFIRMAR" at bounding box center [812, 404] width 49 height 8
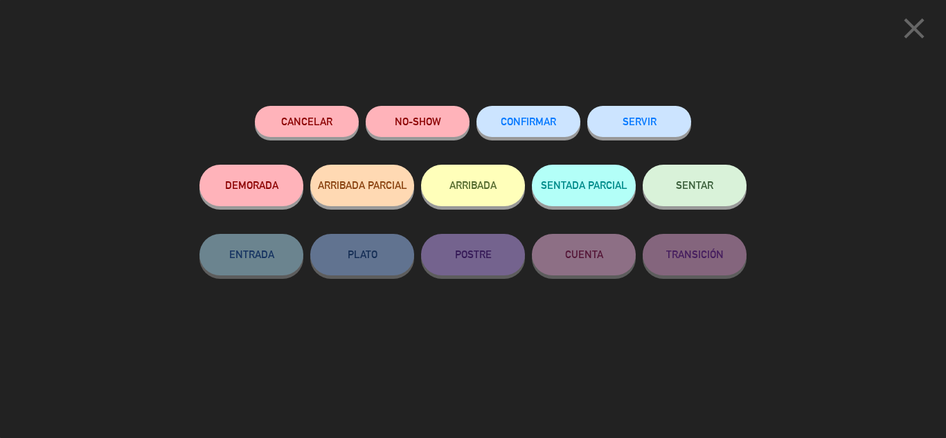
click at [538, 127] on button "CONFIRMAR" at bounding box center [528, 121] width 104 height 31
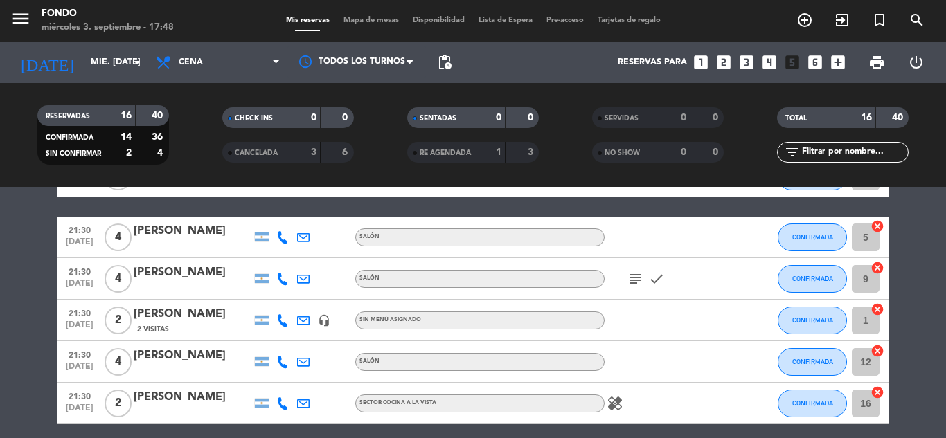
click at [930, 256] on bookings-row "20:00 [DATE] 2 [PERSON_NAME] 1 Visita PLANTA ALTA CONFIRMADA 20 cancel 20:00 [D…" at bounding box center [473, 62] width 946 height 723
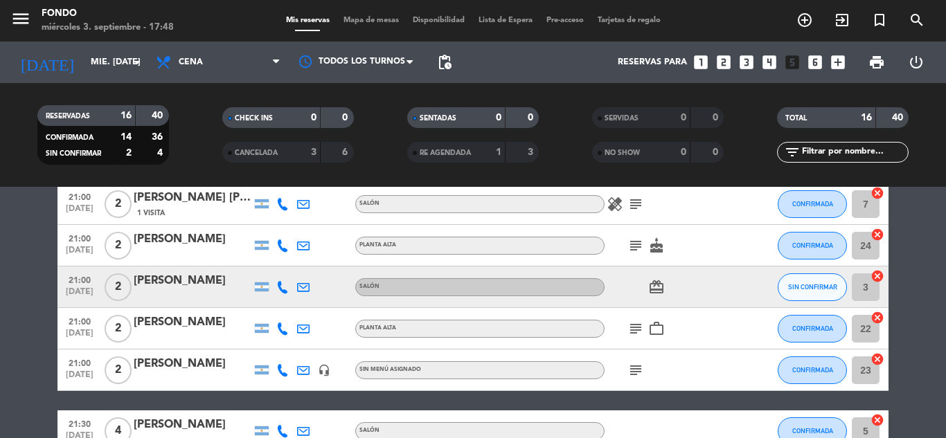
scroll to position [328, 0]
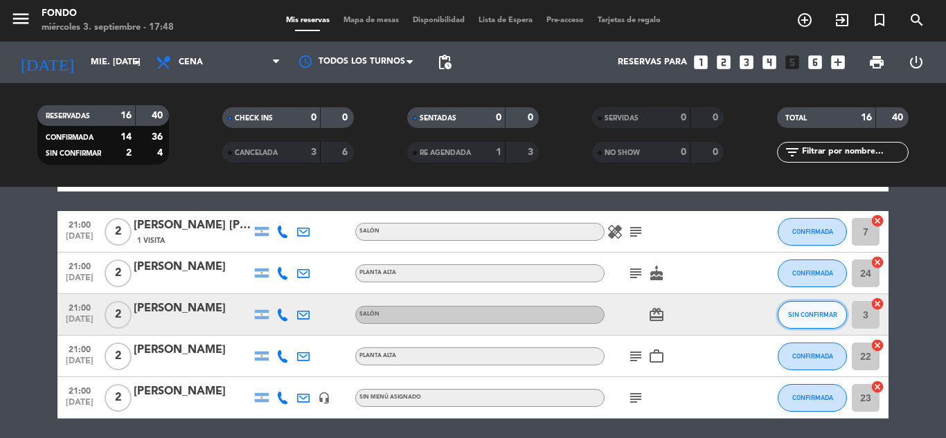
click at [787, 314] on button "SIN CONFIRMAR" at bounding box center [812, 315] width 69 height 28
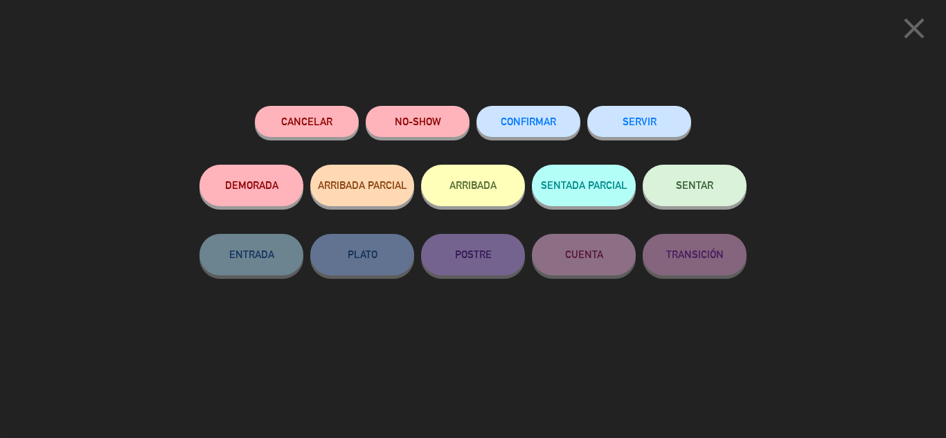
click at [537, 128] on button "CONFIRMAR" at bounding box center [528, 121] width 104 height 31
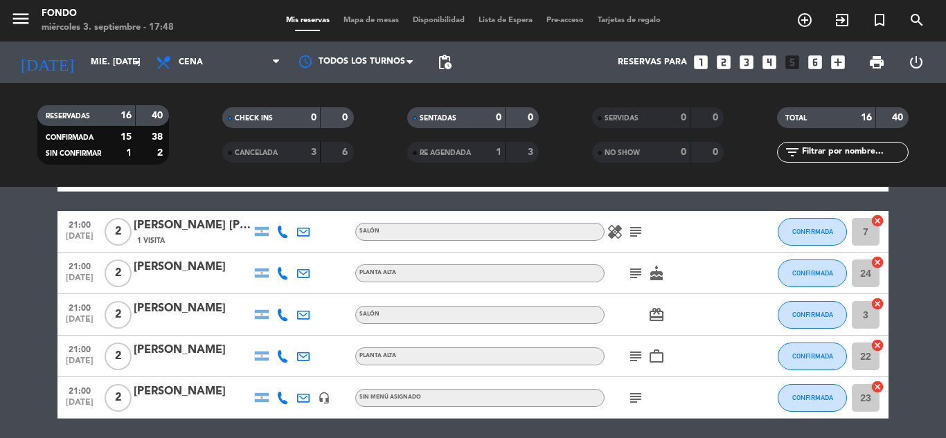
click at [932, 240] on bookings-row "20:00 [DATE] 2 [PERSON_NAME] 1 Visita PLANTA ALTA CONFIRMADA 20 cancel 20:00 [D…" at bounding box center [473, 284] width 946 height 723
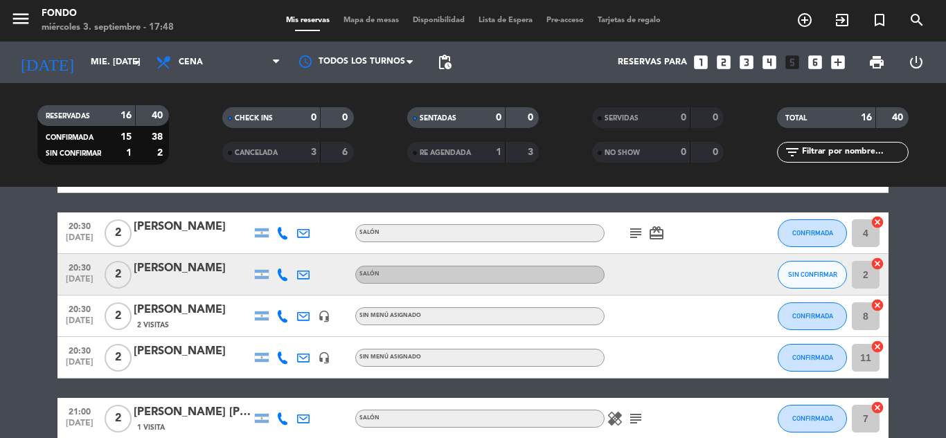
scroll to position [23, 0]
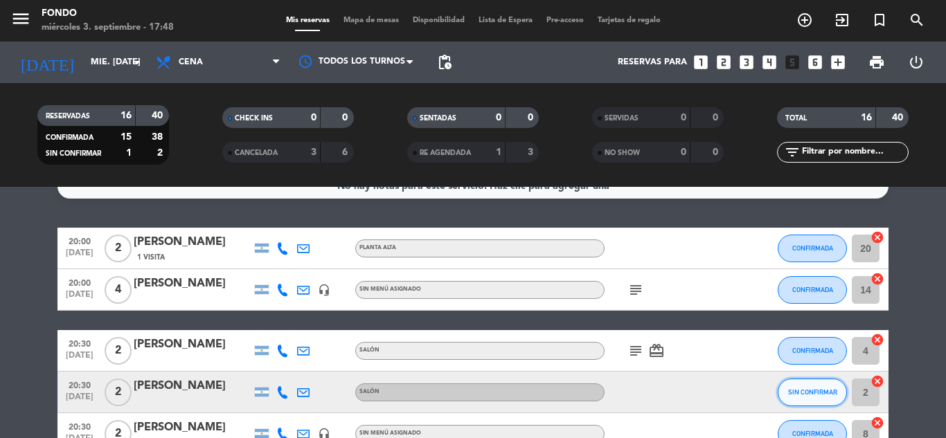
click at [801, 386] on button "SIN CONFIRMAR" at bounding box center [812, 393] width 69 height 28
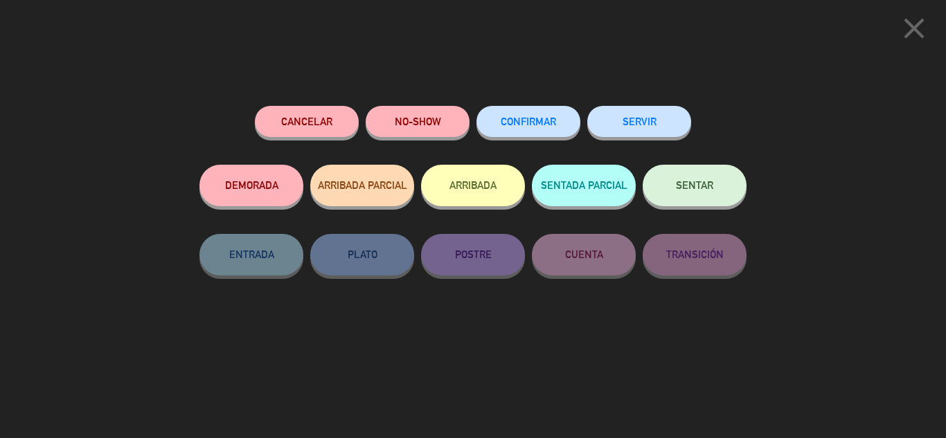
click at [562, 122] on button "CONFIRMAR" at bounding box center [528, 121] width 104 height 31
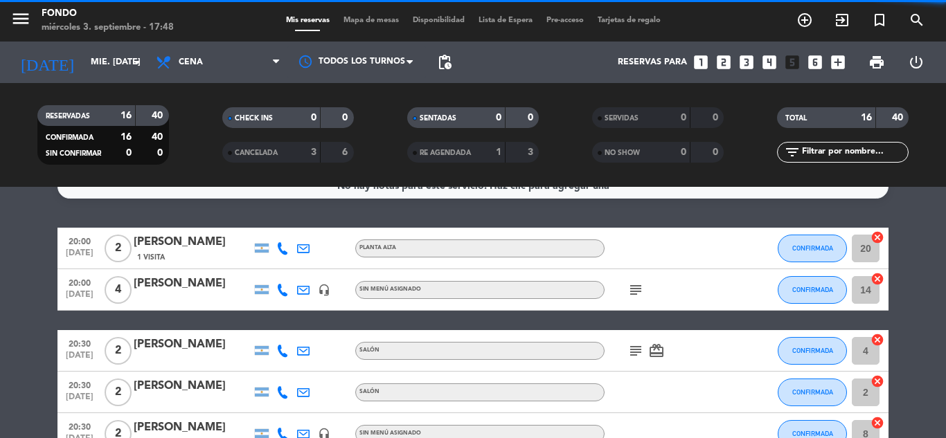
click at [906, 227] on div "No hay notas para este servicio. Haz clic para agregar una 20:00 [DATE] 2 [PERS…" at bounding box center [473, 312] width 946 height 251
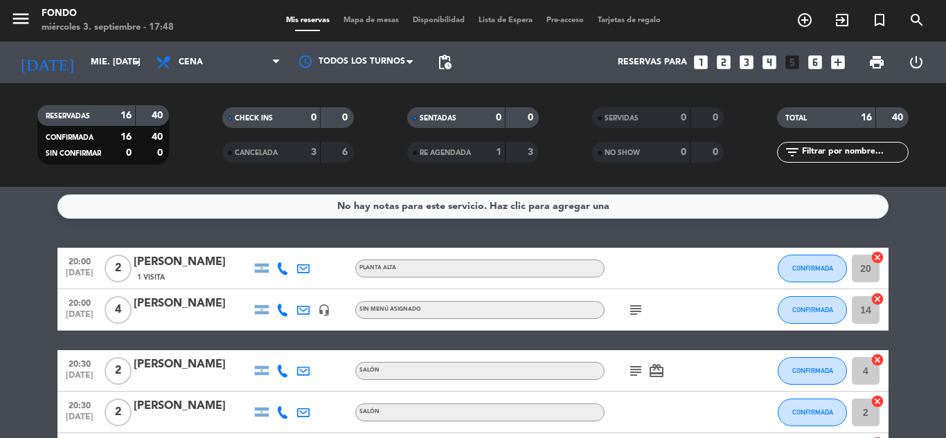
scroll to position [0, 0]
